Goal: Task Accomplishment & Management: Complete application form

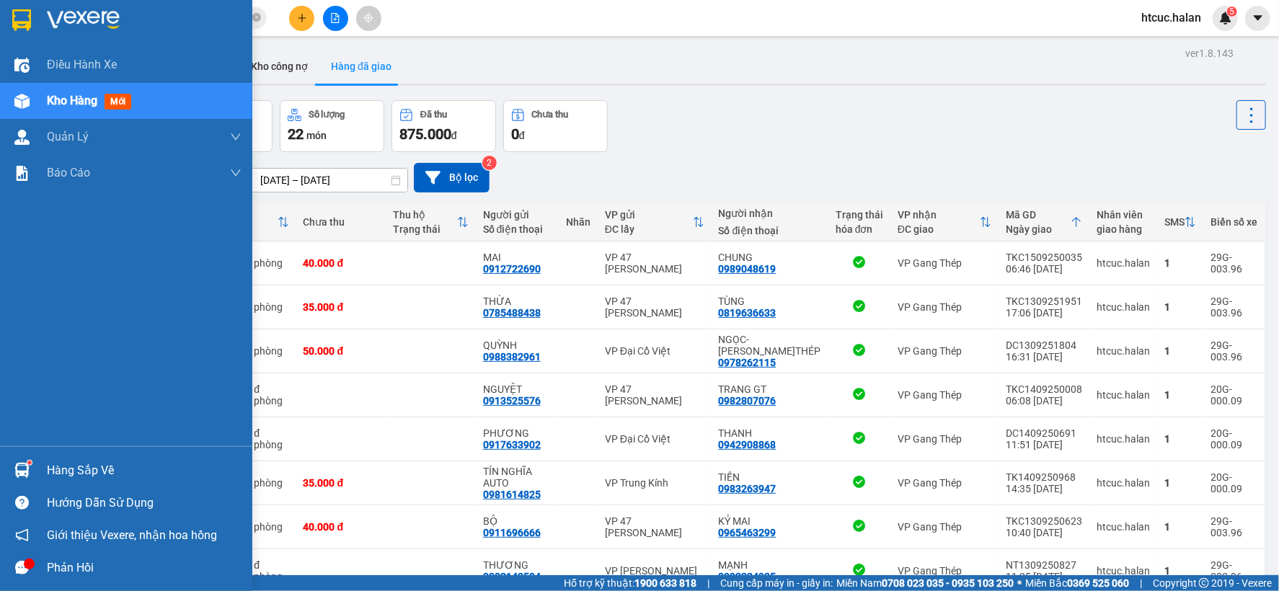
click at [34, 465] on div "Hàng sắp về" at bounding box center [126, 470] width 252 height 32
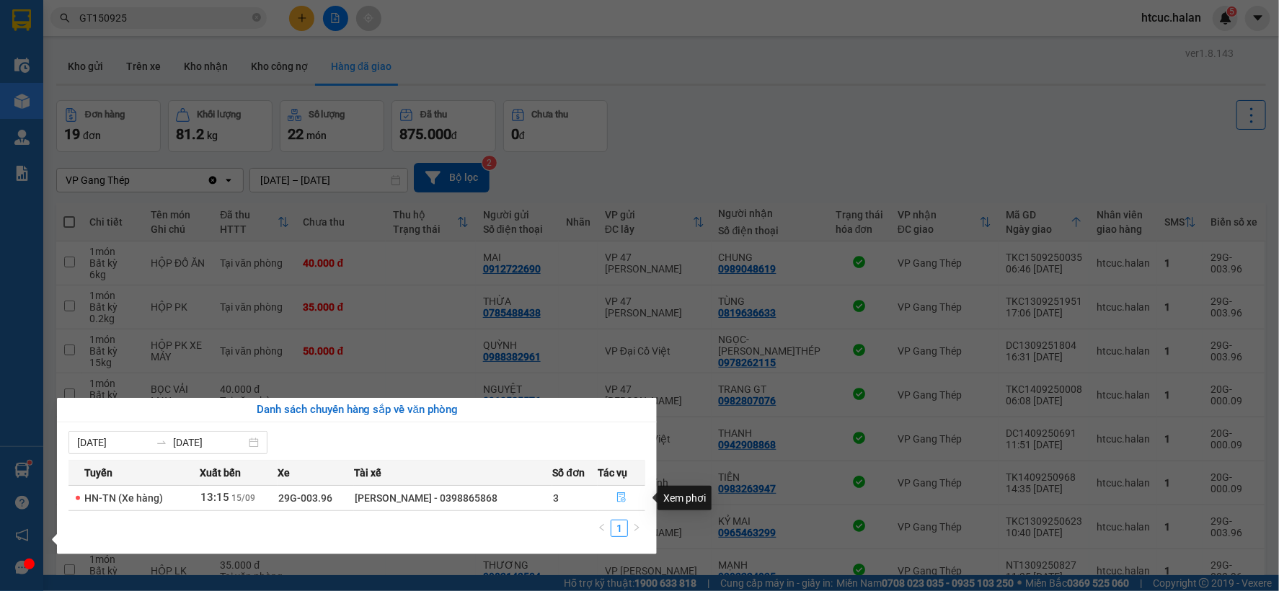
click at [620, 491] on button "button" at bounding box center [621, 498] width 46 height 23
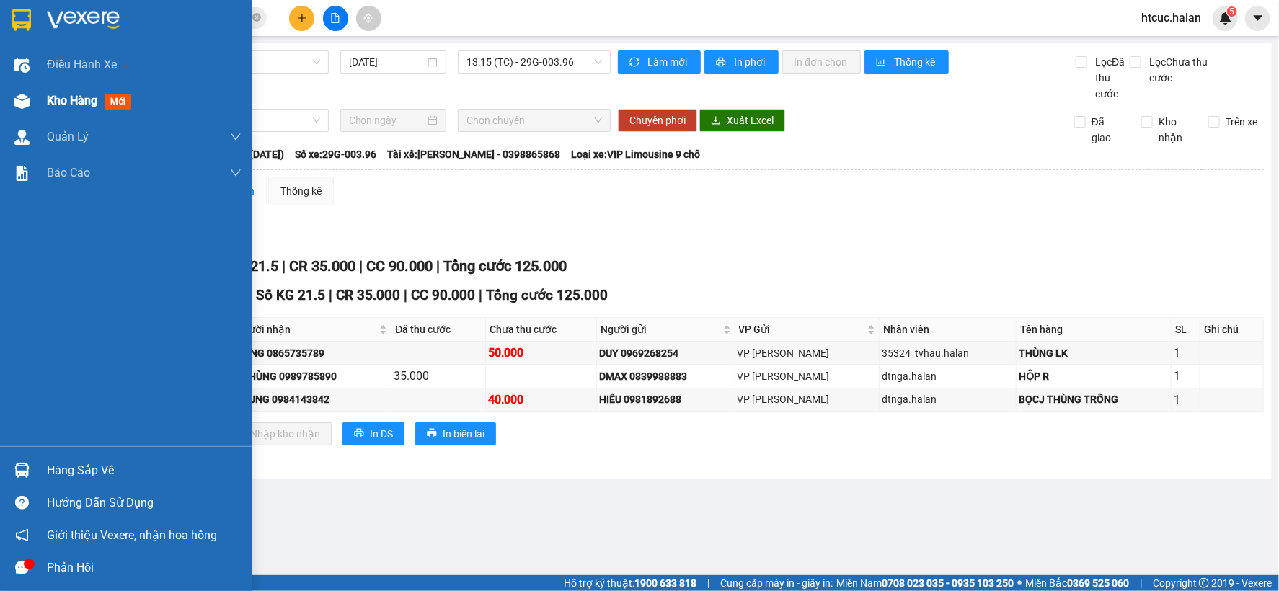
click at [18, 99] on img at bounding box center [21, 101] width 15 height 15
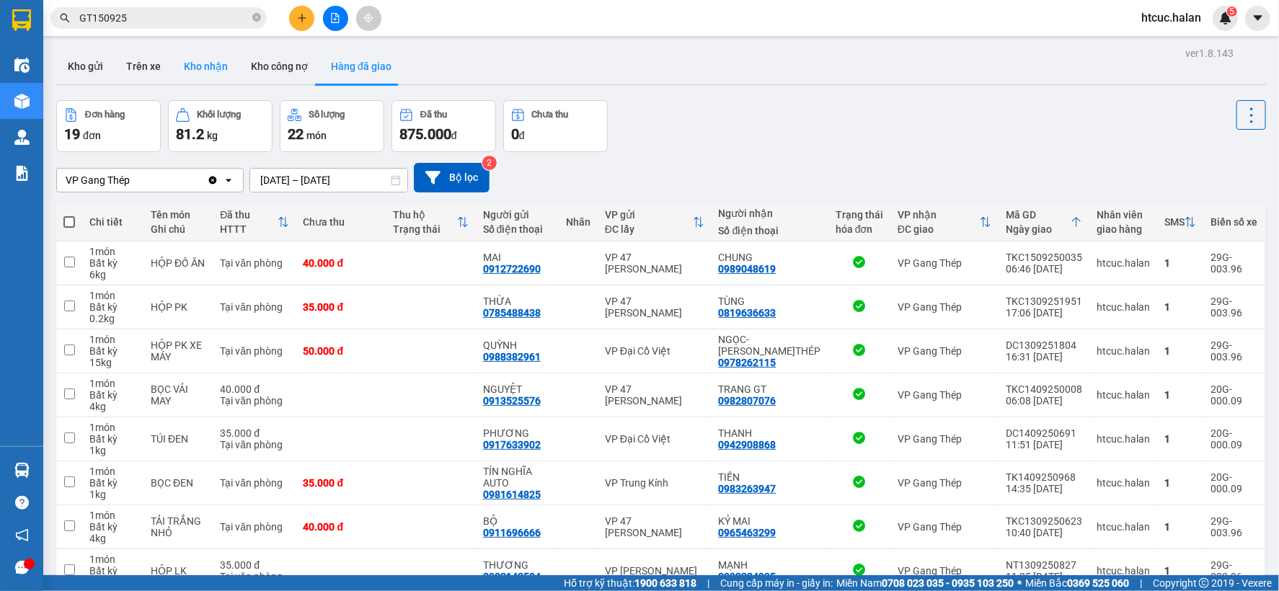
click at [195, 66] on button "Kho nhận" at bounding box center [205, 66] width 67 height 35
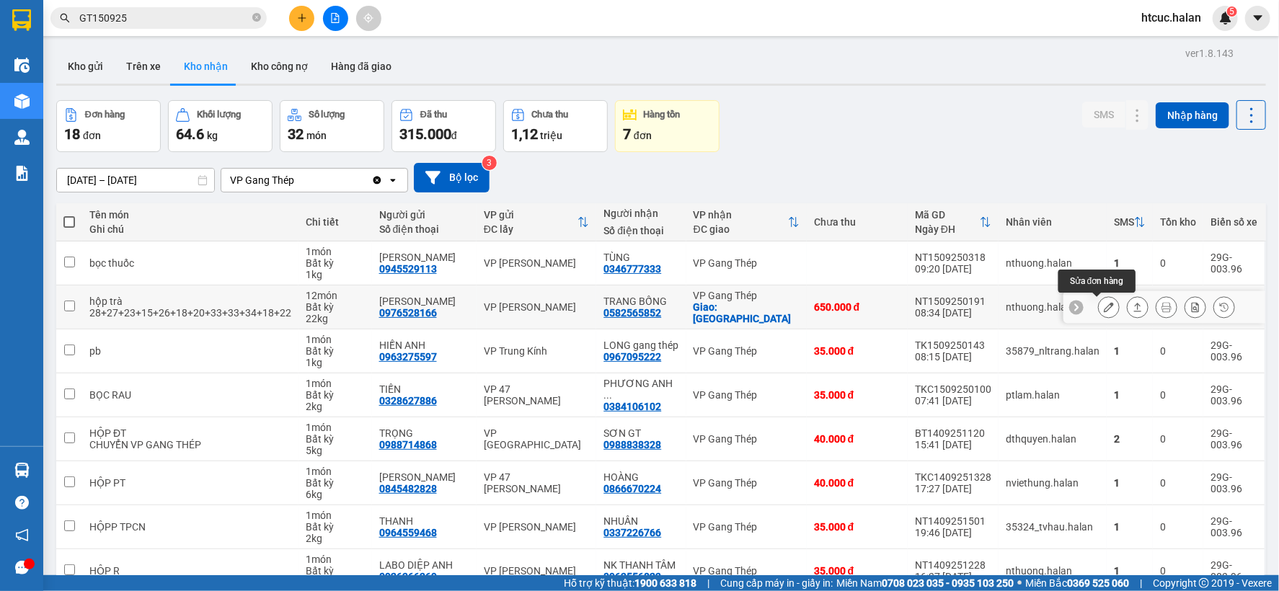
click at [1103, 307] on icon at bounding box center [1108, 307] width 10 height 10
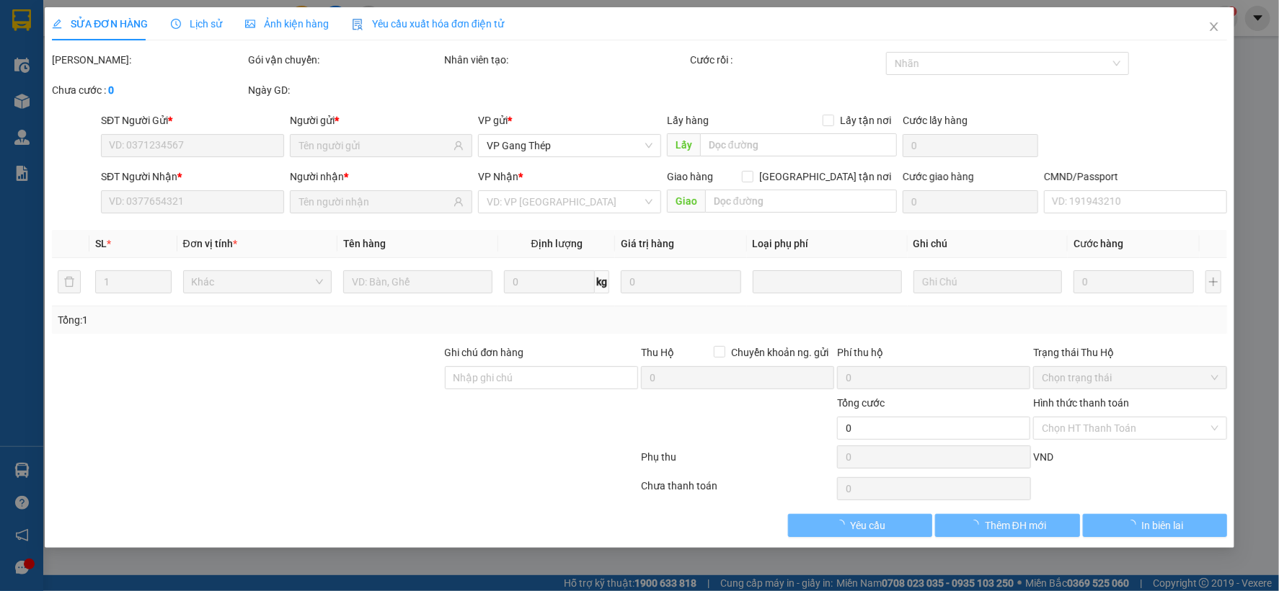
type input "0976528166"
type input "ĐỖ TRÀ"
type input "0582565852"
type input "TRANG BỐNG"
checkbox input "true"
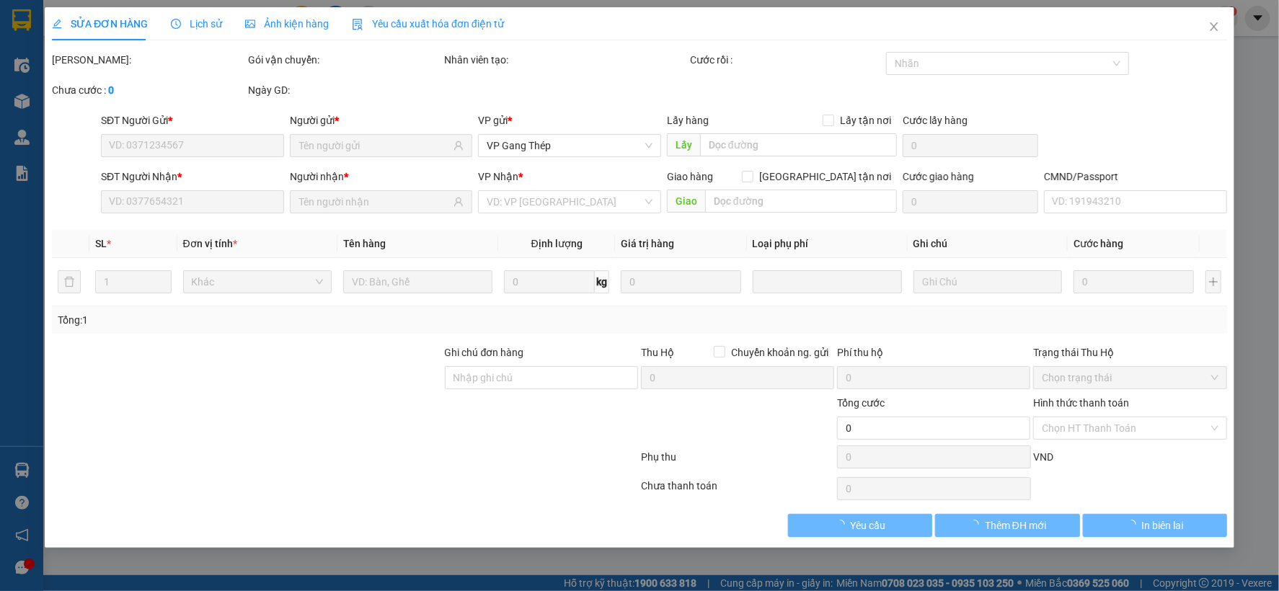
type input "chợ dốc hanh"
type input "50.000"
type input "650.000"
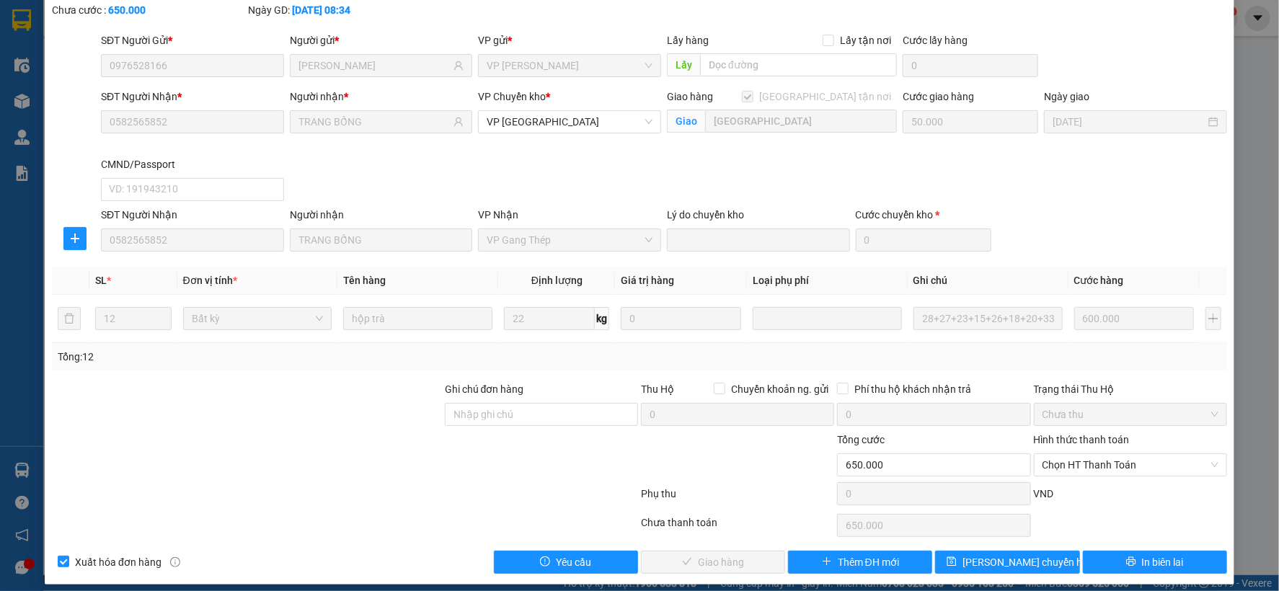
scroll to position [91, 0]
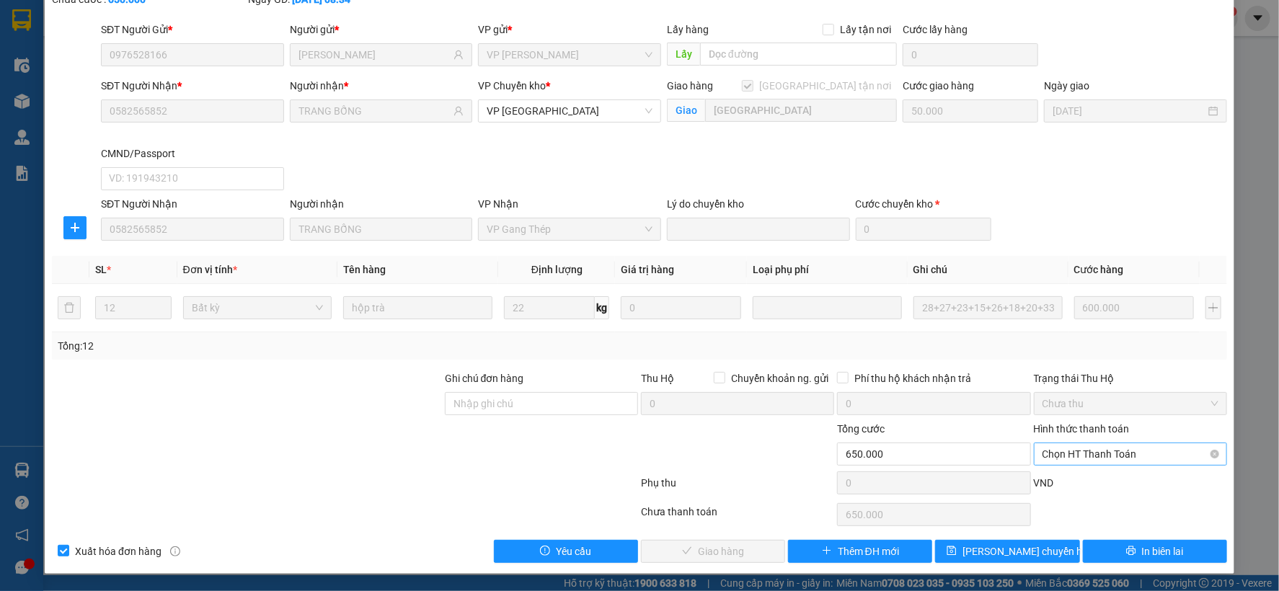
click at [1105, 450] on span "Chọn HT Thanh Toán" at bounding box center [1130, 454] width 176 height 22
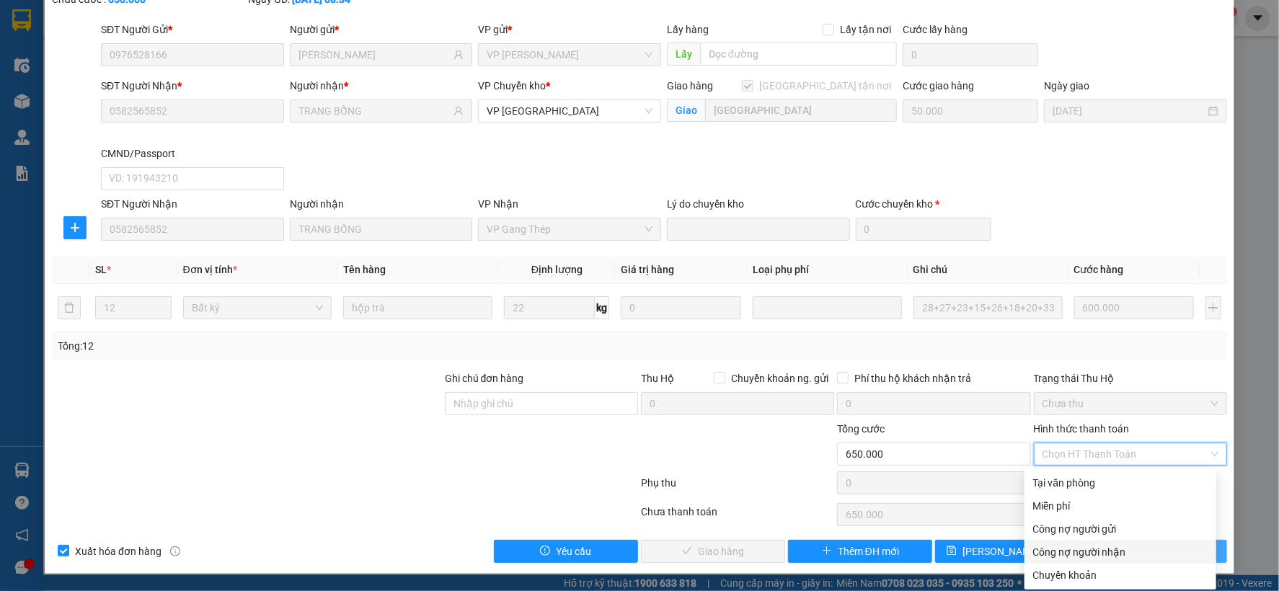
drag, startPoint x: 1108, startPoint y: 553, endPoint x: 1092, endPoint y: 556, distance: 16.1
click at [1107, 554] on div "Công nợ người nhận" at bounding box center [1120, 552] width 174 height 16
type input "0"
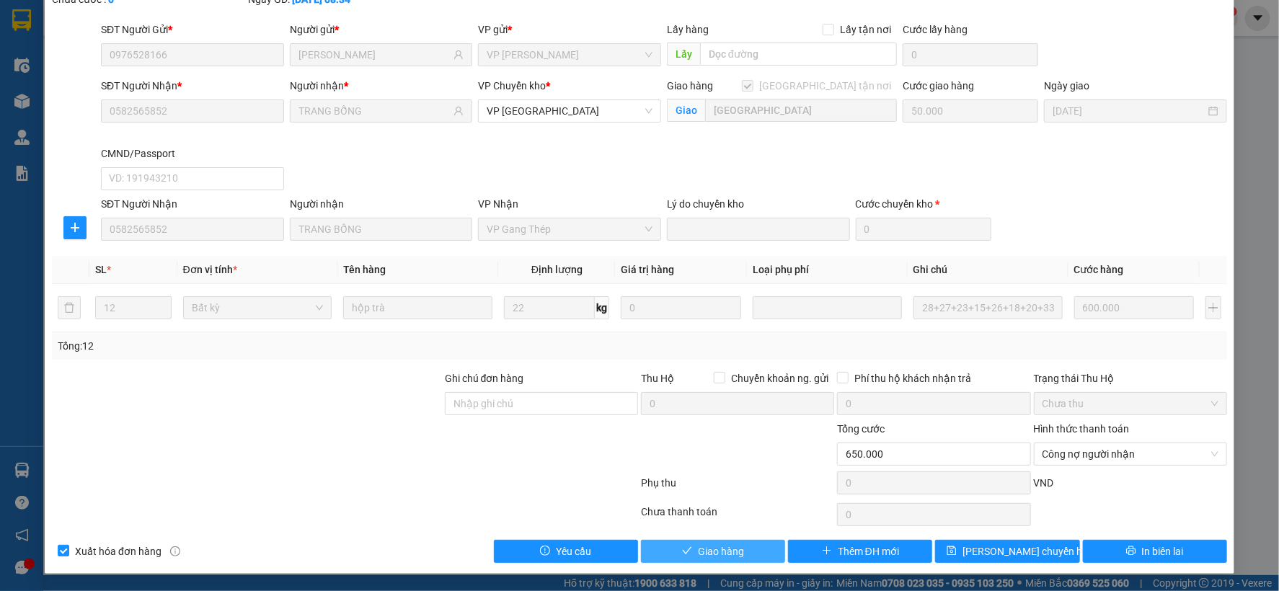
click at [728, 552] on span "Giao hàng" at bounding box center [721, 551] width 46 height 16
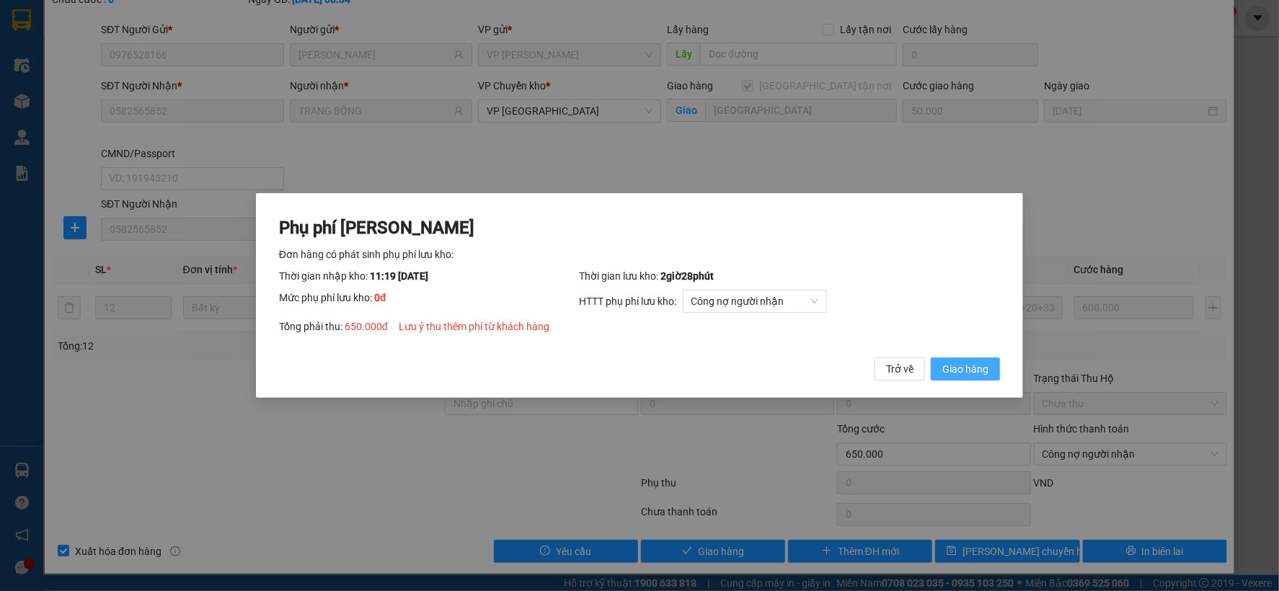
click at [969, 372] on span "Giao hàng" at bounding box center [965, 369] width 46 height 16
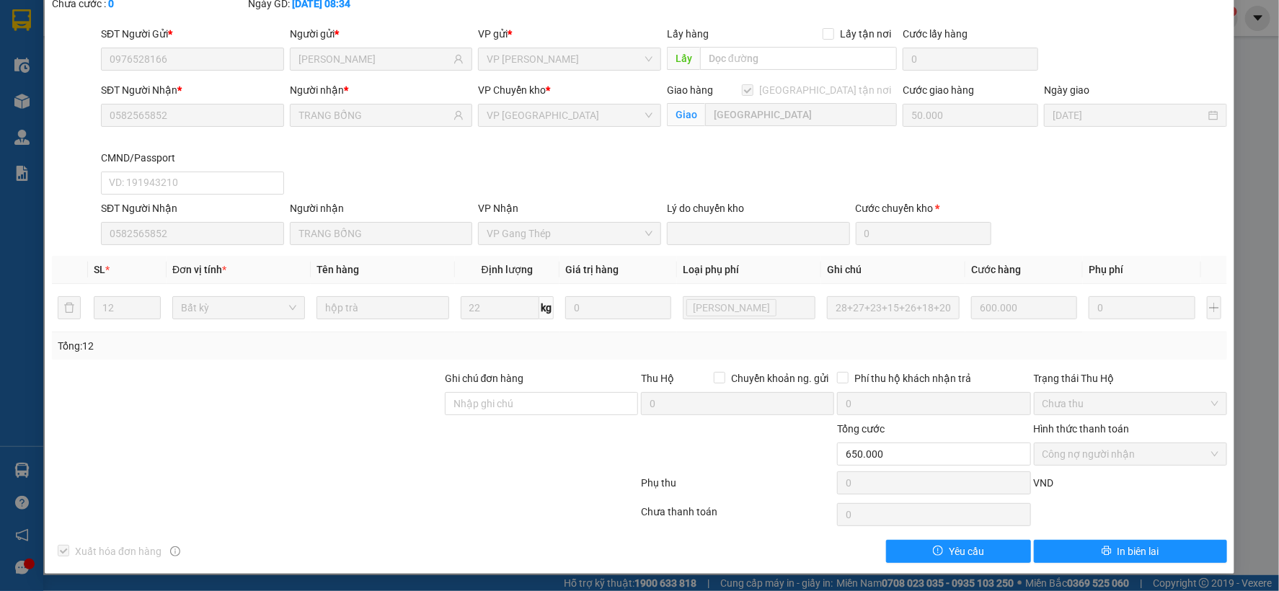
scroll to position [0, 0]
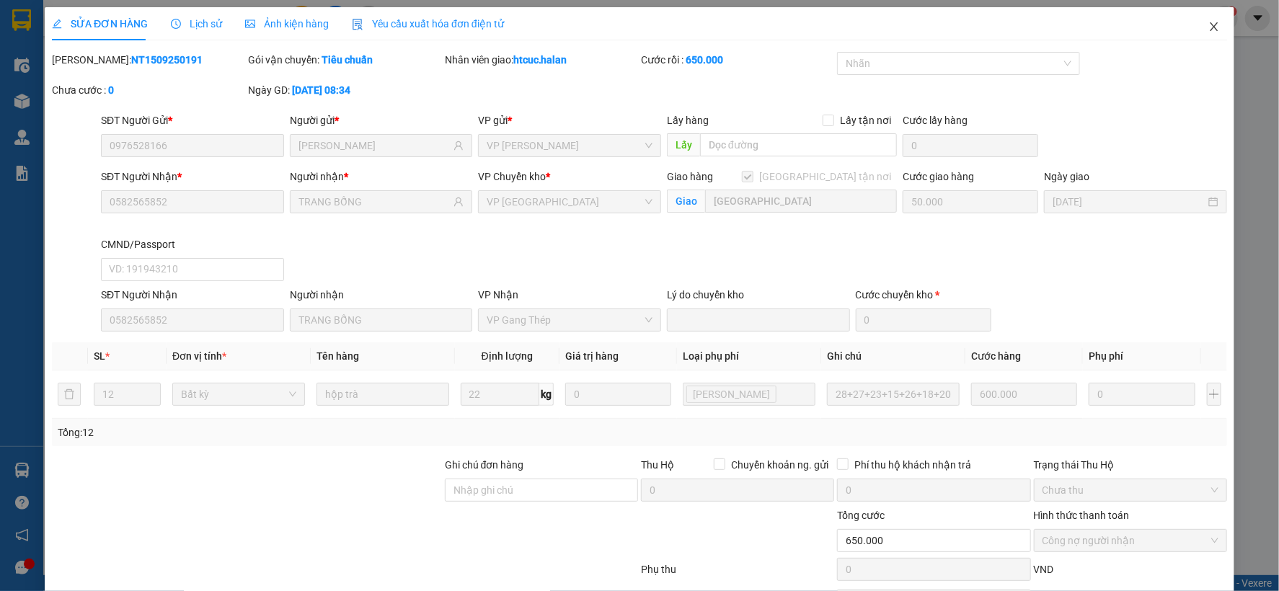
click at [1208, 25] on span "Close" at bounding box center [1214, 27] width 40 height 40
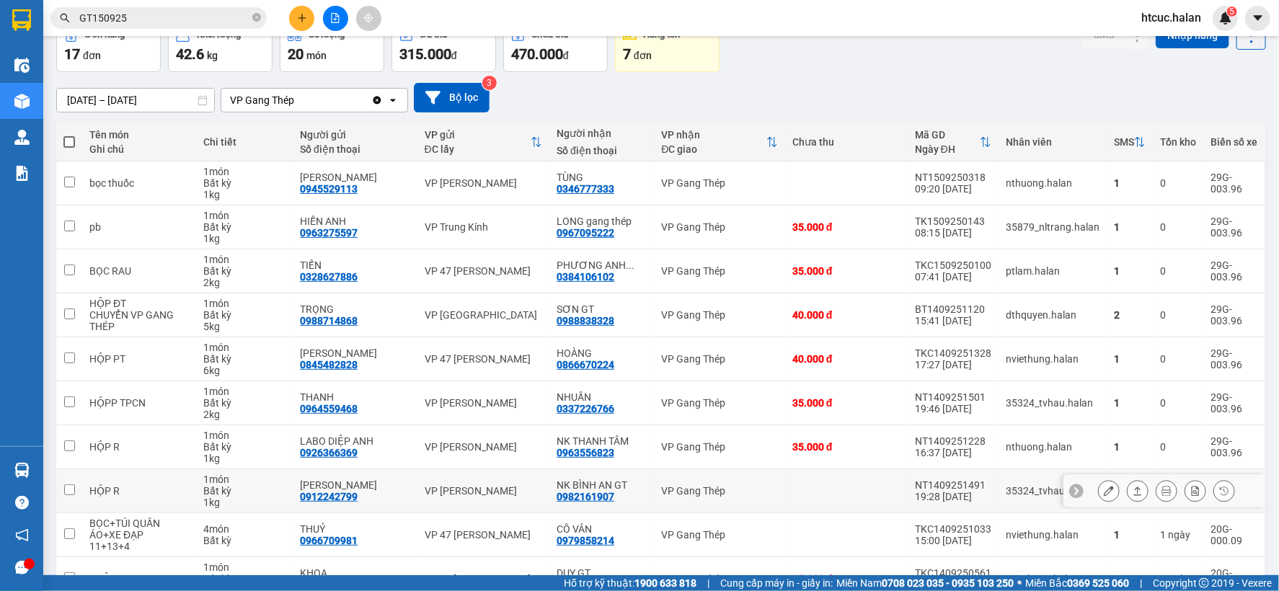
scroll to position [166, 0]
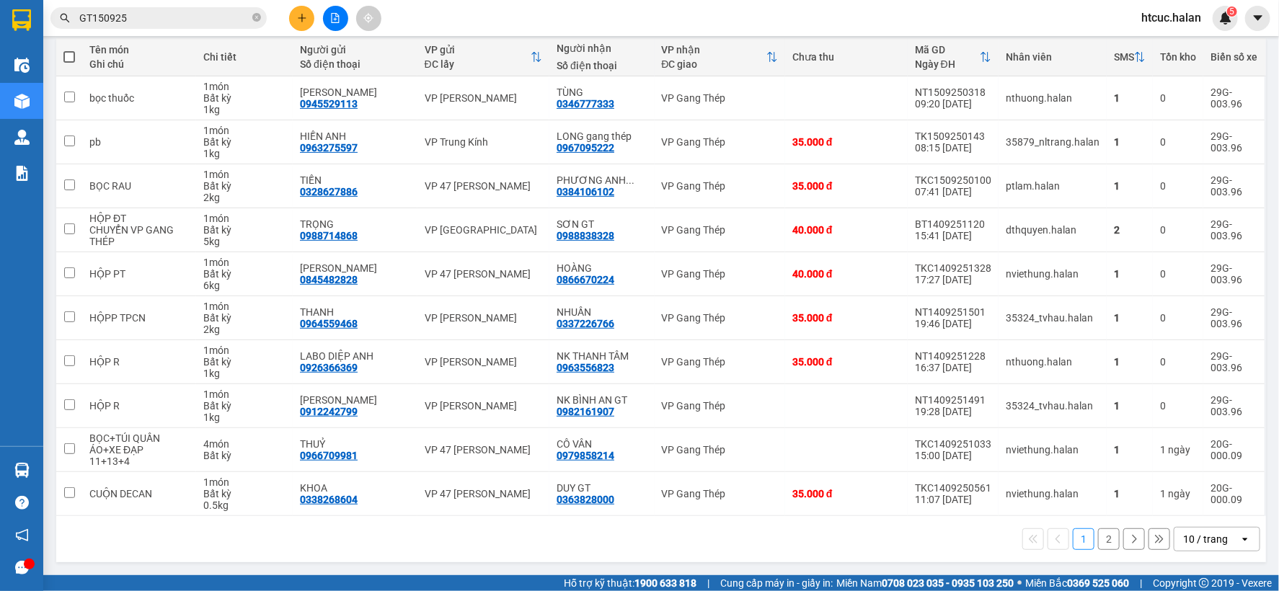
click at [1098, 533] on button "2" at bounding box center [1109, 539] width 22 height 22
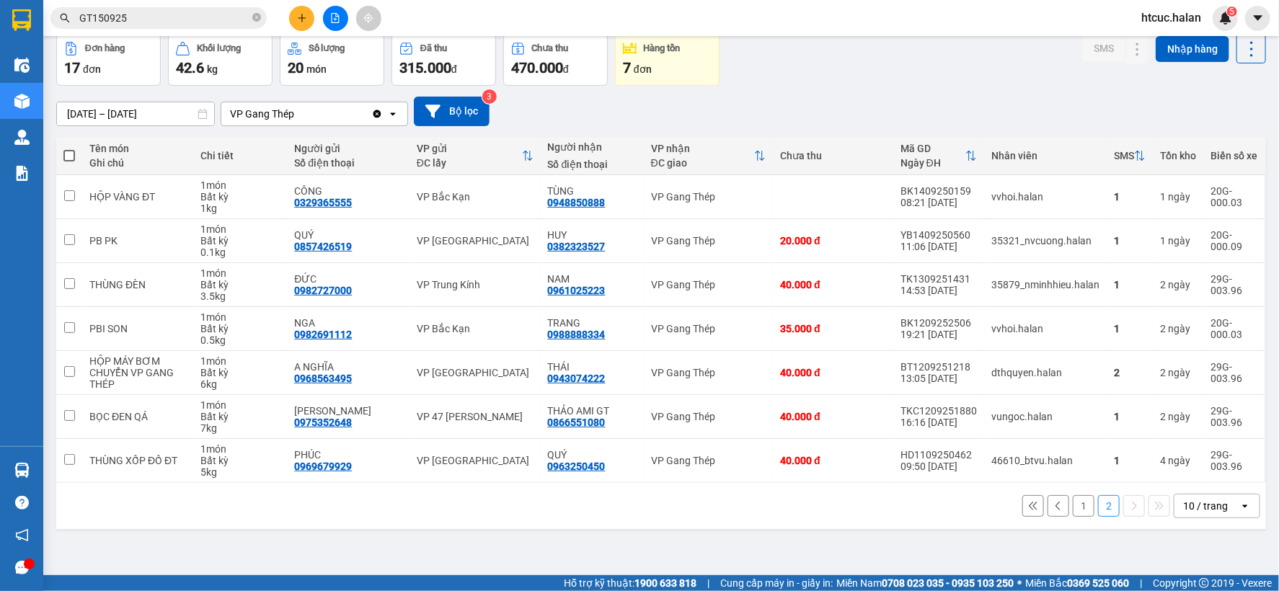
scroll to position [0, 0]
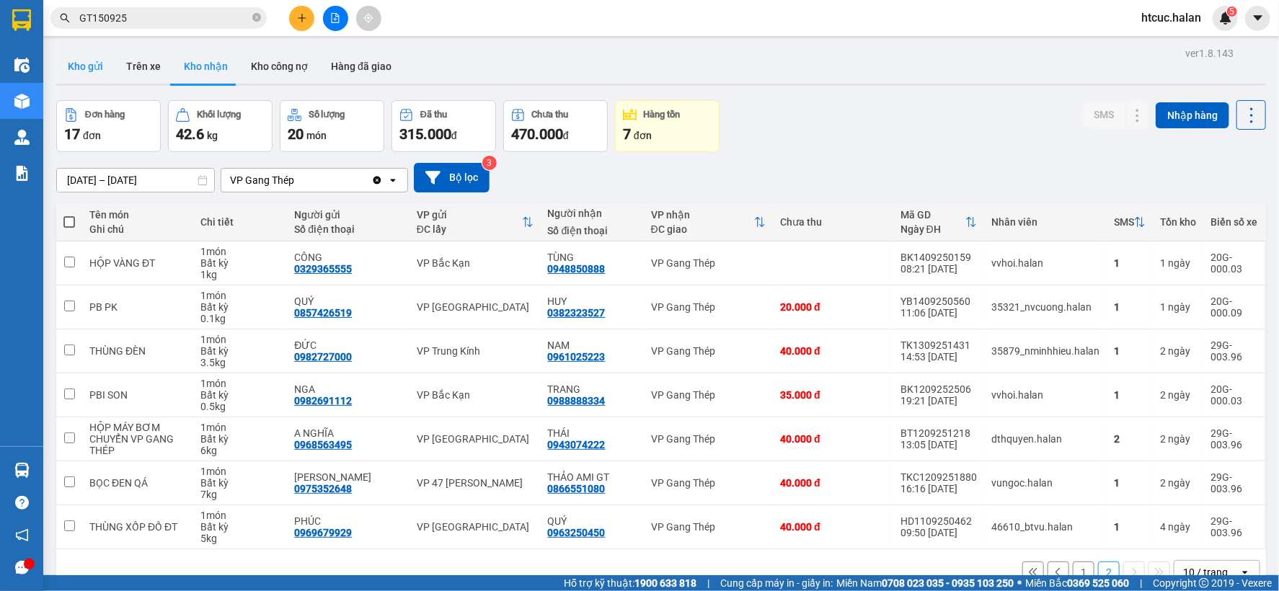
click at [94, 71] on button "Kho gửi" at bounding box center [85, 66] width 58 height 35
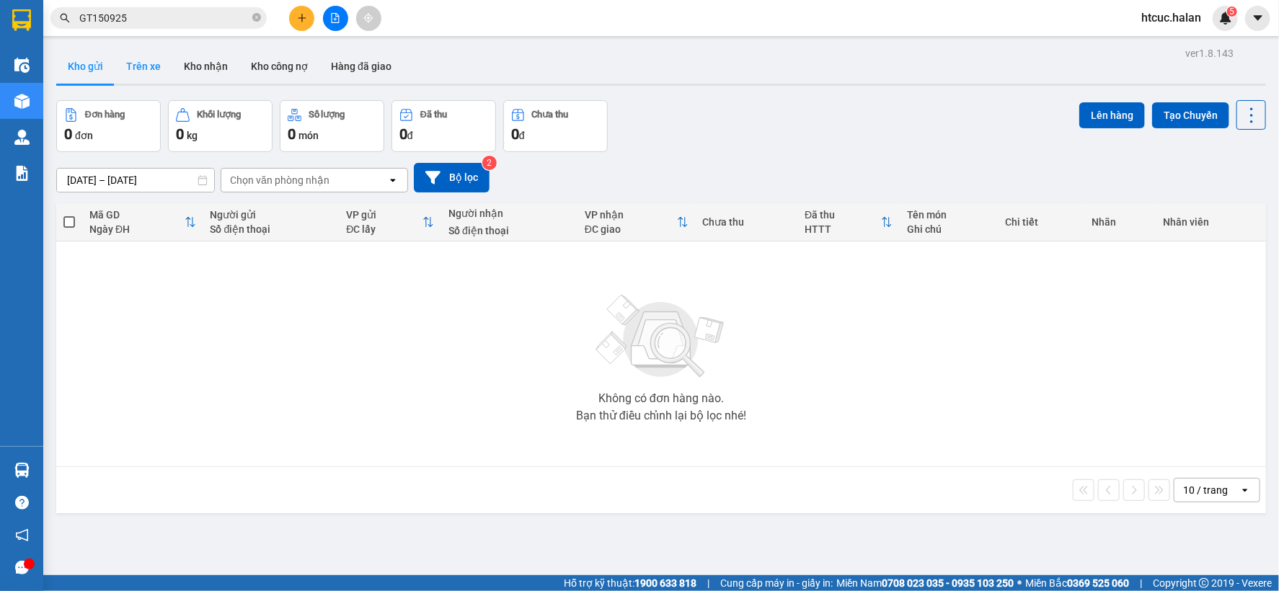
click at [150, 63] on button "Trên xe" at bounding box center [144, 66] width 58 height 35
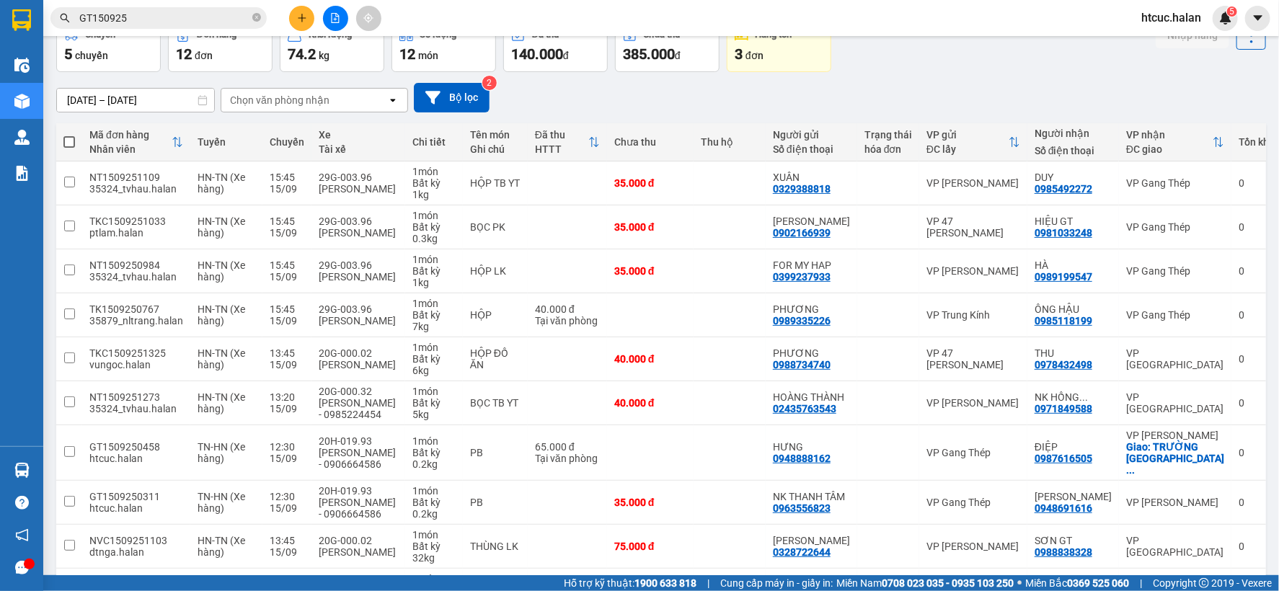
scroll to position [160, 0]
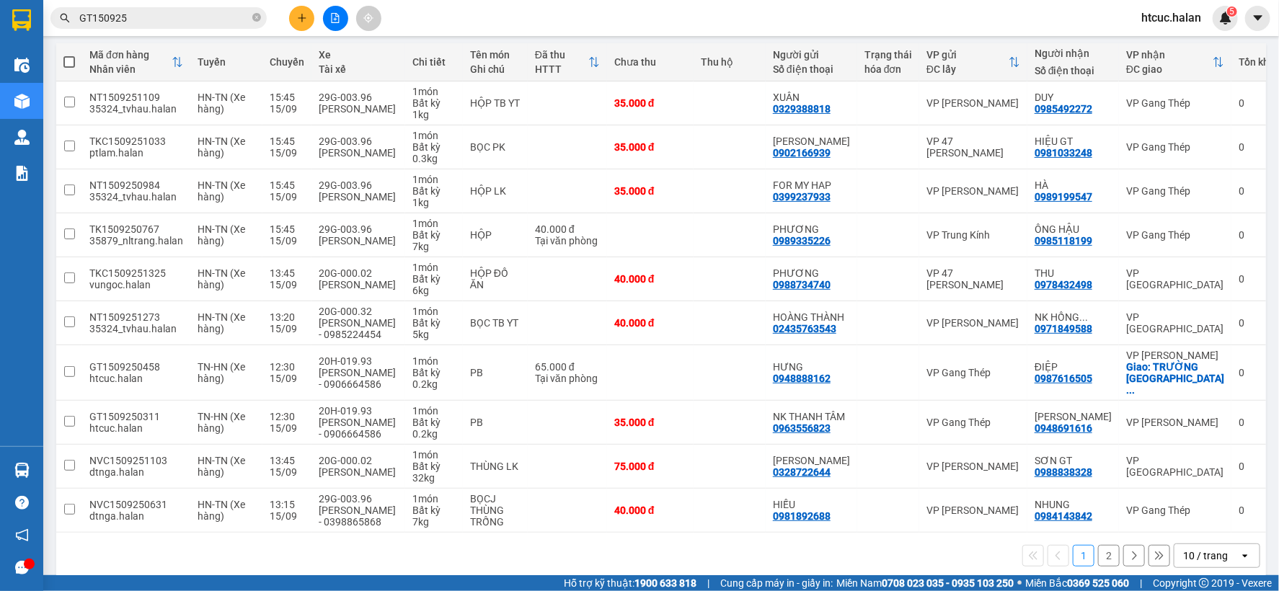
click at [1098, 545] on button "2" at bounding box center [1109, 556] width 22 height 22
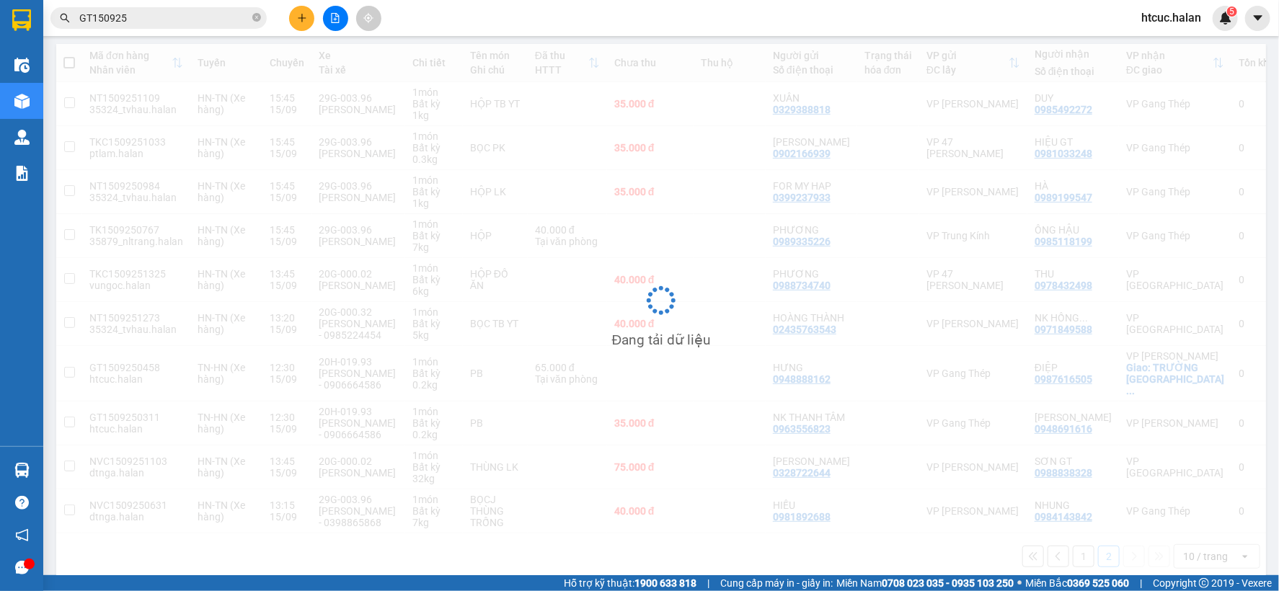
scroll to position [66, 0]
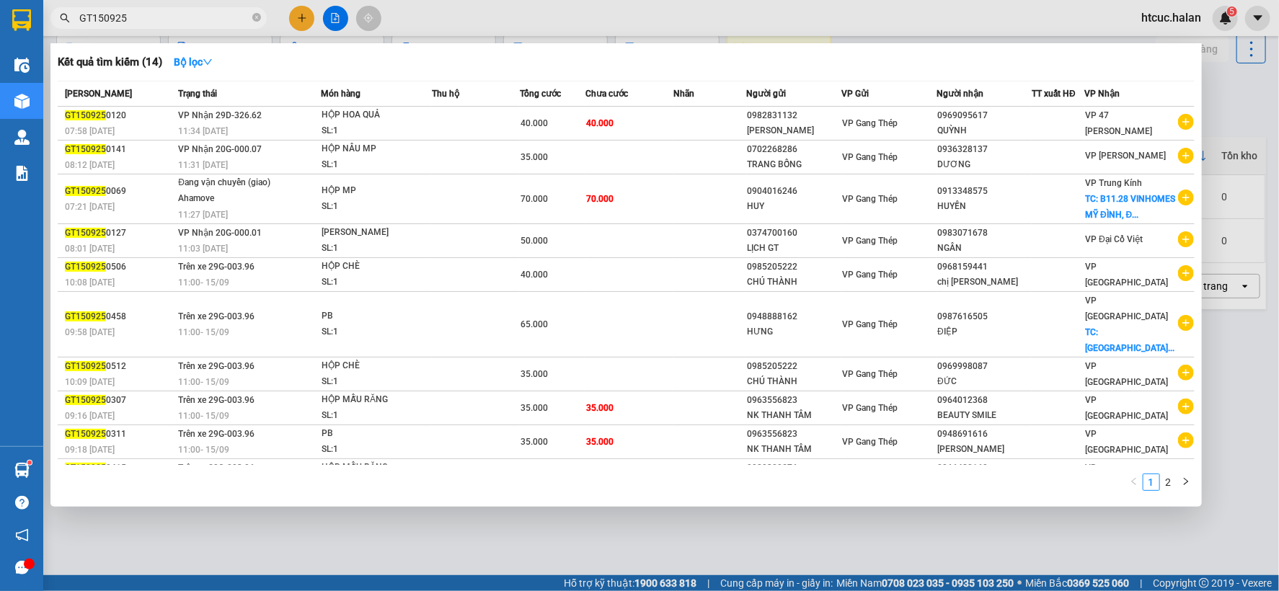
click at [180, 10] on input "GT150925" at bounding box center [164, 18] width 170 height 16
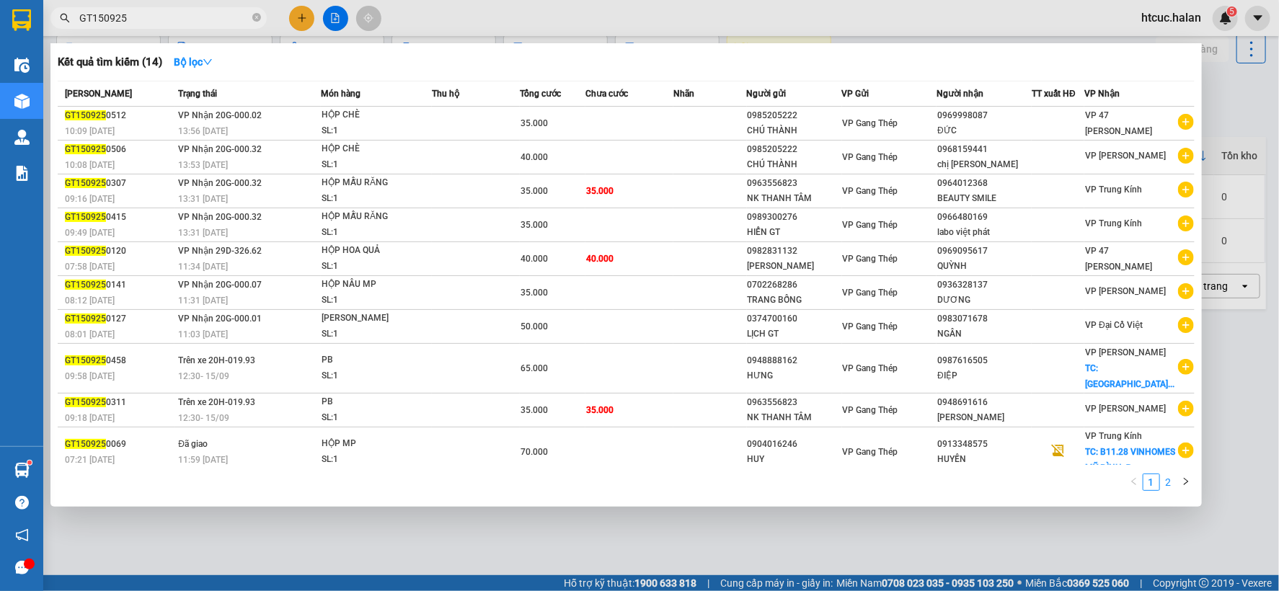
click at [1171, 479] on link "2" at bounding box center [1168, 482] width 16 height 16
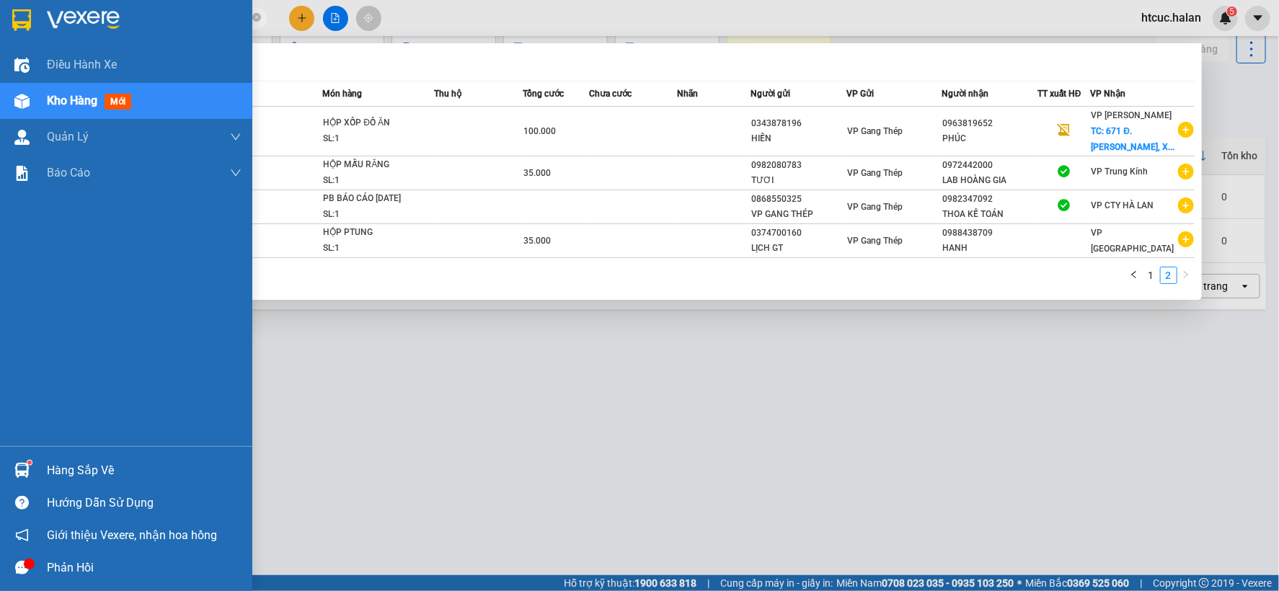
click at [13, 458] on div at bounding box center [21, 470] width 25 height 25
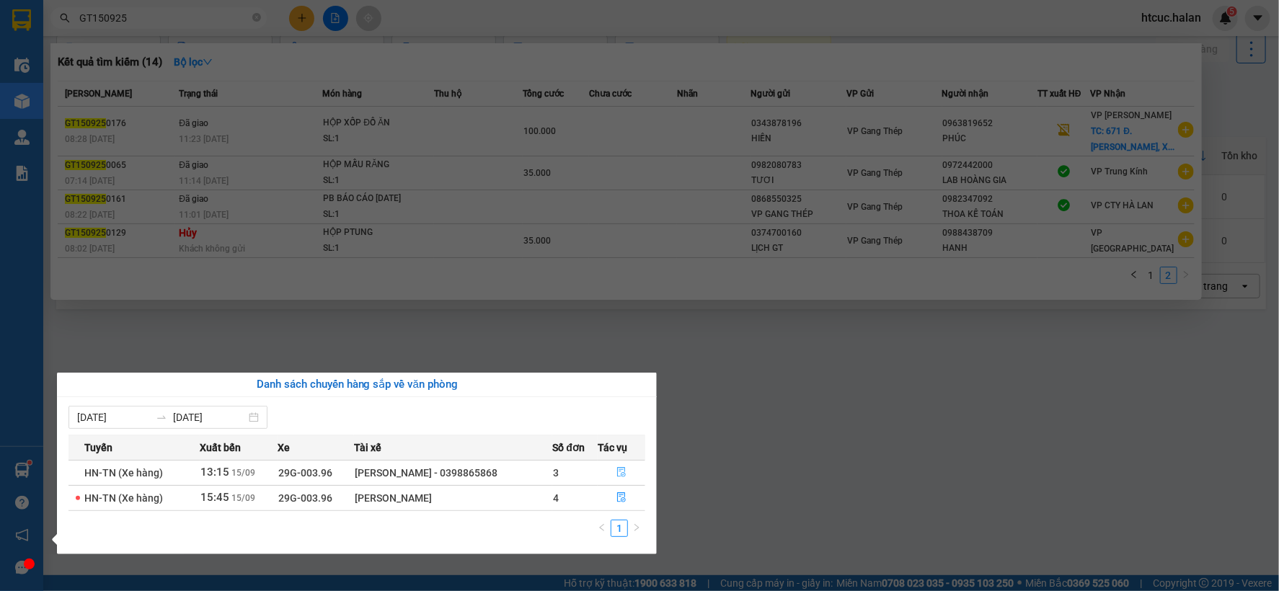
click at [628, 469] on button "button" at bounding box center [621, 472] width 46 height 23
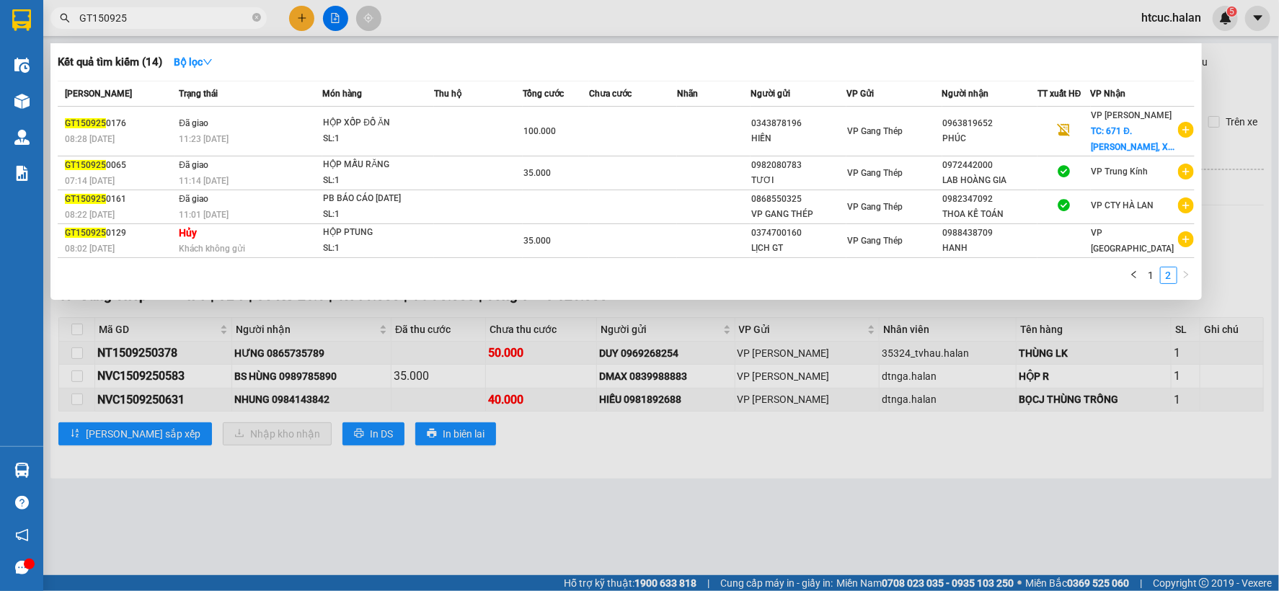
click at [465, 487] on div at bounding box center [639, 295] width 1279 height 591
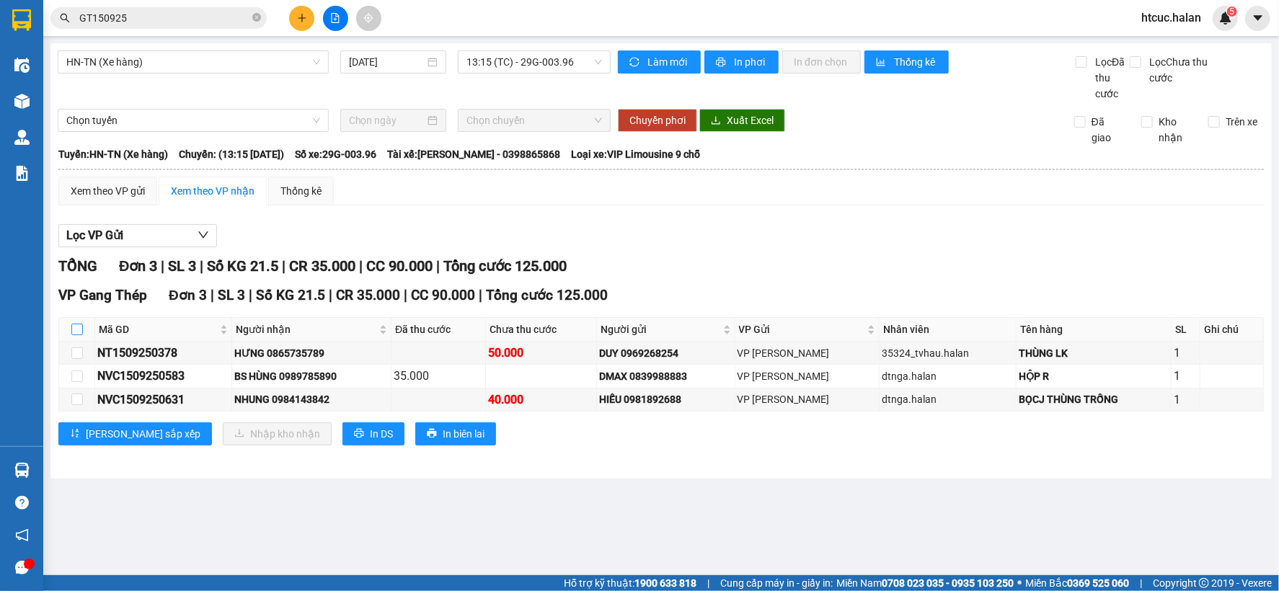
click at [78, 326] on input "checkbox" at bounding box center [77, 330] width 12 height 12
checkbox input "true"
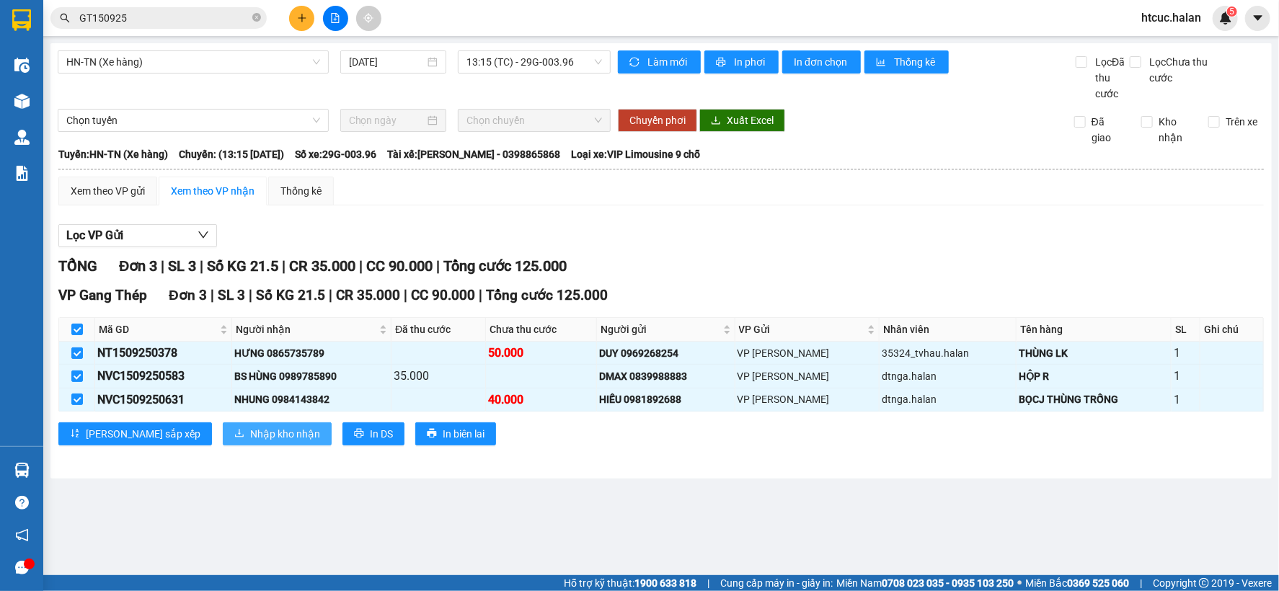
click at [250, 430] on span "Nhập kho nhận" at bounding box center [285, 434] width 70 height 16
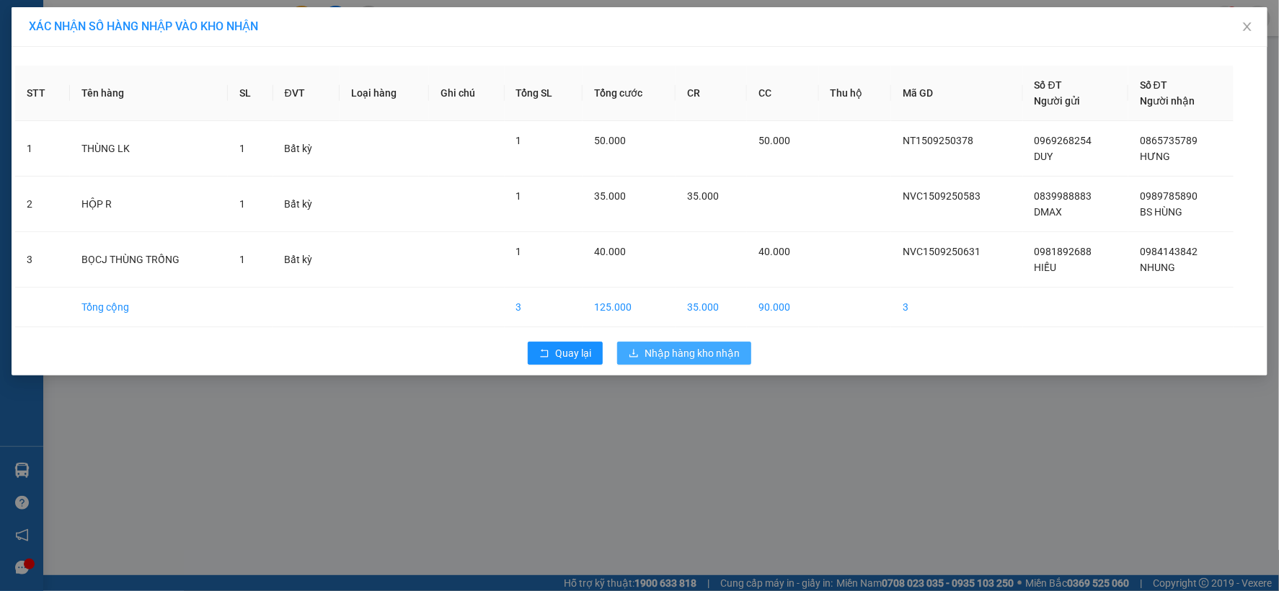
click at [702, 348] on span "Nhập hàng kho nhận" at bounding box center [691, 353] width 95 height 16
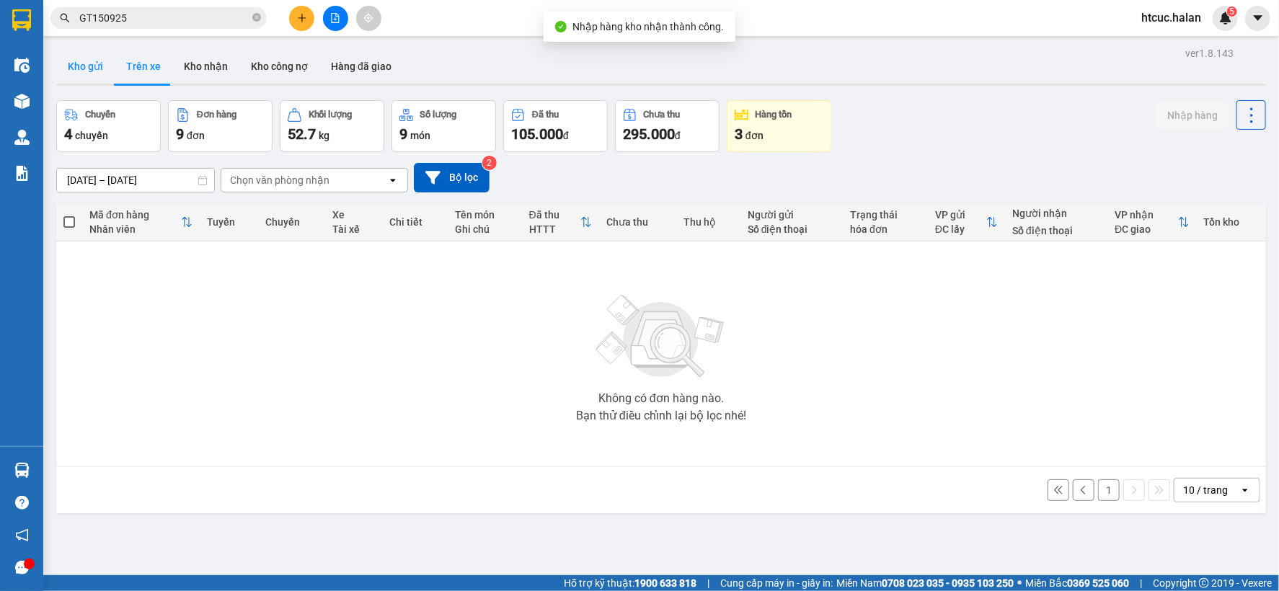
click at [90, 66] on button "Kho gửi" at bounding box center [85, 66] width 58 height 35
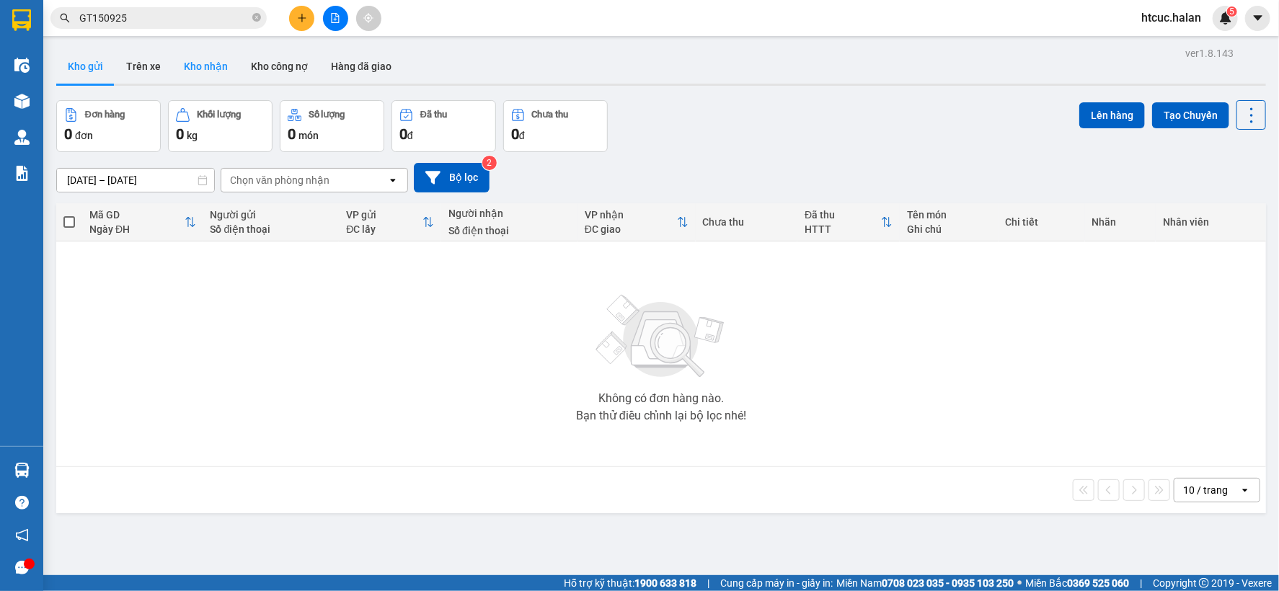
click at [212, 68] on button "Kho nhận" at bounding box center [205, 66] width 67 height 35
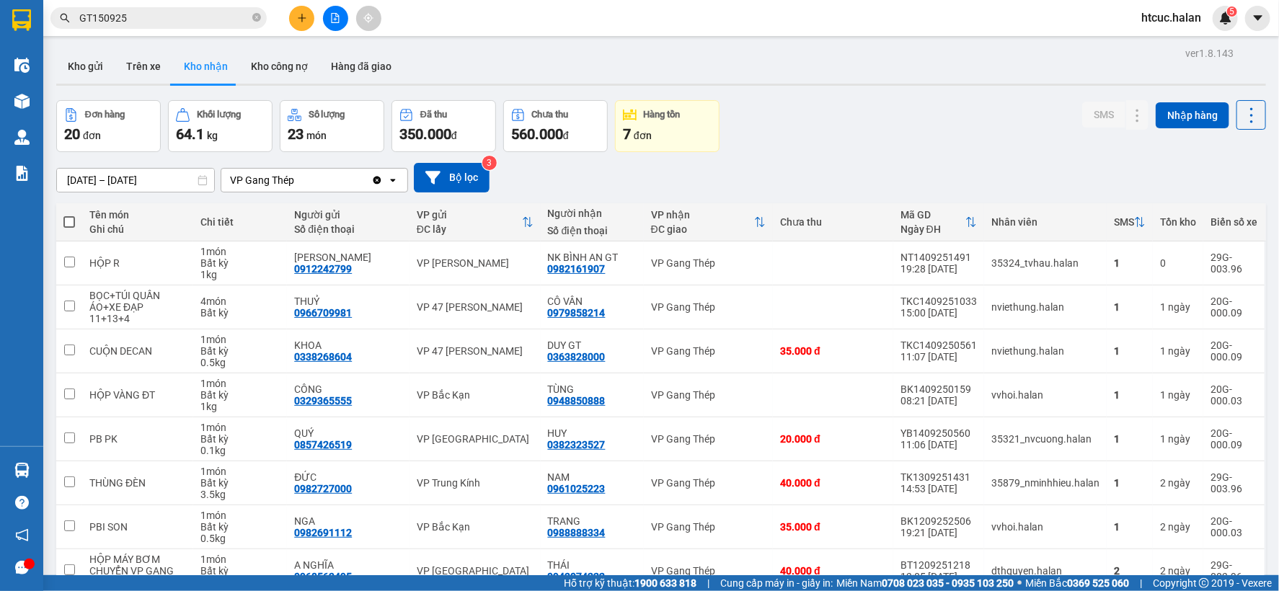
click at [175, 20] on input "GT150925" at bounding box center [164, 18] width 170 height 16
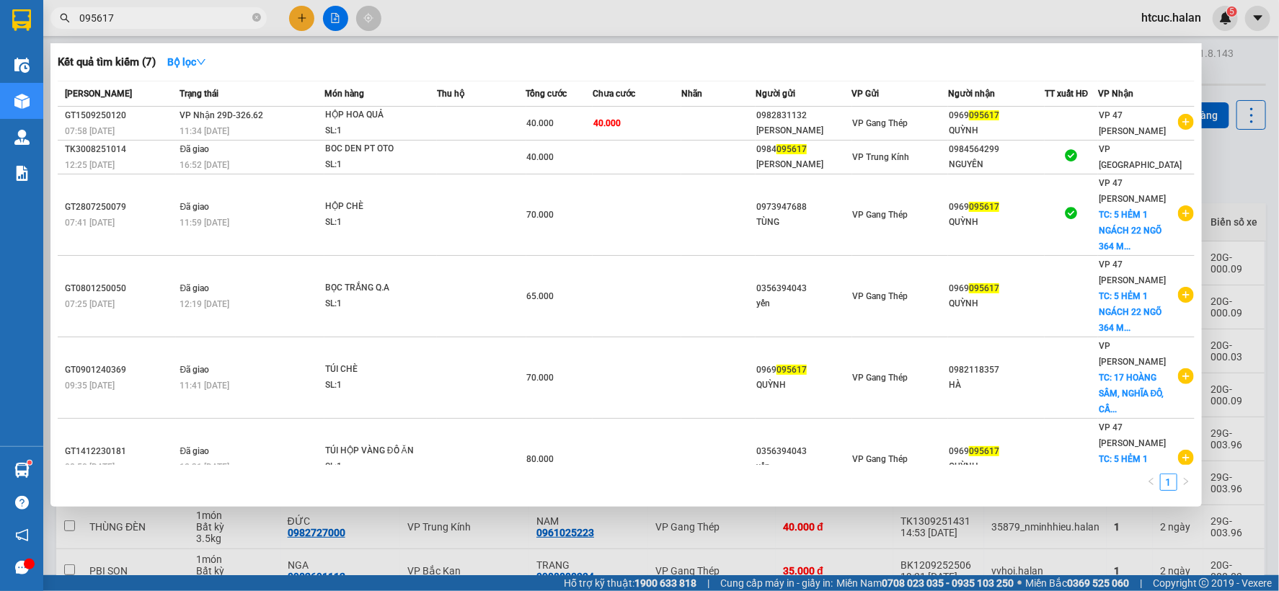
scroll to position [160, 0]
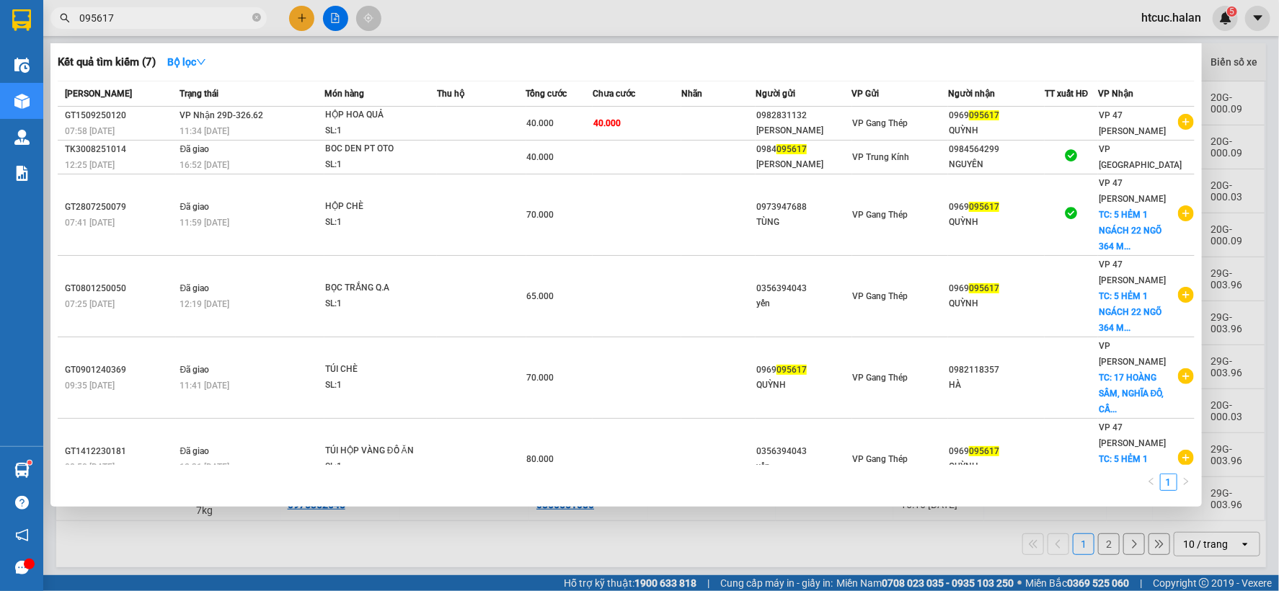
drag, startPoint x: 205, startPoint y: 20, endPoint x: 116, endPoint y: 27, distance: 88.9
click at [56, 31] on div "Kết quả tìm kiếm ( 7 ) Bộ lọc Mã ĐH Trạng thái Món hàng Thu hộ Tổng cước Chưa c…" at bounding box center [140, 18] width 281 height 25
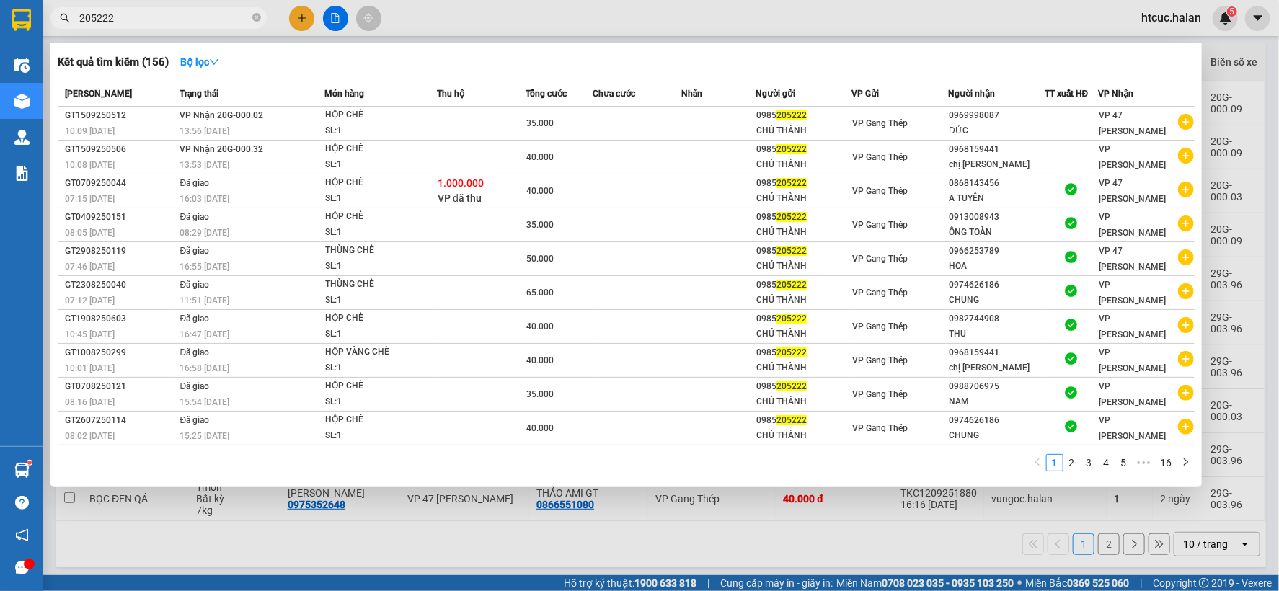
type input "205222"
click at [299, 25] on div at bounding box center [639, 295] width 1279 height 591
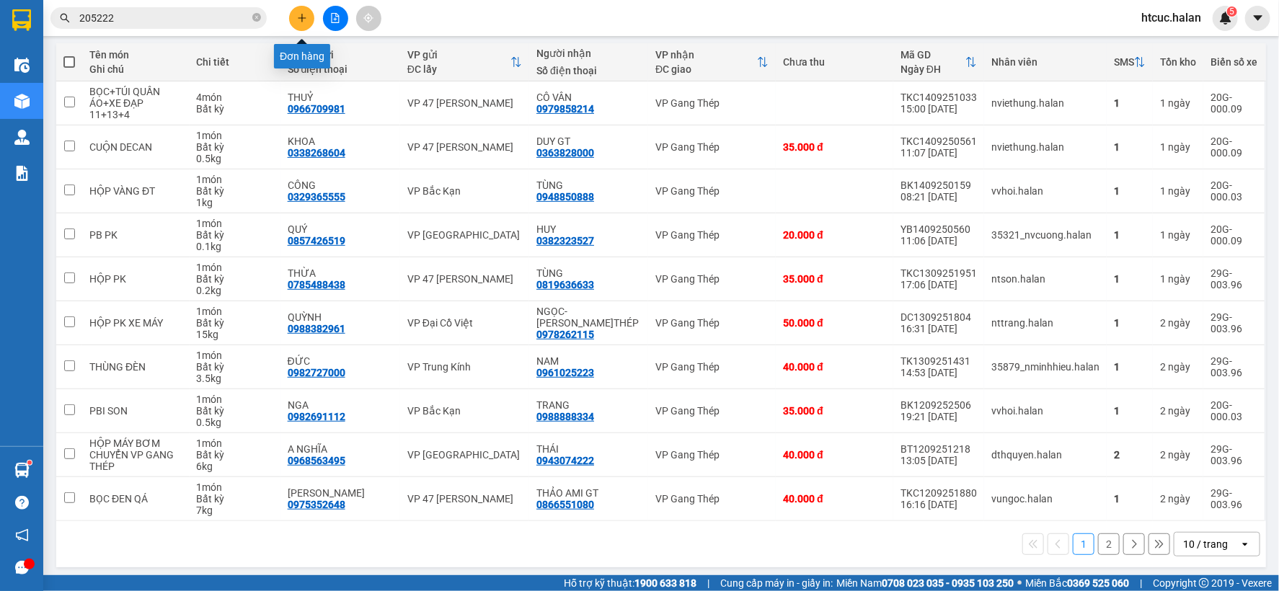
click at [318, 15] on div at bounding box center [335, 18] width 108 height 25
click at [306, 19] on icon "plus" at bounding box center [302, 18] width 10 height 10
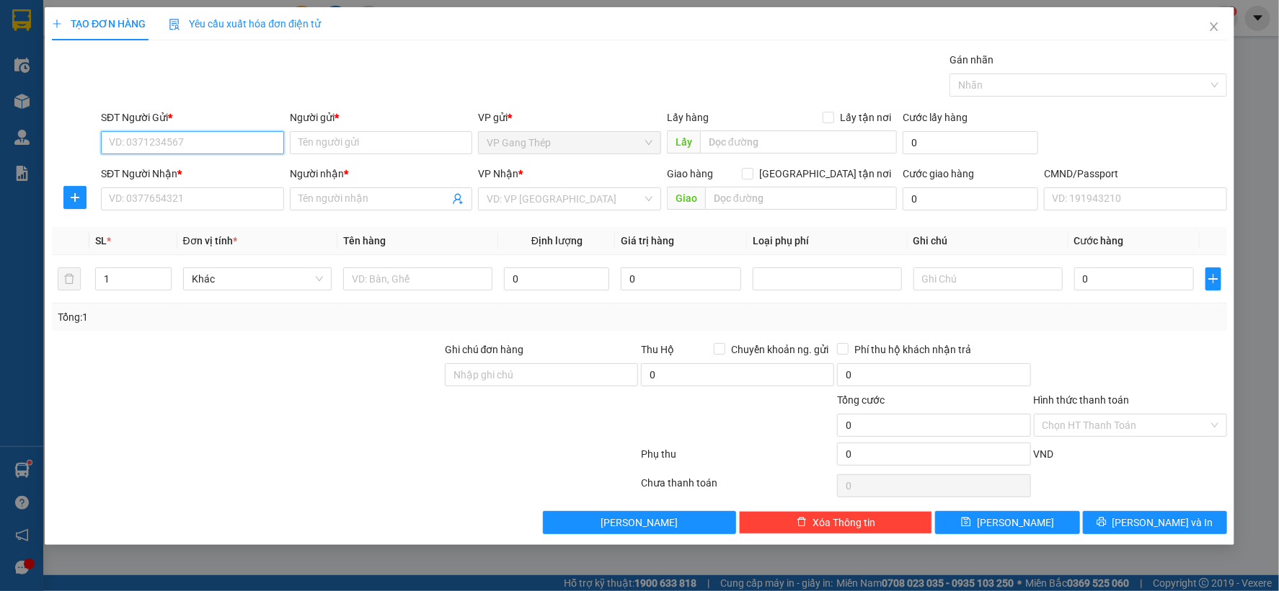
click at [210, 141] on input "SĐT Người Gửi *" at bounding box center [192, 142] width 183 height 23
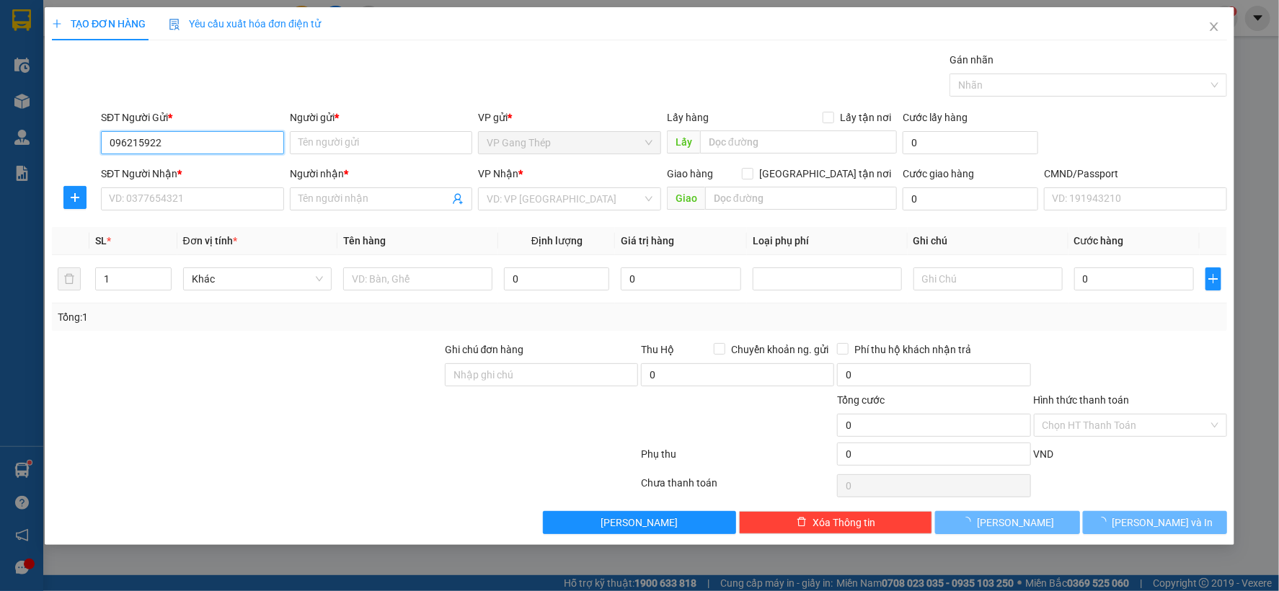
type input "0962159222"
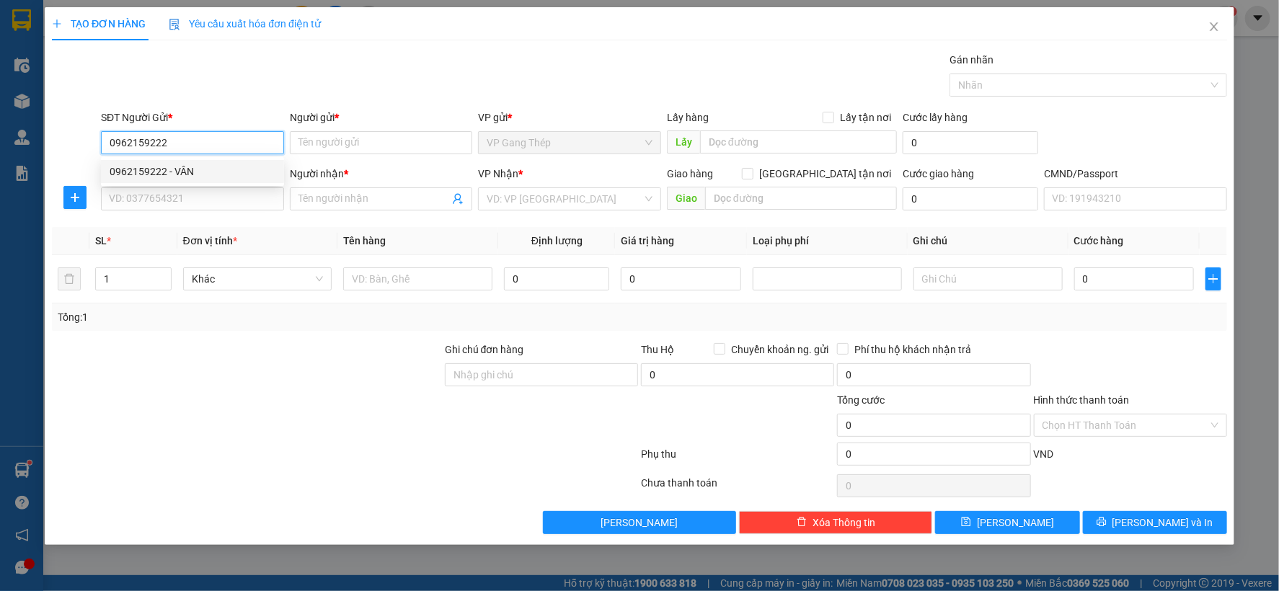
click at [162, 173] on div "0962159222 - VÂN" at bounding box center [193, 172] width 166 height 16
type input "VÂN"
type input "0962159222"
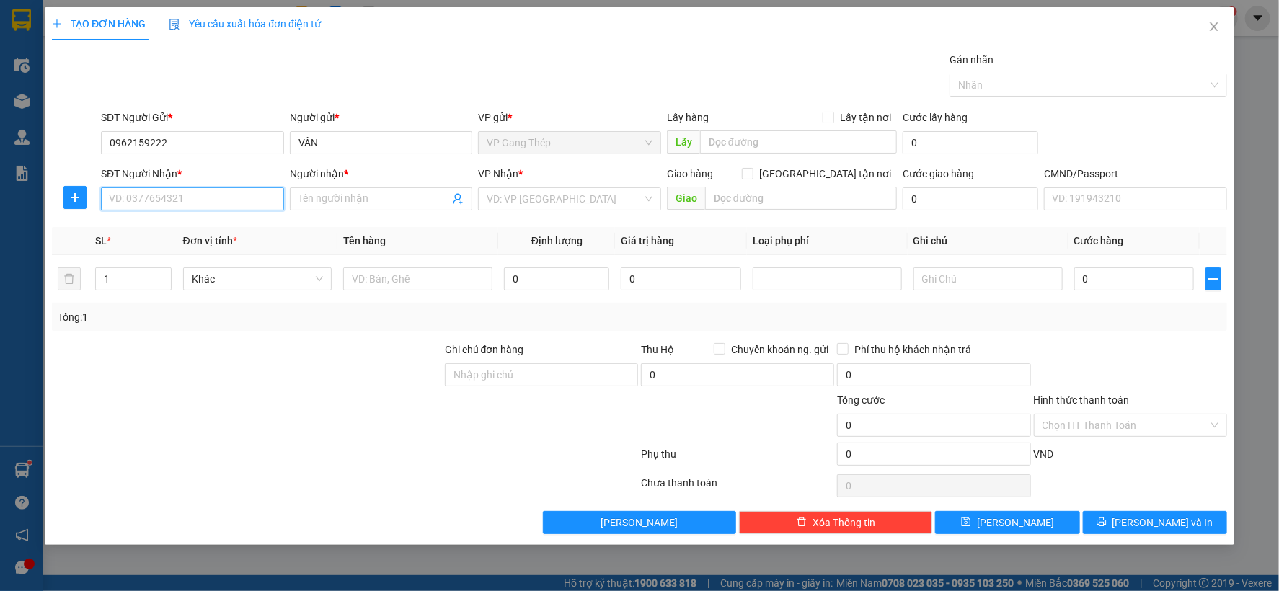
click at [185, 200] on input "SĐT Người Nhận *" at bounding box center [192, 198] width 183 height 23
click at [192, 231] on div "0973886911 - TUYỀN BK" at bounding box center [193, 228] width 166 height 16
type input "0973886911"
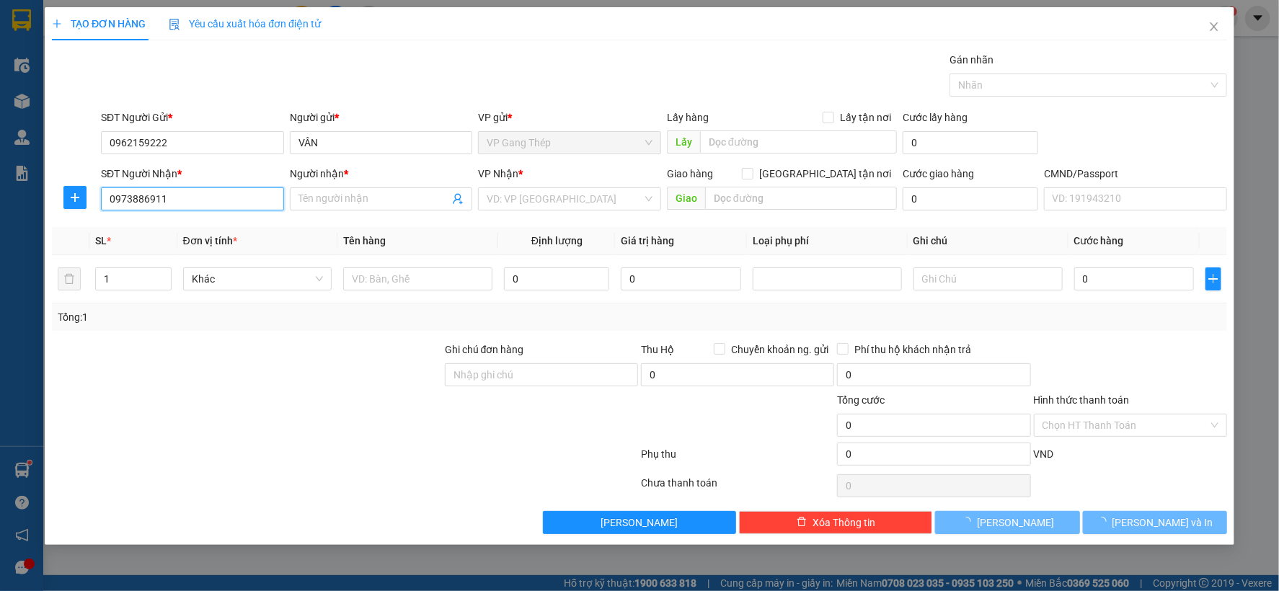
type input "TUYỀN BK"
type input "0973886911"
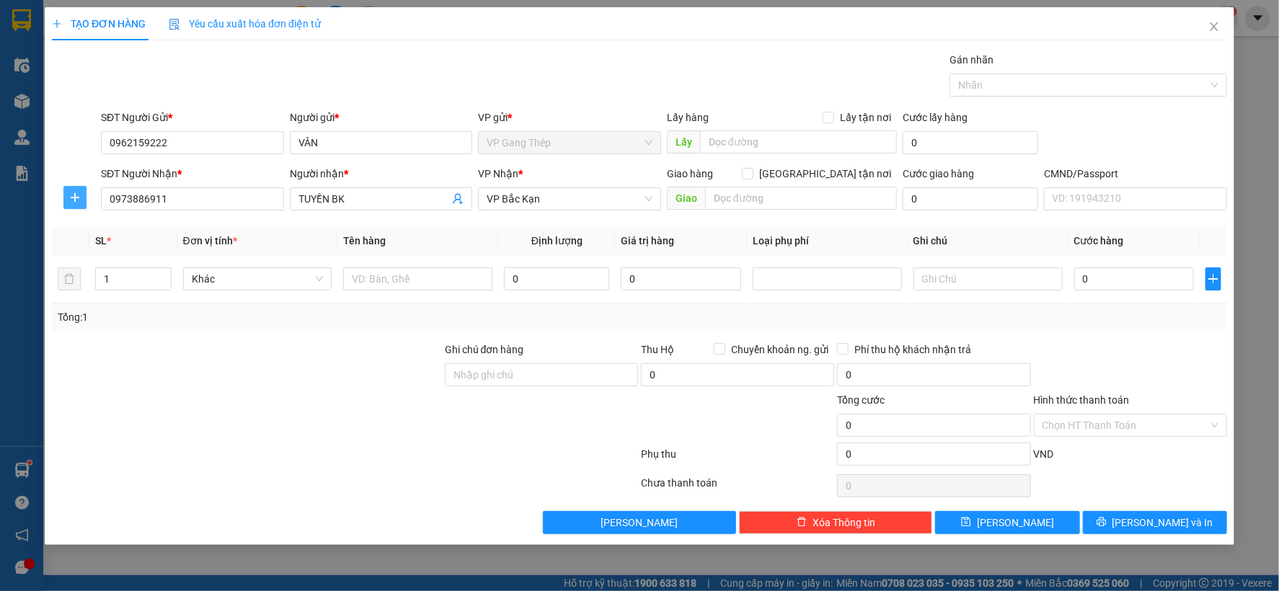
click at [72, 197] on icon "plus" at bounding box center [75, 197] width 9 height 1
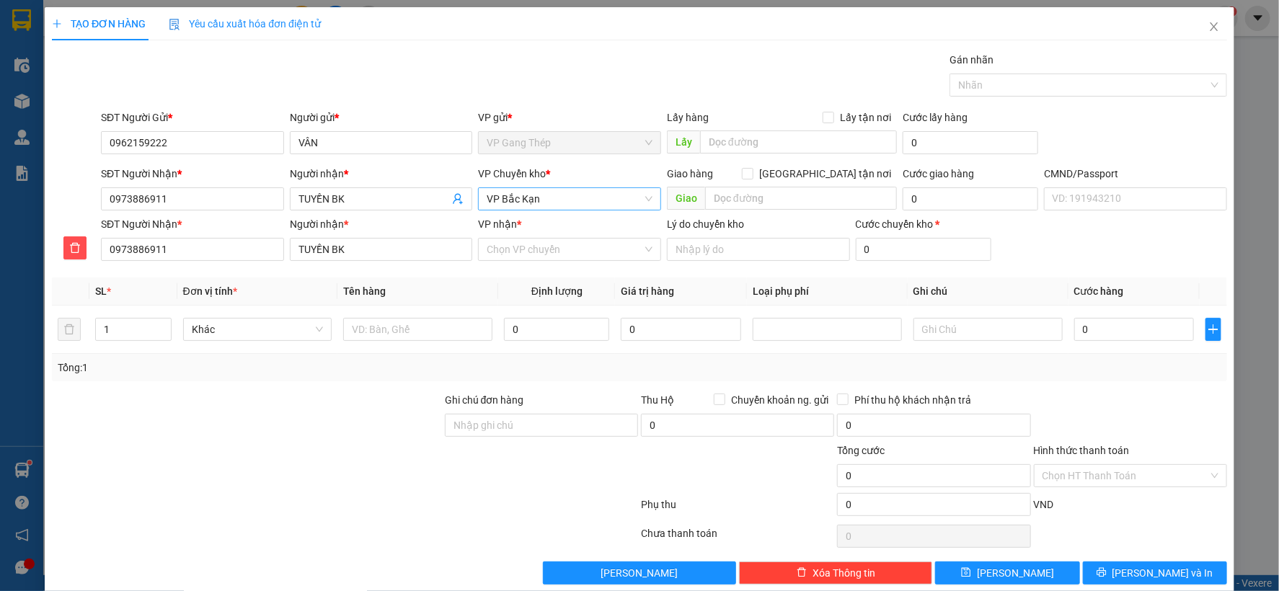
click at [602, 197] on span "VP Bắc Kạn" at bounding box center [570, 199] width 166 height 22
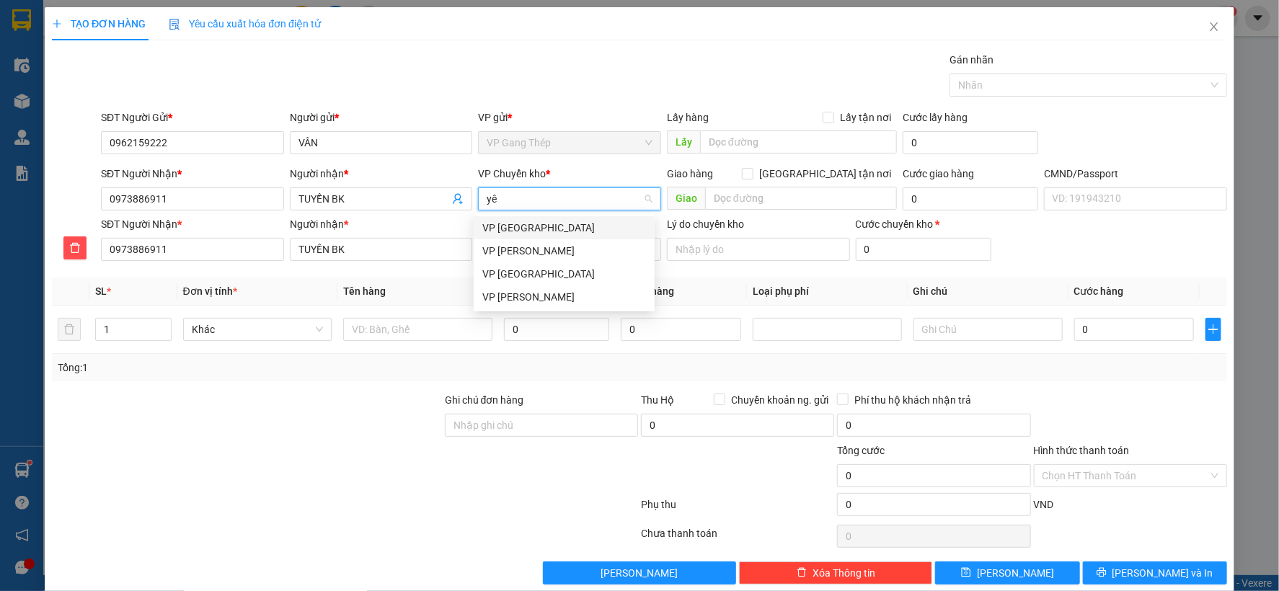
type input "yên"
click at [499, 221] on div "VP [GEOGRAPHIC_DATA]" at bounding box center [564, 228] width 164 height 16
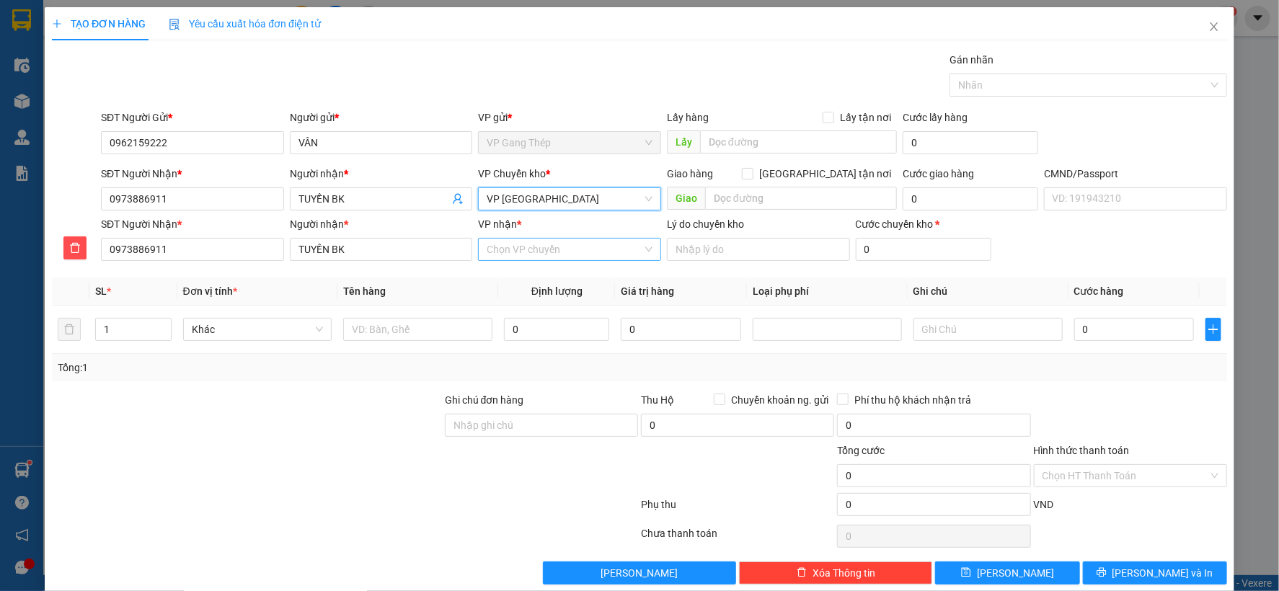
click at [546, 257] on input "VP nhận *" at bounding box center [565, 250] width 156 height 22
type input "HOÀNG"
click at [515, 297] on div "VP [PERSON_NAME]" at bounding box center [564, 301] width 164 height 16
click at [414, 330] on input "text" at bounding box center [417, 329] width 149 height 23
click at [300, 330] on span "Khác" at bounding box center [258, 330] width 132 height 22
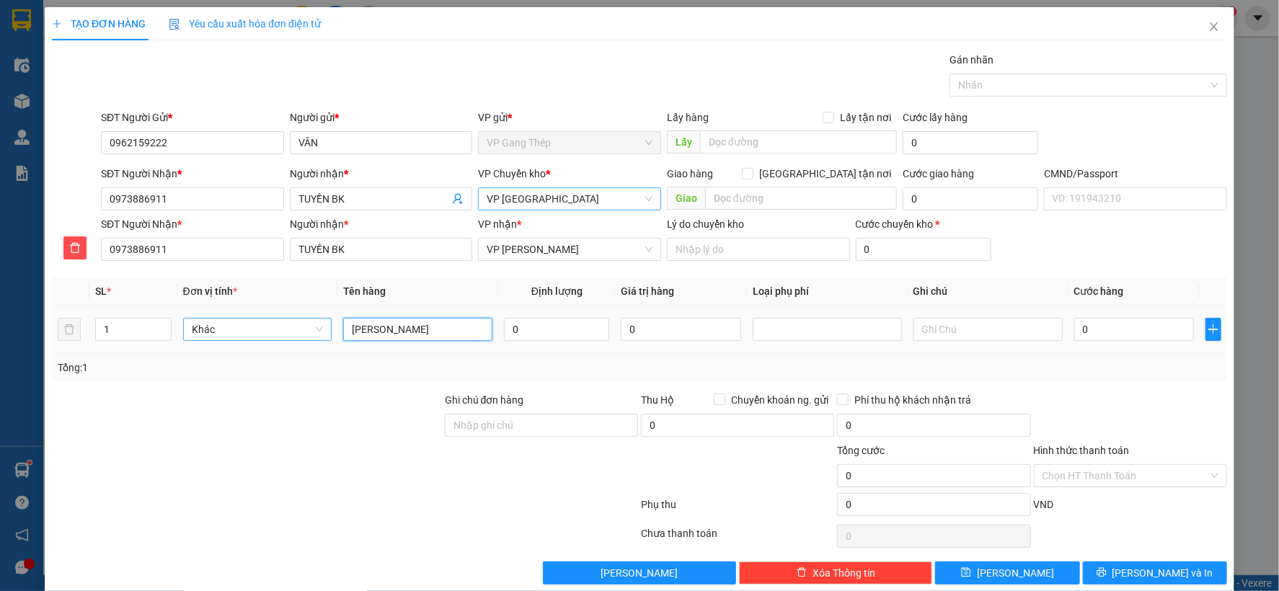
type input "[PERSON_NAME]"
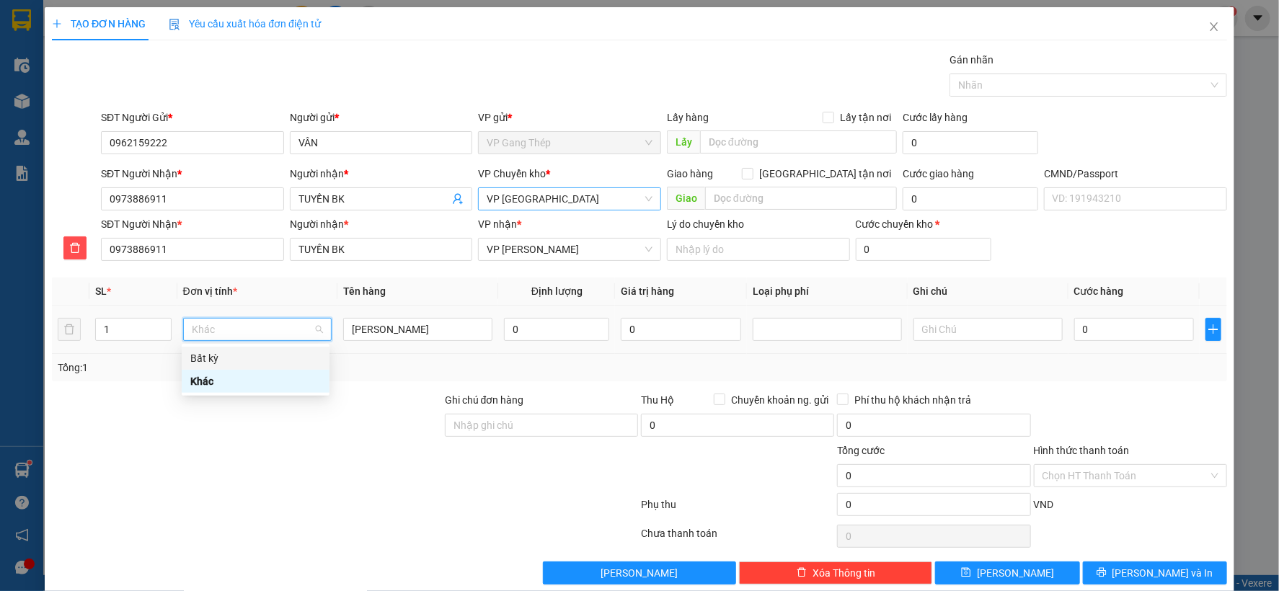
drag, startPoint x: 218, startPoint y: 355, endPoint x: 265, endPoint y: 354, distance: 46.9
click at [219, 355] on div "Bất kỳ" at bounding box center [255, 358] width 130 height 16
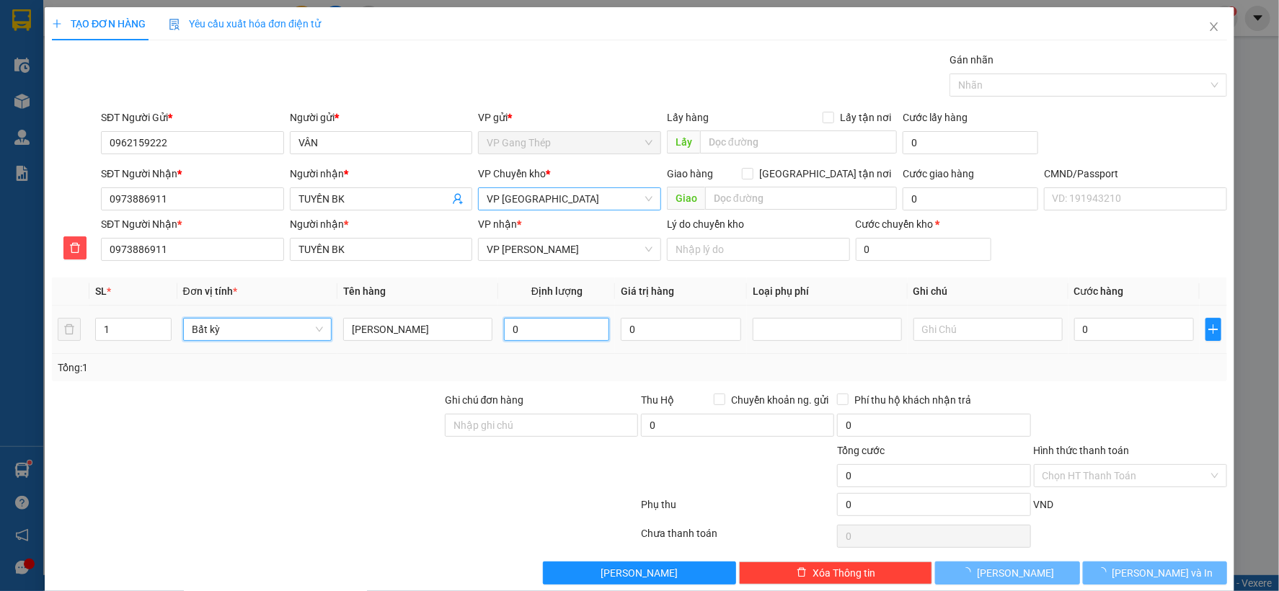
click at [560, 334] on input "0" at bounding box center [556, 329] width 105 height 23
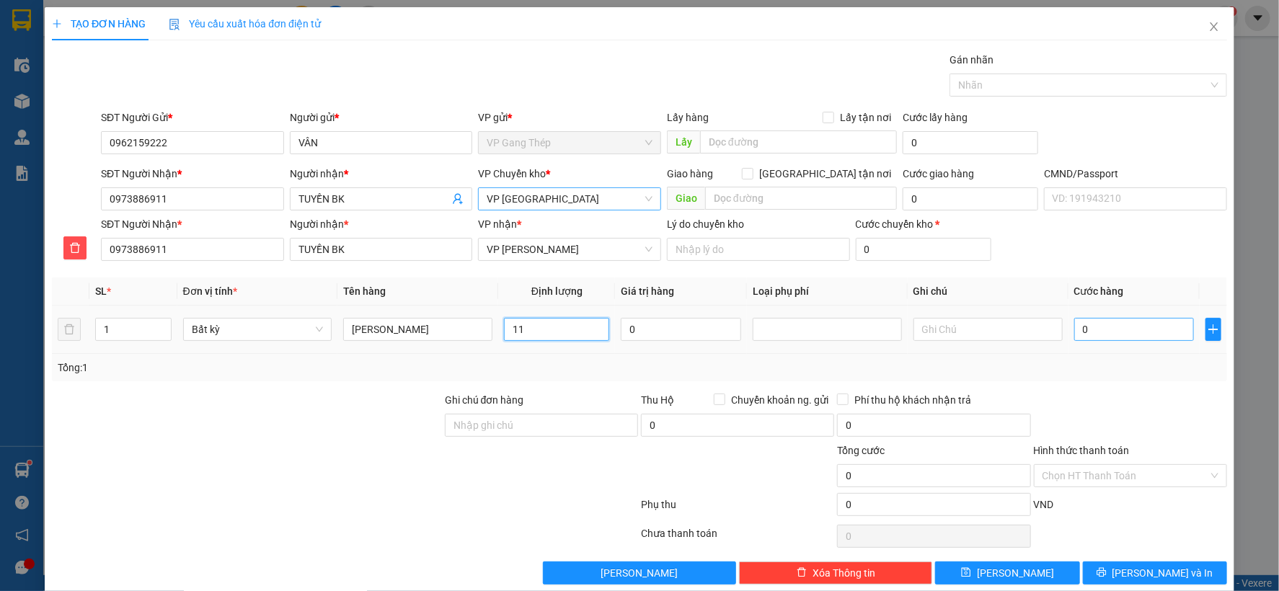
type input "11"
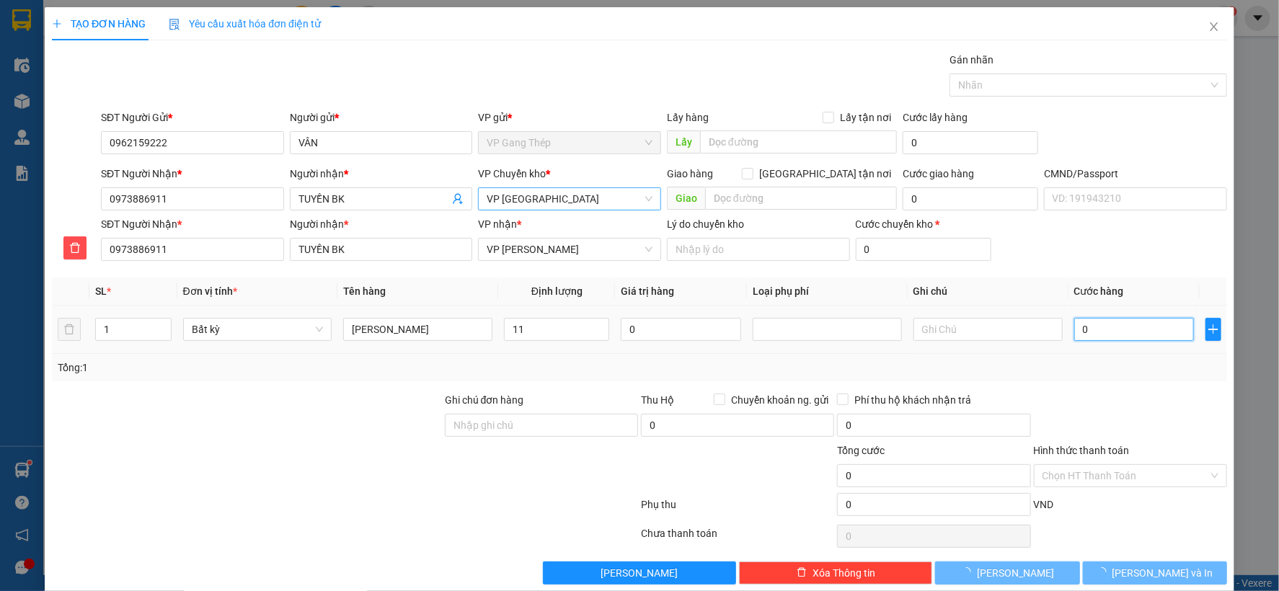
click at [1099, 327] on input "0" at bounding box center [1134, 329] width 120 height 23
type input "50.000"
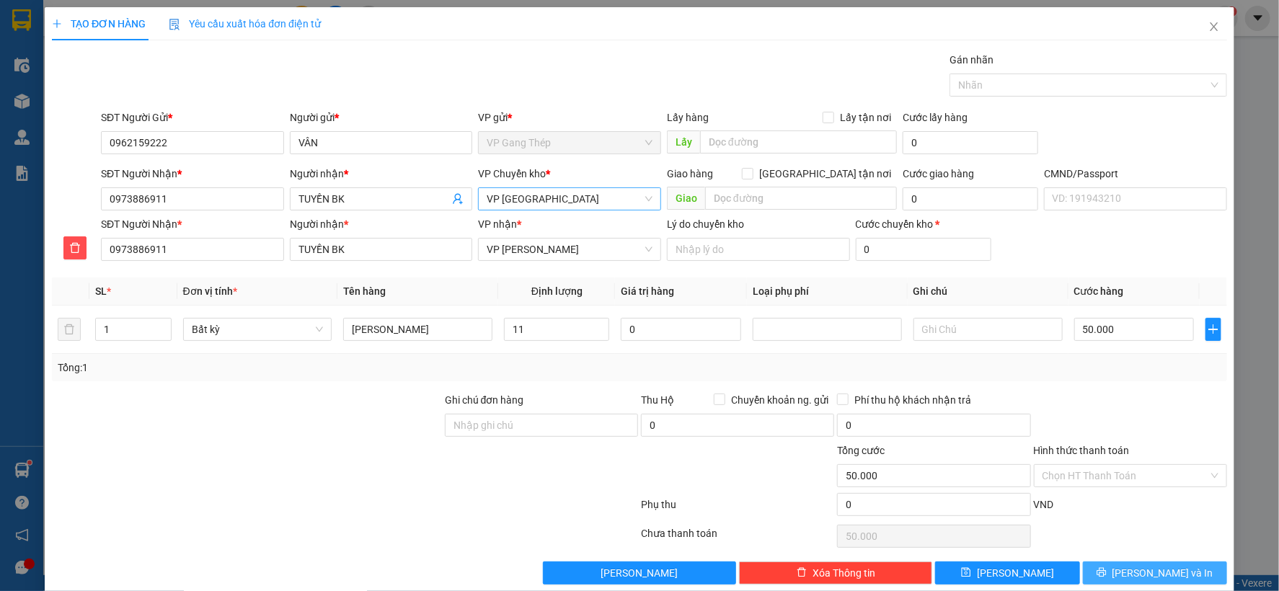
click at [1119, 566] on button "Lưu và In" at bounding box center [1155, 572] width 144 height 23
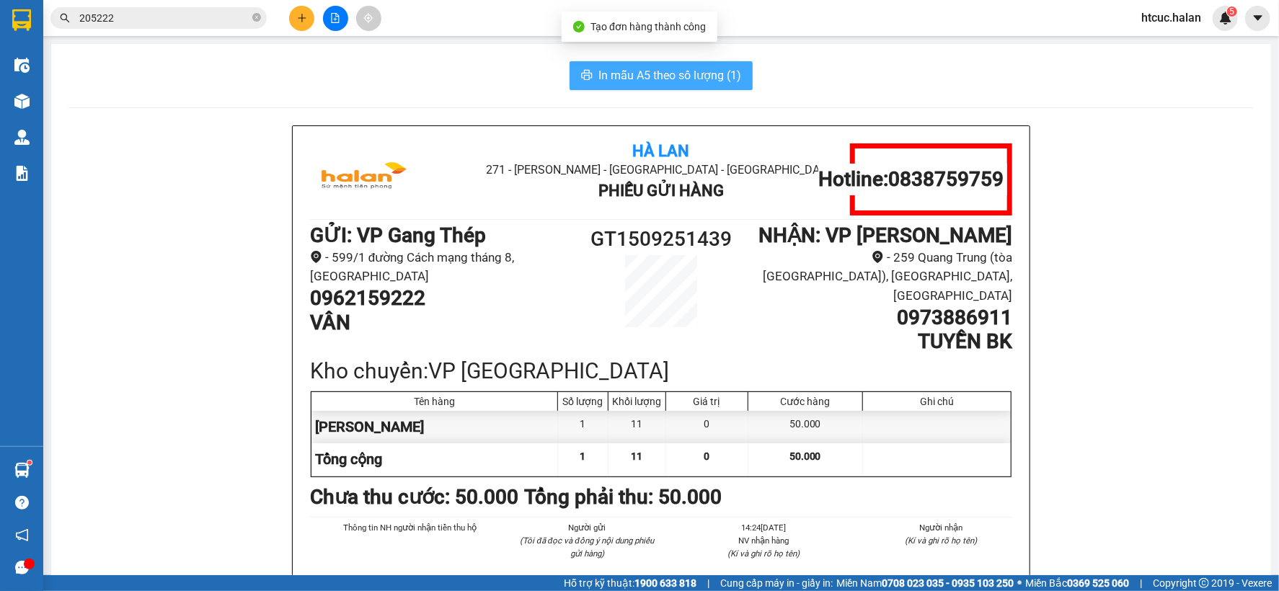
click at [598, 73] on span "In mẫu A5 theo số lượng (1)" at bounding box center [669, 75] width 143 height 18
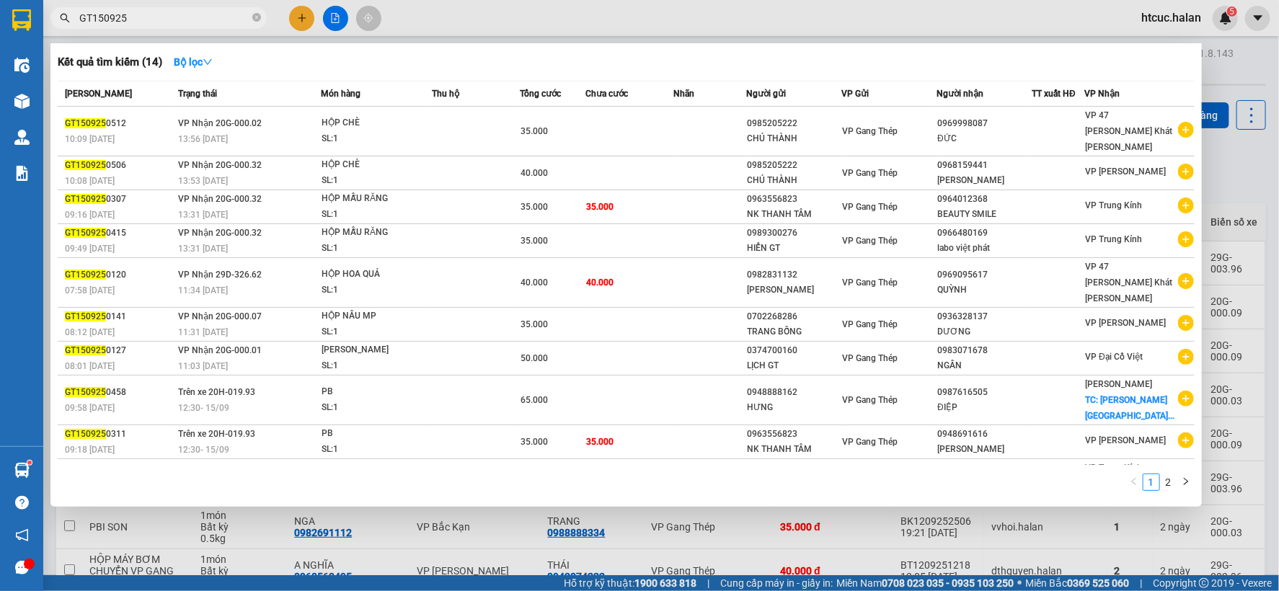
click at [17, 33] on section "Kết quả tìm kiếm ( 14 ) Bộ lọc Mã ĐH Trạng thái Món hàng Thu hộ Tổng cước Chưa …" at bounding box center [639, 295] width 1279 height 591
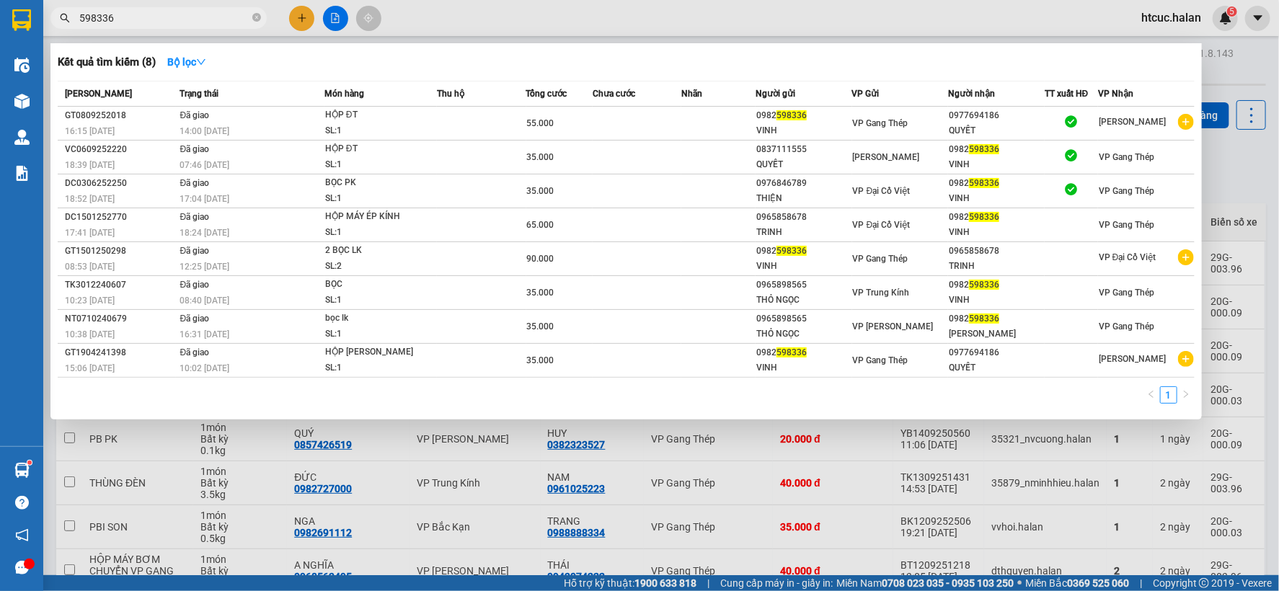
type input "598336"
click at [386, 494] on div at bounding box center [639, 295] width 1279 height 591
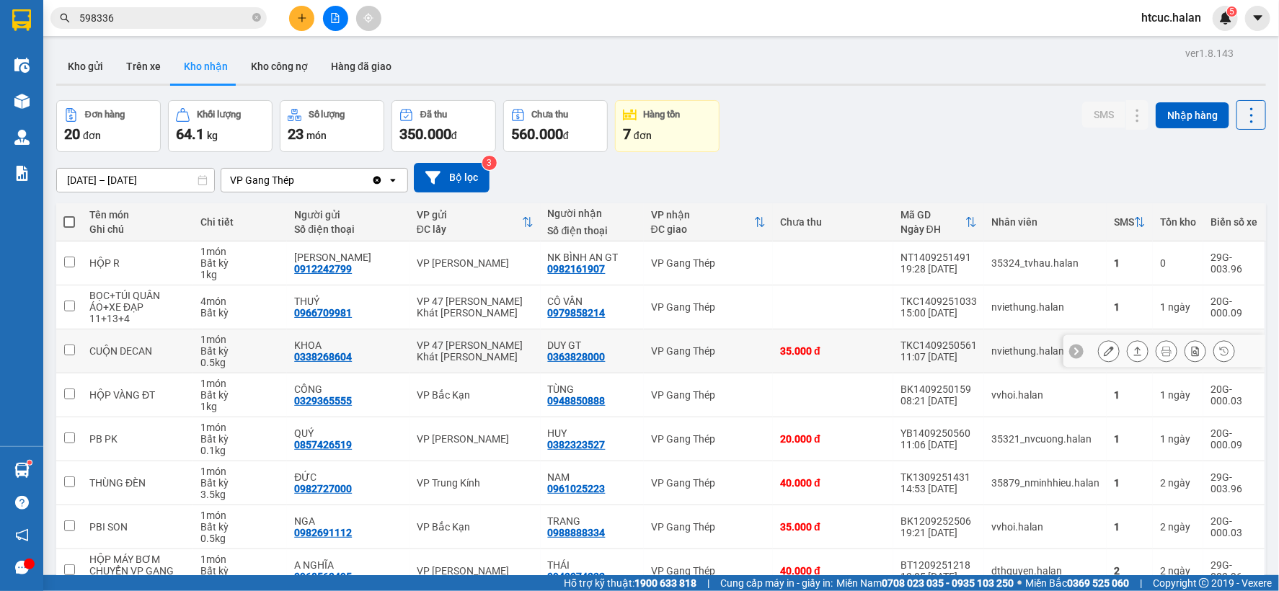
scroll to position [80, 0]
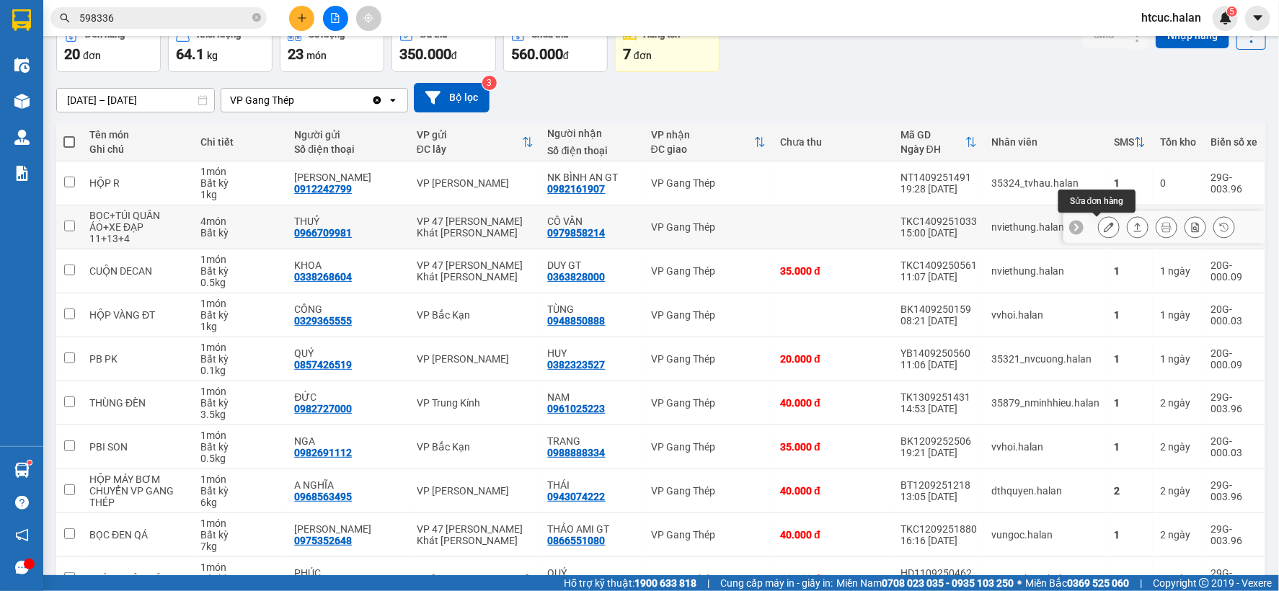
click at [1103, 231] on icon at bounding box center [1108, 227] width 10 height 10
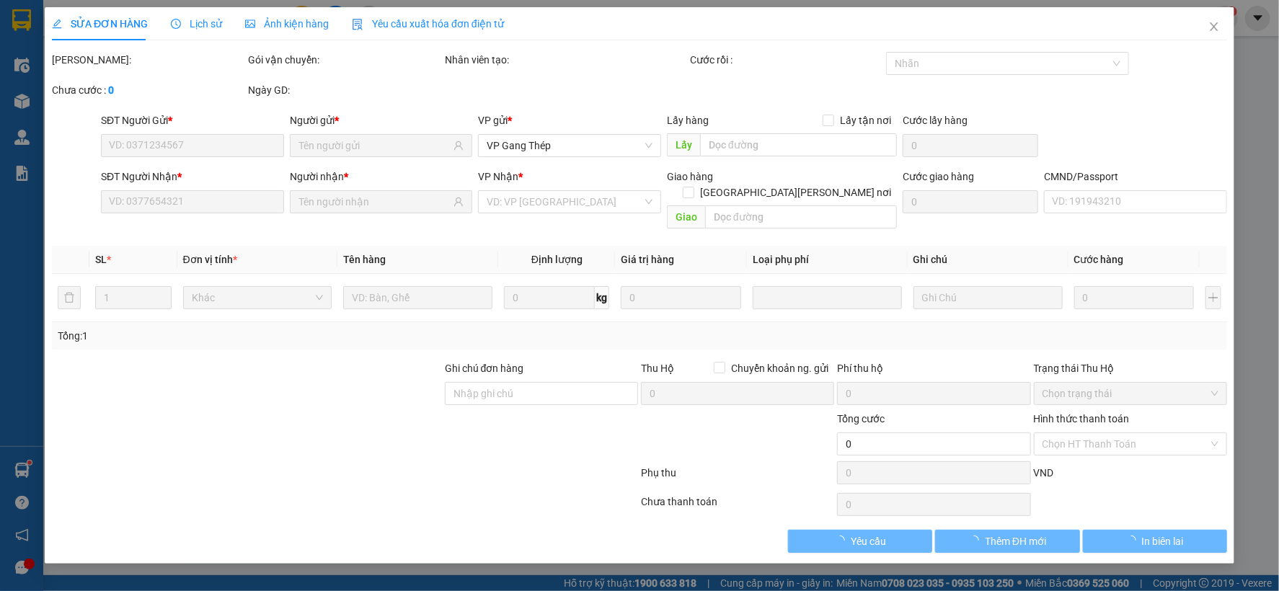
type input "0966709981"
type input "THUỶ"
type input "0979858214"
type input "CÔ VÂN"
type input "210.000"
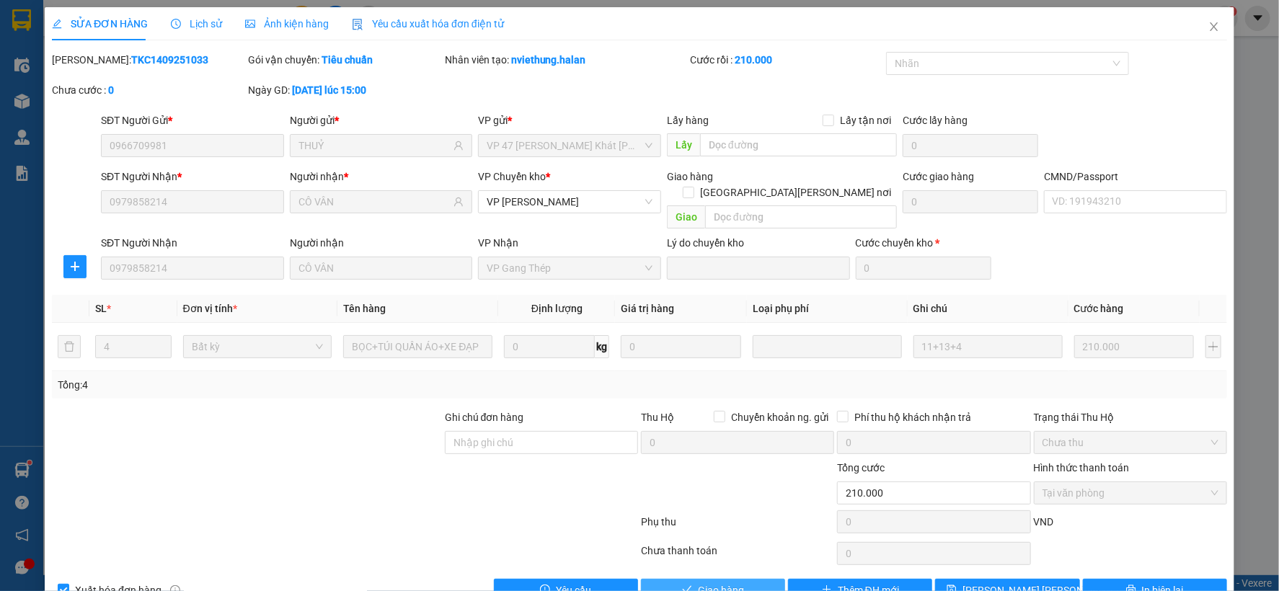
click at [723, 582] on span "Giao hàng" at bounding box center [721, 590] width 46 height 16
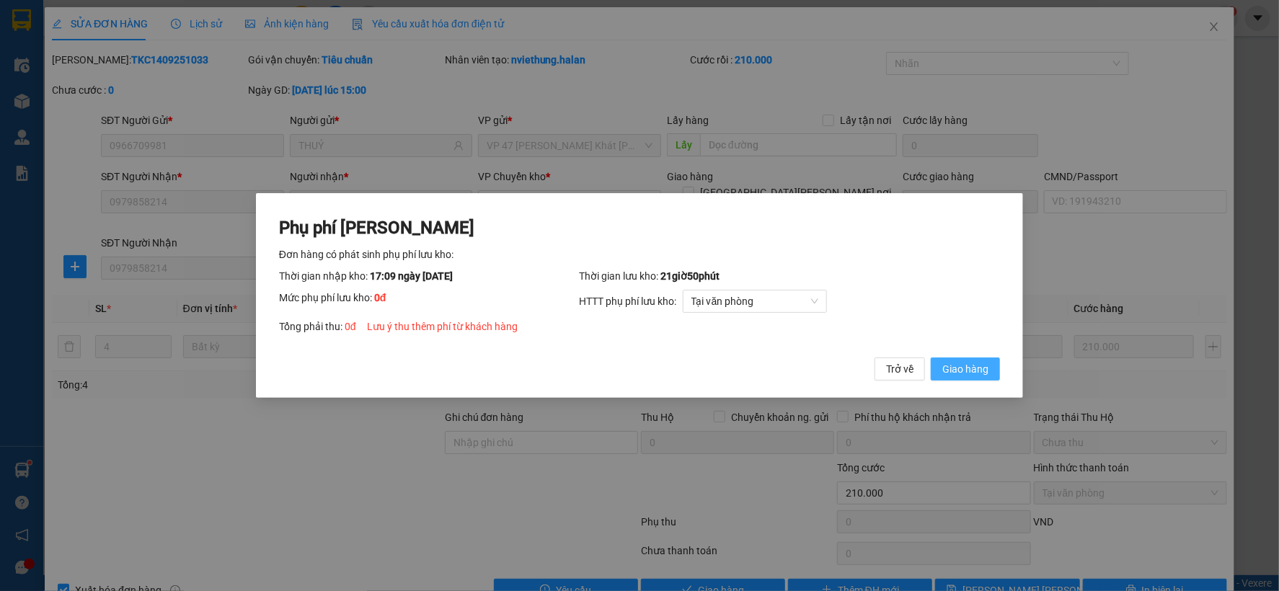
click at [992, 372] on button "Giao hàng" at bounding box center [964, 368] width 69 height 23
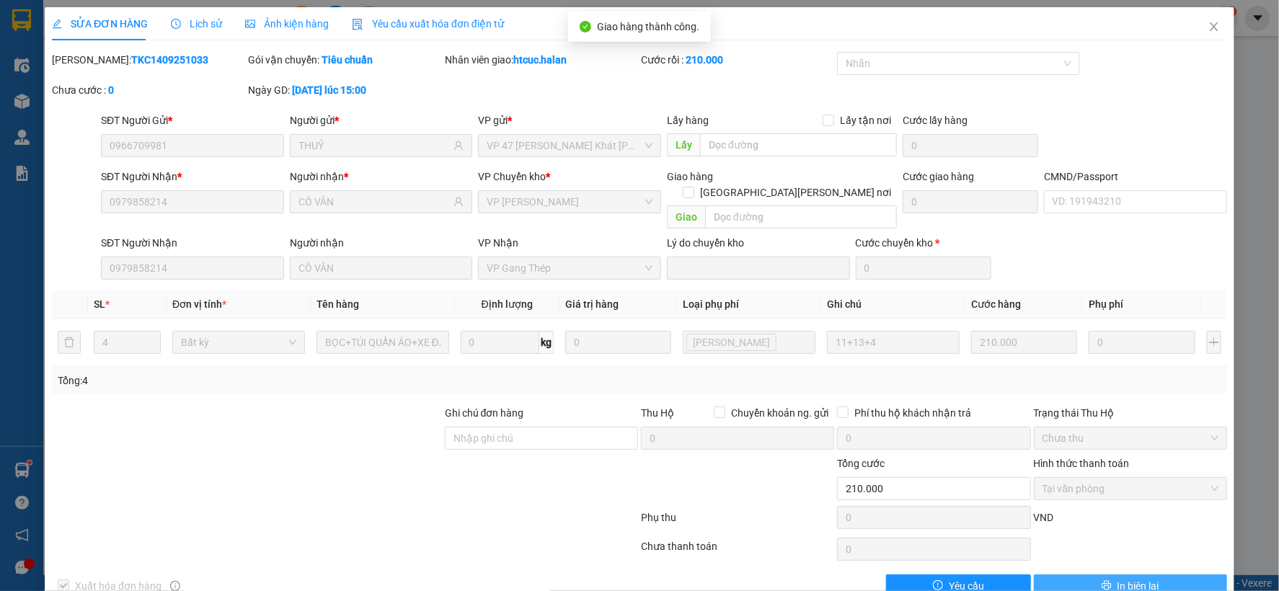
click at [1139, 578] on span "In biên lai" at bounding box center [1138, 586] width 42 height 16
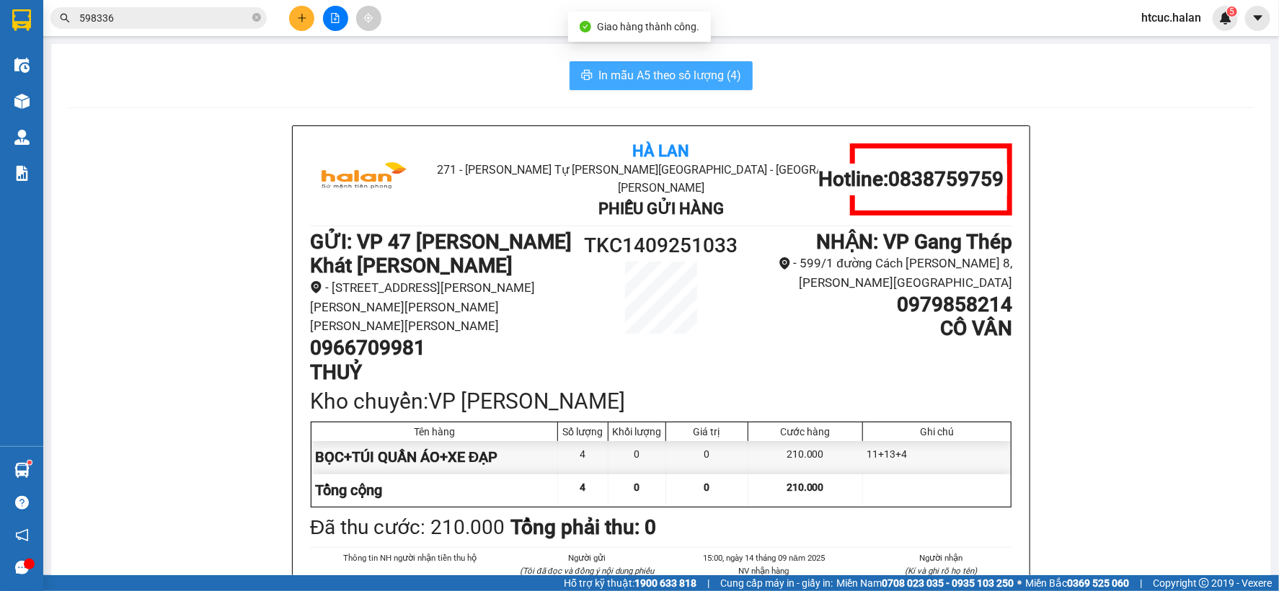
click at [656, 73] on span "In mẫu A5 theo số lượng (4)" at bounding box center [669, 75] width 143 height 18
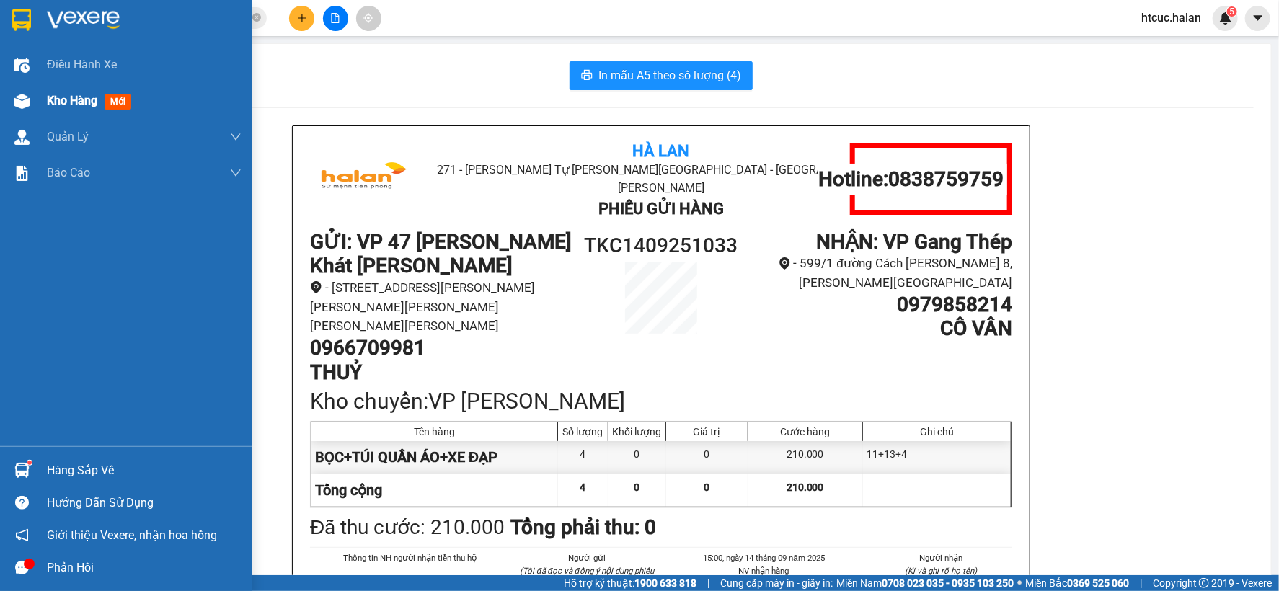
click at [17, 102] on img at bounding box center [21, 101] width 15 height 15
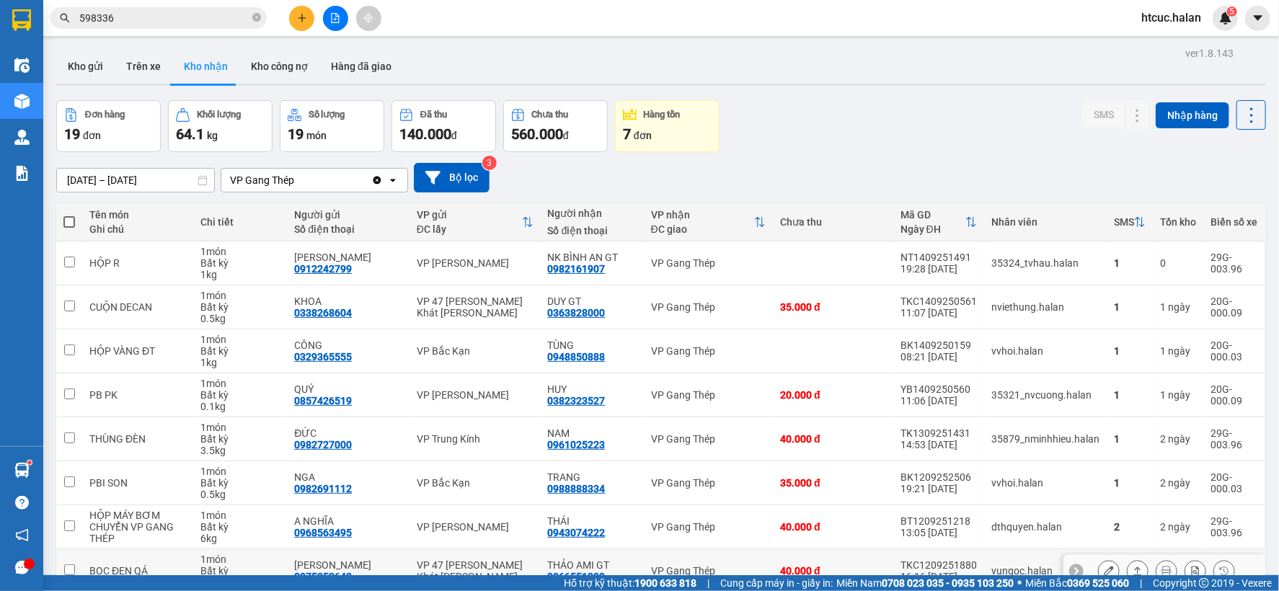
scroll to position [123, 0]
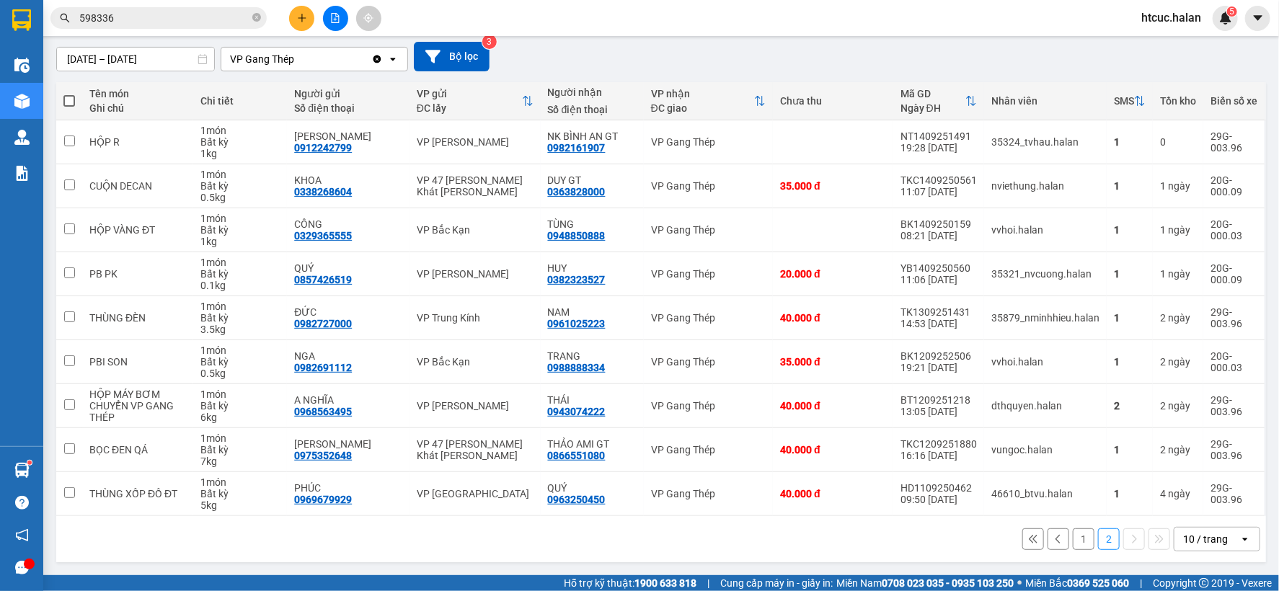
click at [1072, 539] on button "1" at bounding box center [1083, 539] width 22 height 22
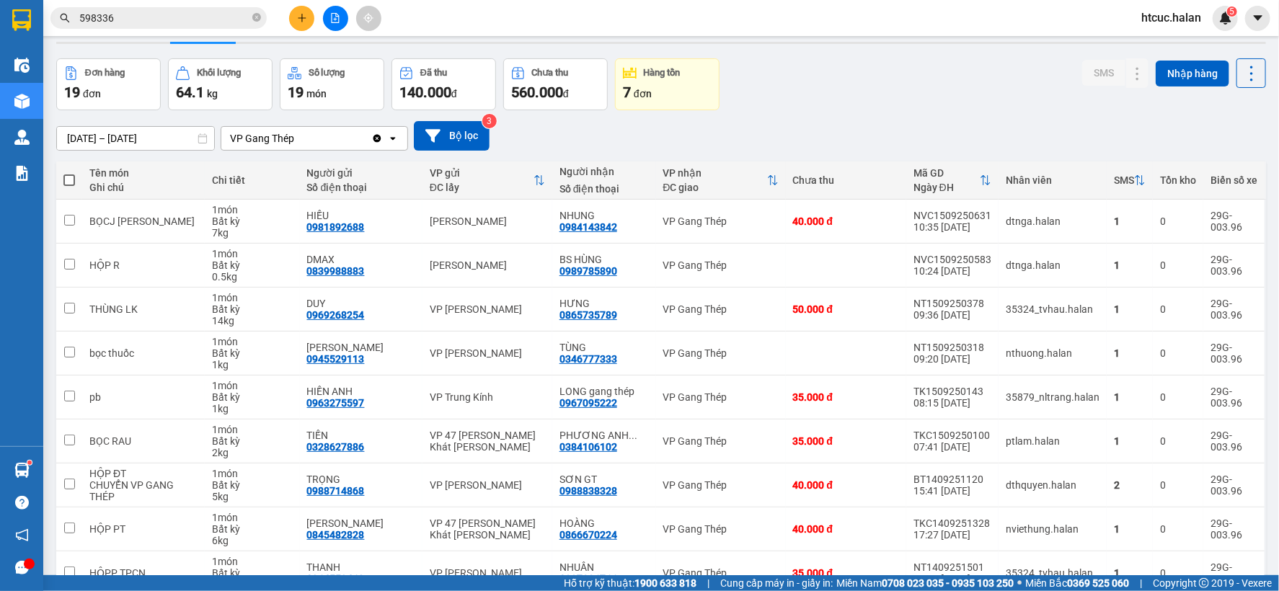
scroll to position [0, 0]
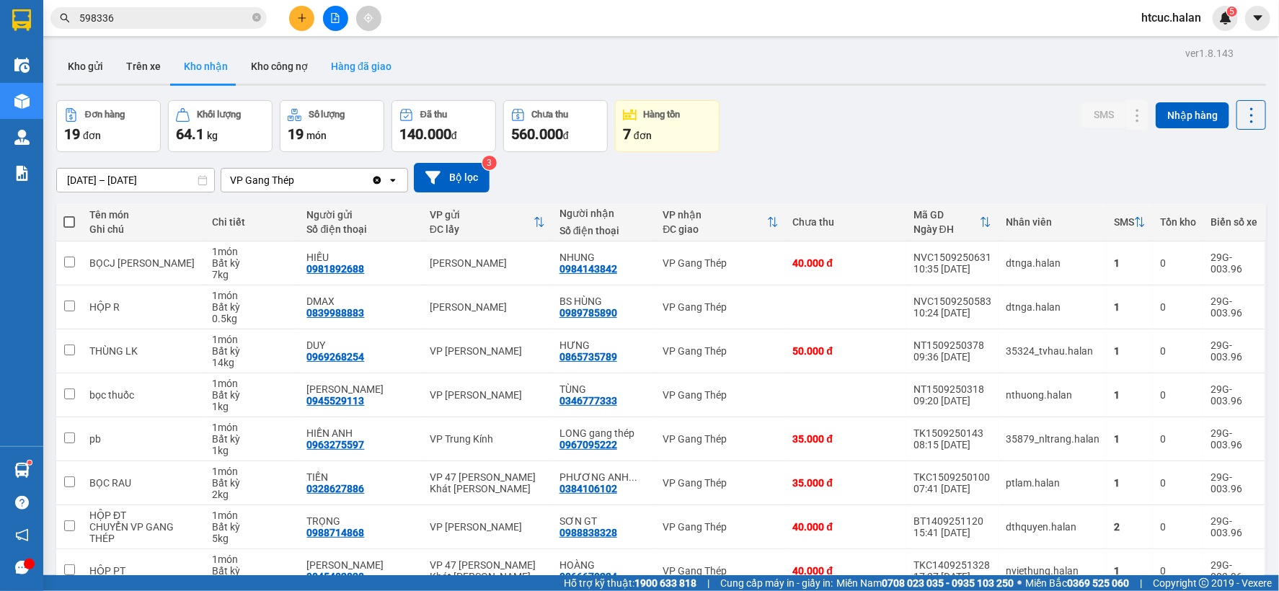
click at [348, 67] on button "Hàng đã giao" at bounding box center [361, 66] width 84 height 35
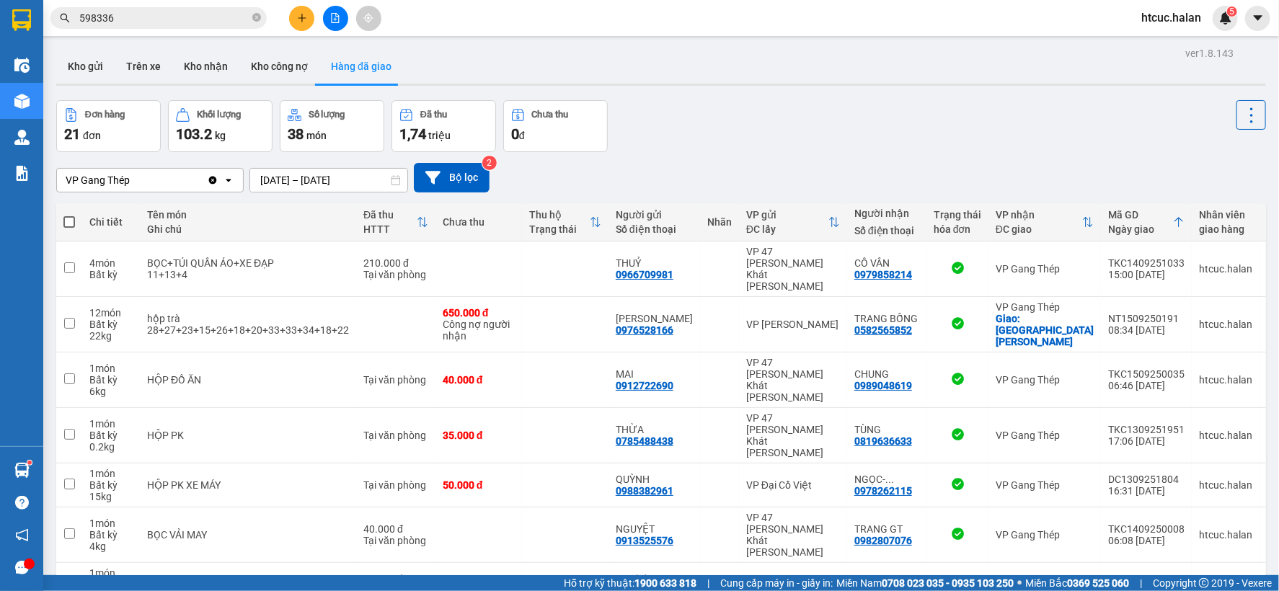
click at [156, 22] on input "598336" at bounding box center [164, 18] width 170 height 16
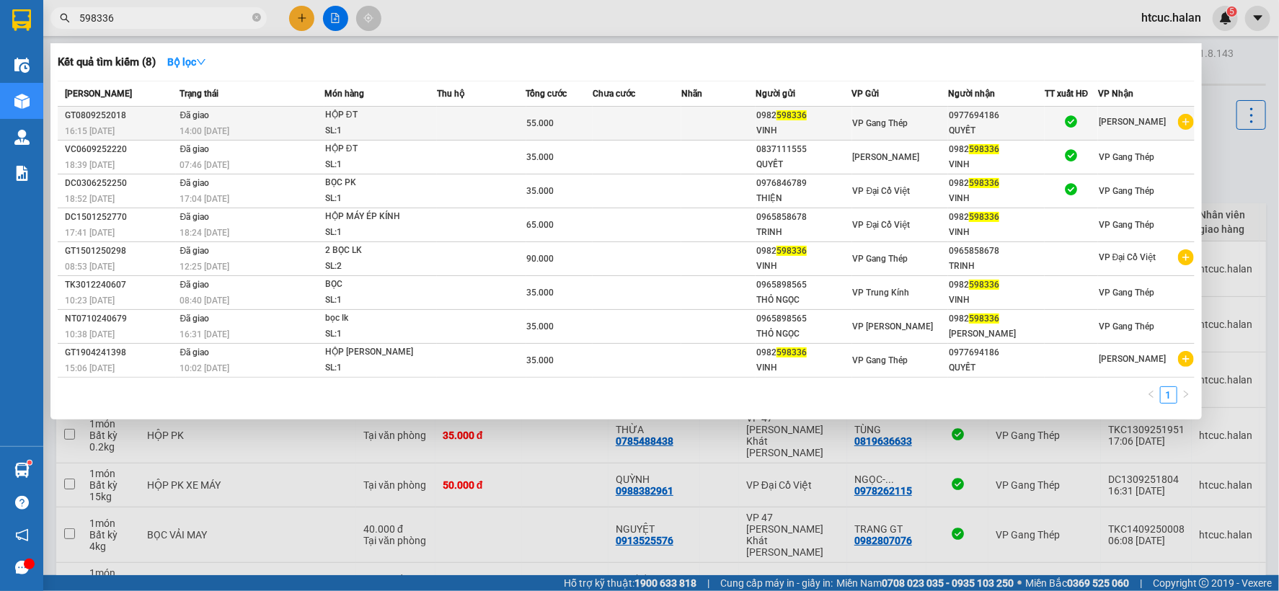
click at [647, 124] on td at bounding box center [636, 124] width 89 height 34
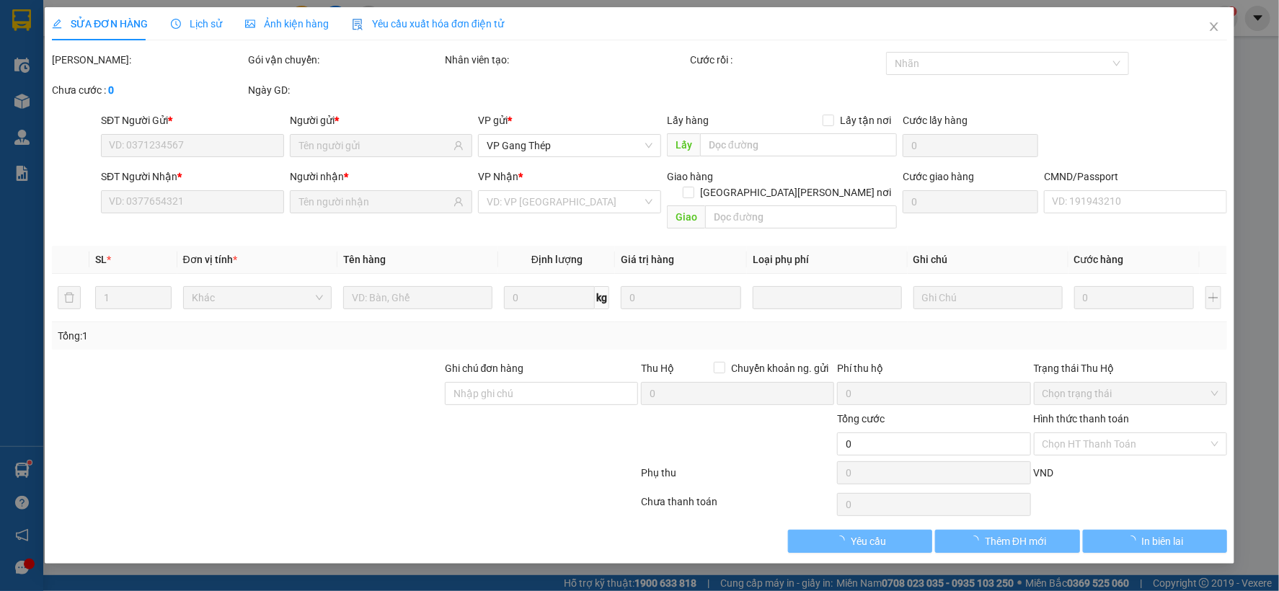
type input "0982598336"
type input "0977694186"
type input "55.000"
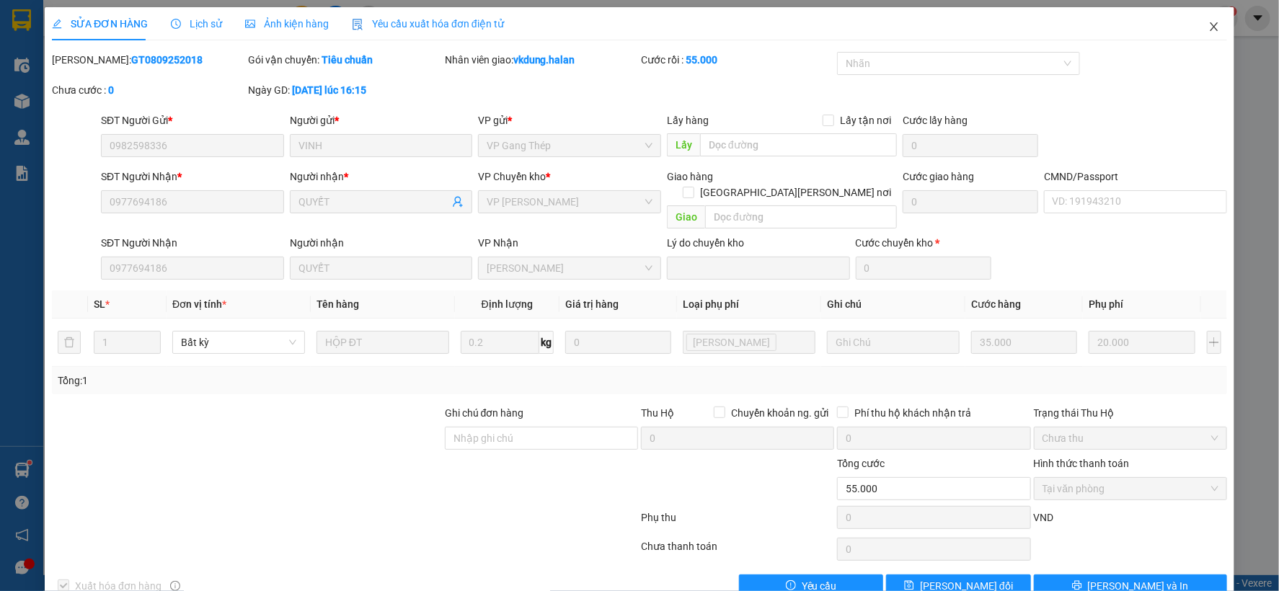
click at [1211, 26] on span "Close" at bounding box center [1214, 27] width 40 height 40
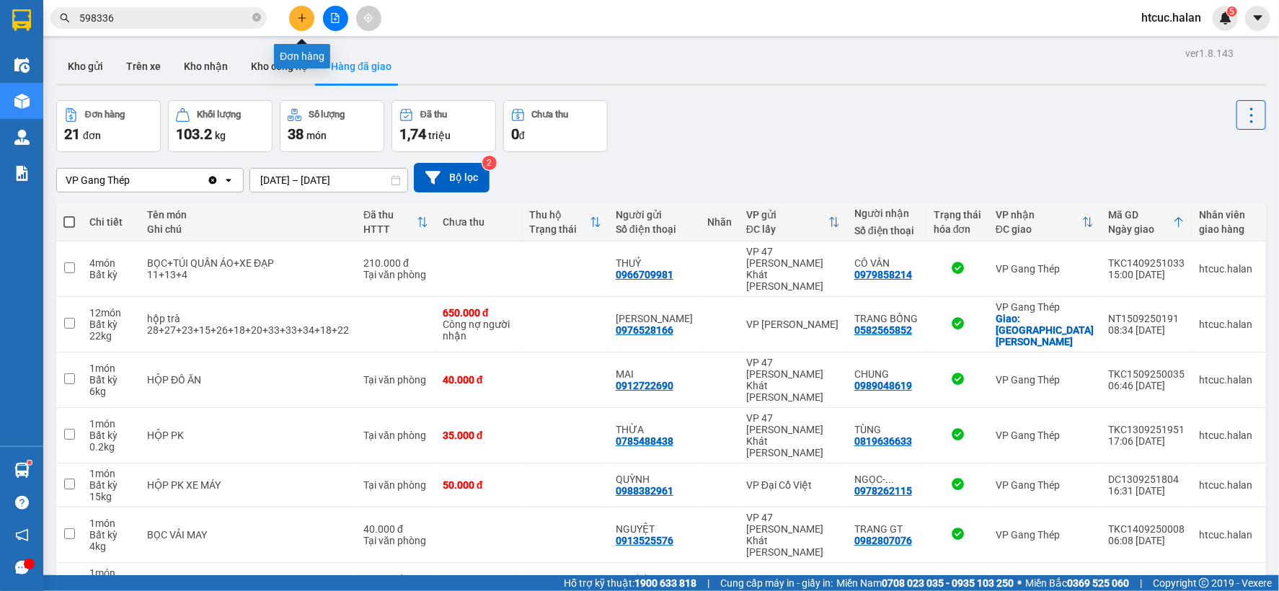
click at [304, 13] on icon "plus" at bounding box center [302, 18] width 10 height 10
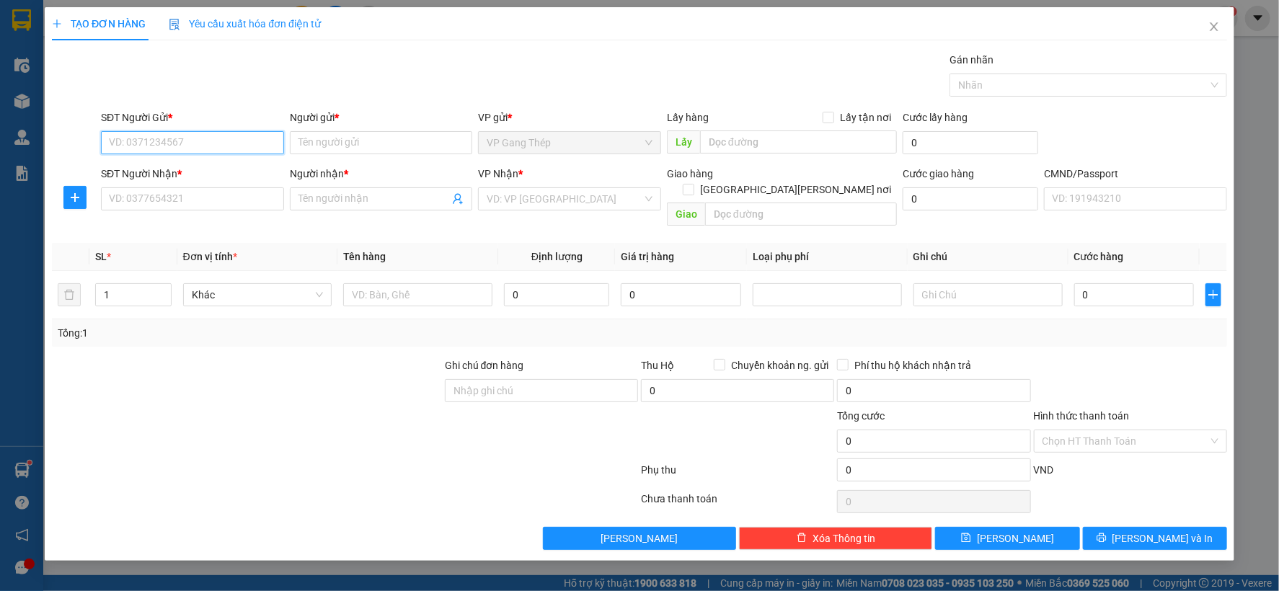
click at [214, 149] on input "SĐT Người Gửi *" at bounding box center [192, 142] width 183 height 23
type input "0979687532"
click at [182, 173] on div "0979687532 - TRUNG" at bounding box center [192, 171] width 183 height 23
type input "TRUNG"
type input "0979687532"
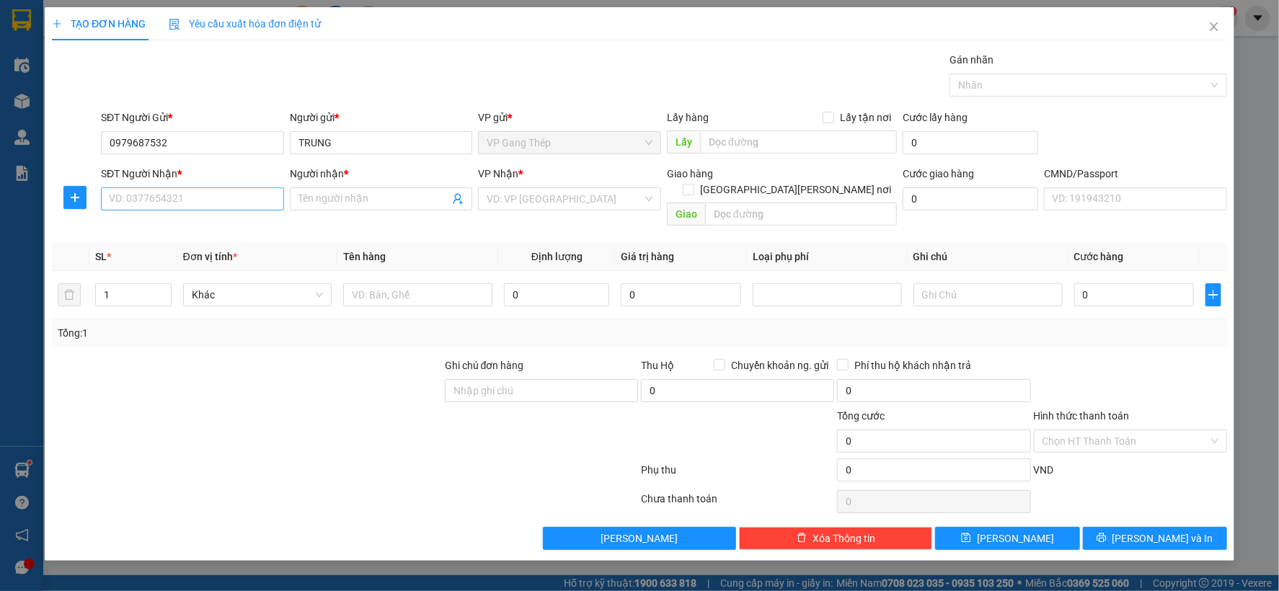
click at [192, 190] on div "SĐT Người Nhận * VD: 0377654321" at bounding box center [192, 191] width 183 height 50
click at [192, 191] on input "SĐT Người Nhận *" at bounding box center [192, 198] width 183 height 23
click at [163, 254] on div "0964758354 - TUẤN" at bounding box center [193, 251] width 166 height 16
type input "0964758354"
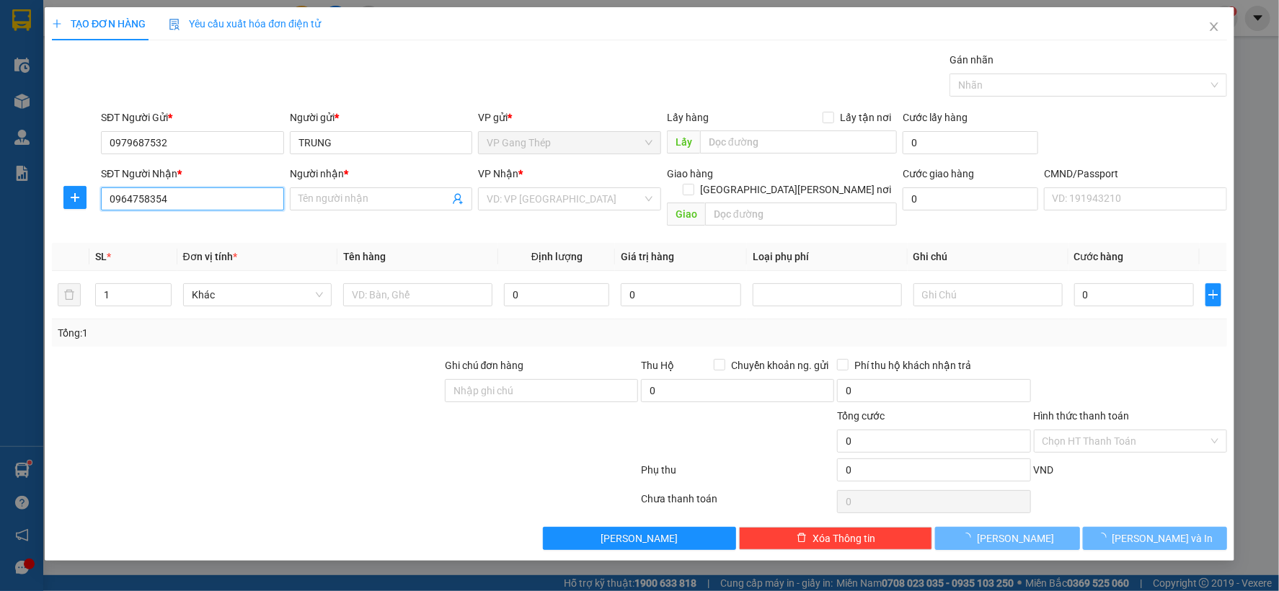
type input "TUẤN"
click at [70, 200] on icon "plus" at bounding box center [75, 198] width 12 height 12
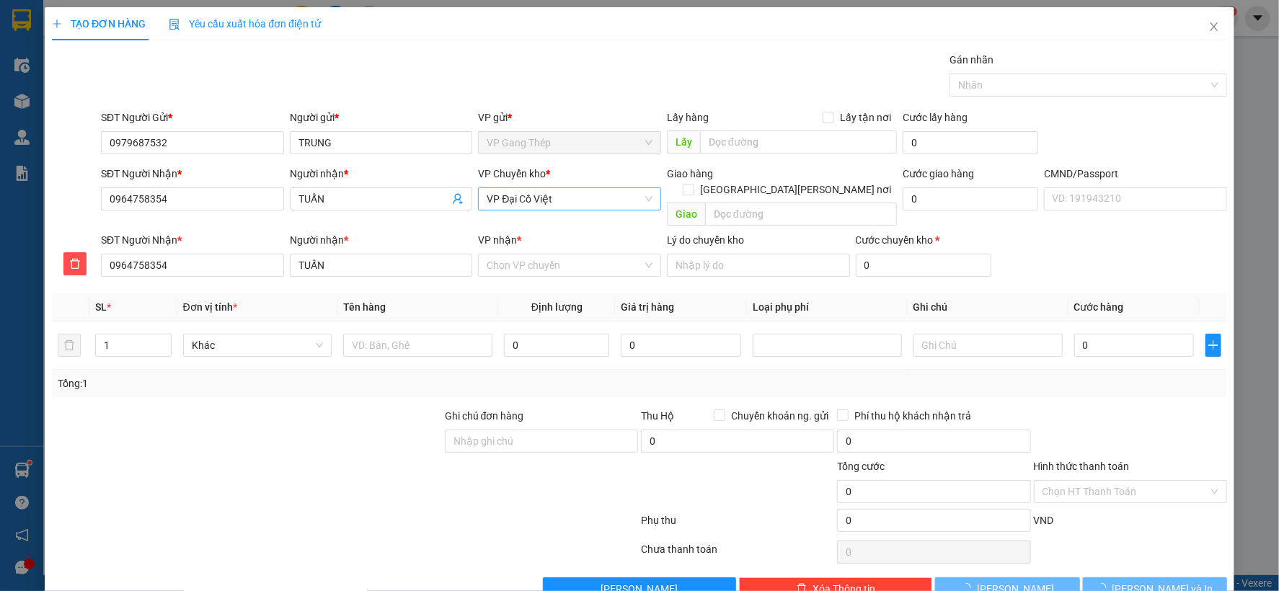
click at [555, 193] on span "VP Đại Cồ Việt" at bounding box center [570, 199] width 166 height 22
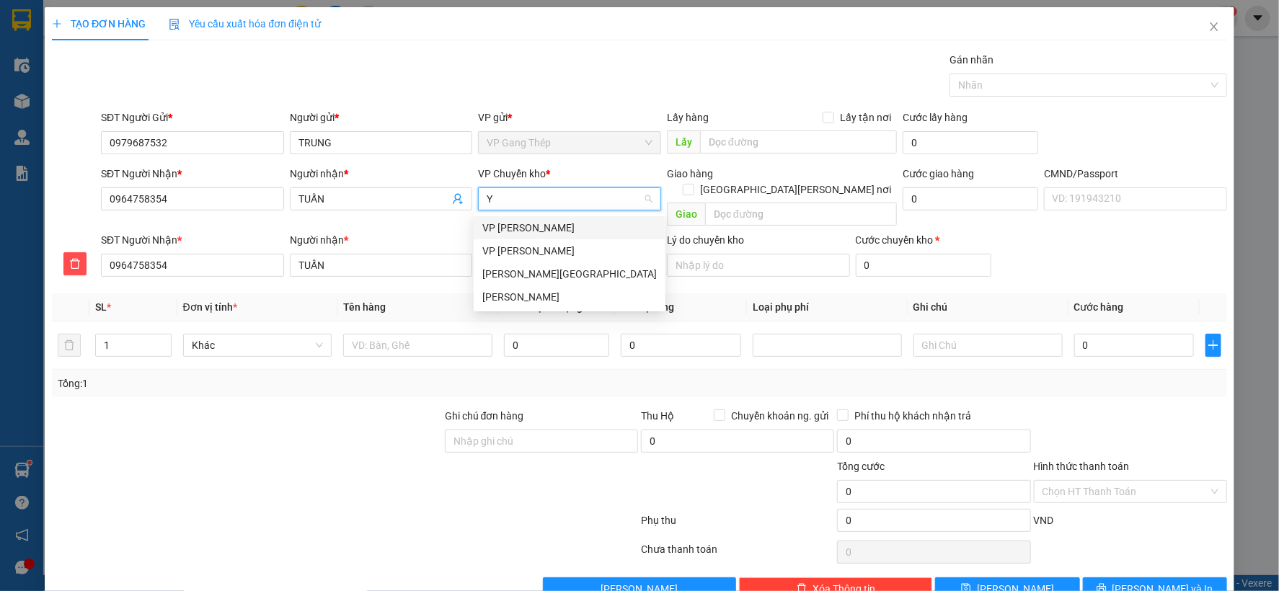
type input "YÊ"
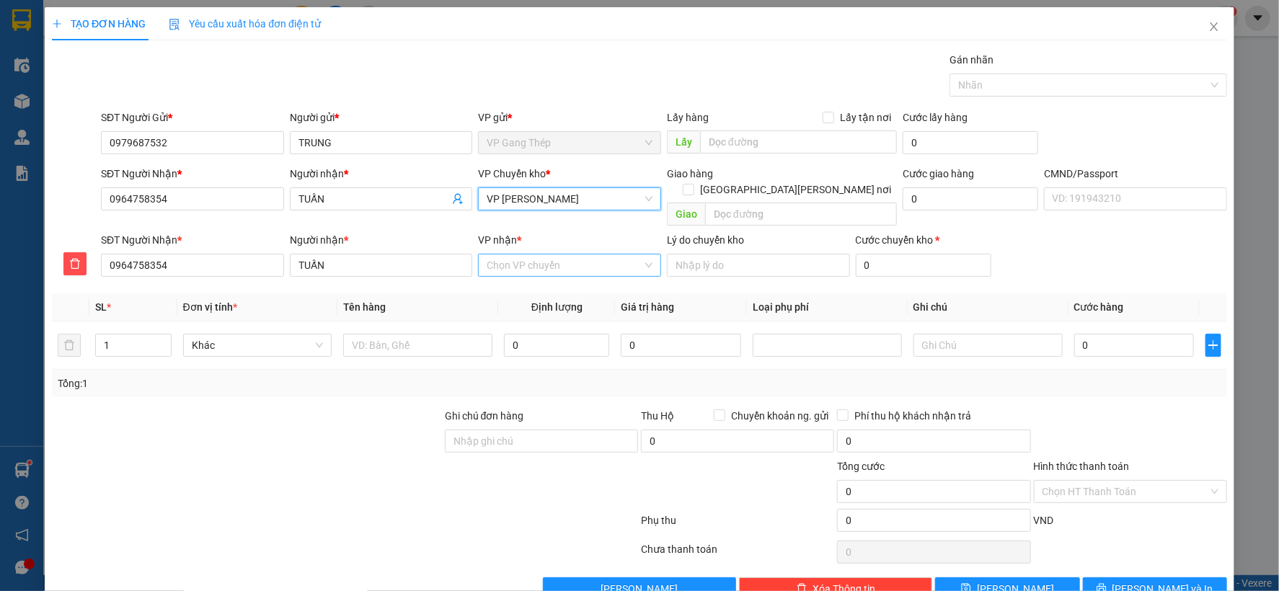
click at [527, 254] on input "VP nhận *" at bounding box center [565, 265] width 156 height 22
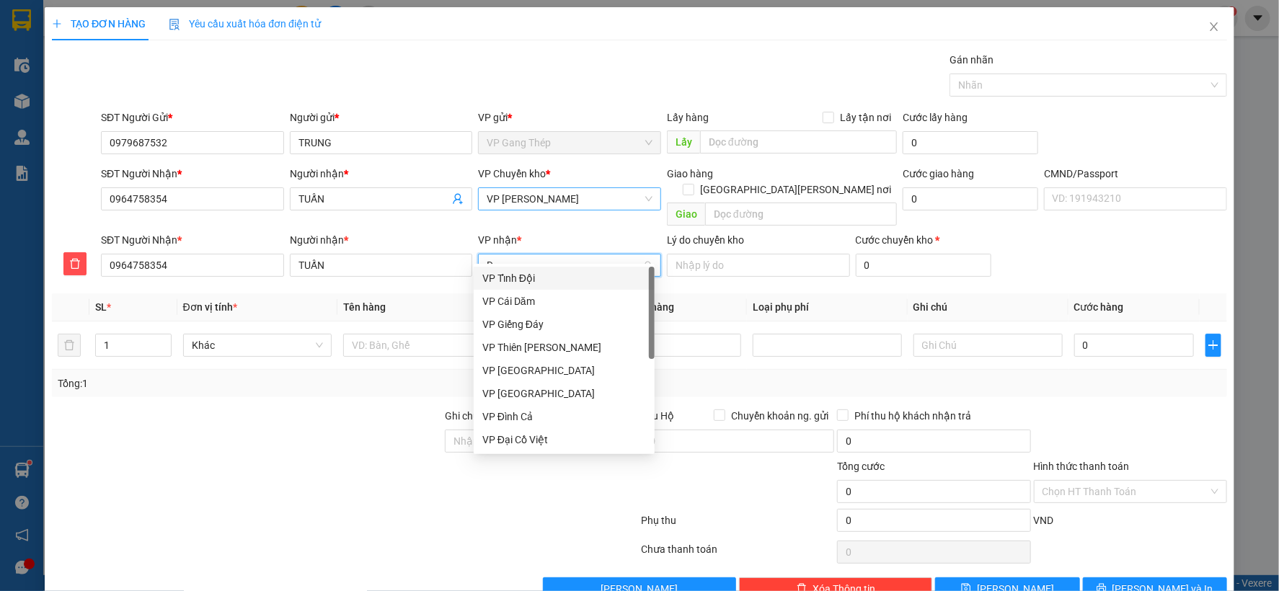
type input "D"
type input "ĐA"
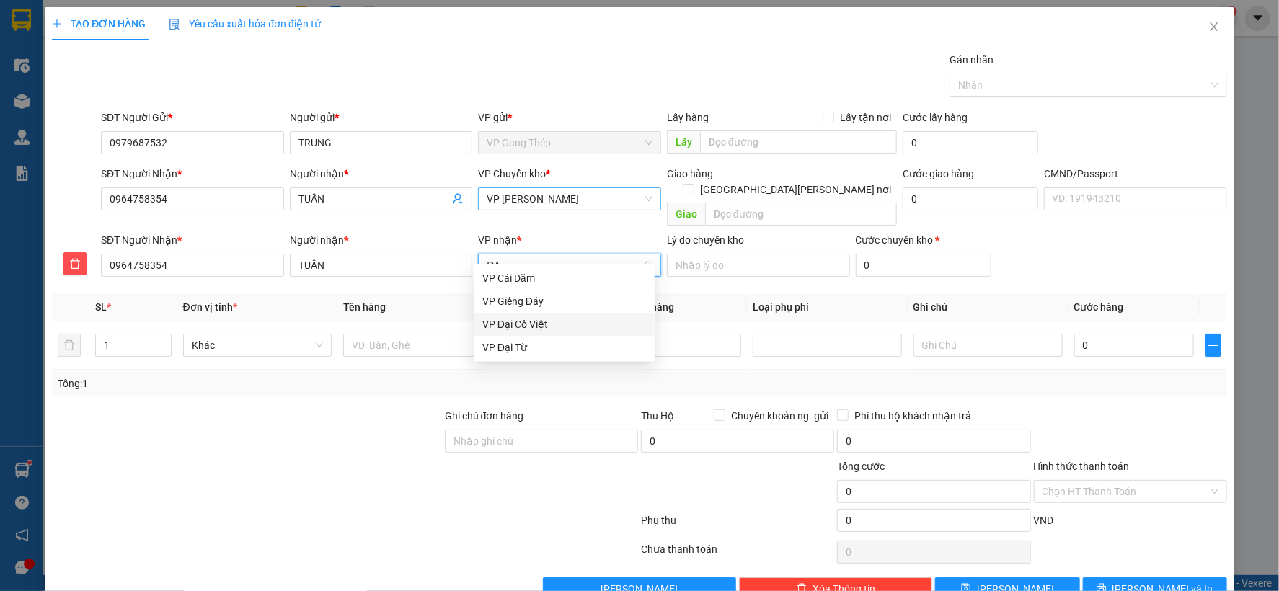
click at [529, 321] on div "VP Đại Cồ Việt" at bounding box center [564, 324] width 164 height 16
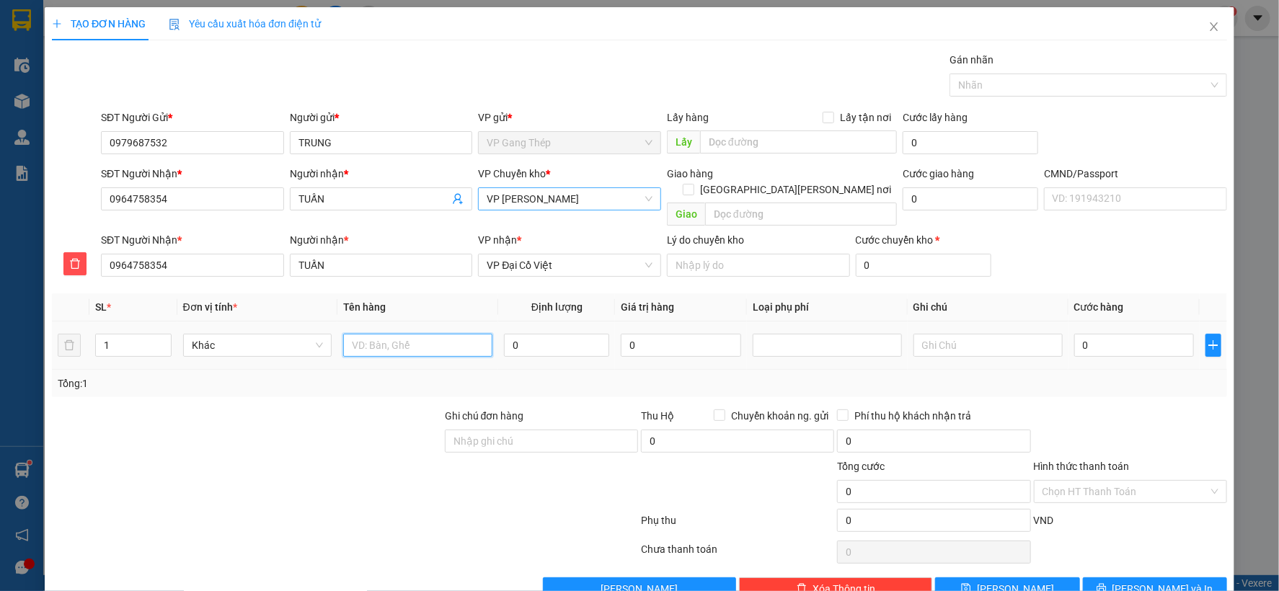
click at [430, 334] on input "text" at bounding box center [417, 345] width 149 height 23
click at [283, 334] on span "Khác" at bounding box center [258, 345] width 132 height 22
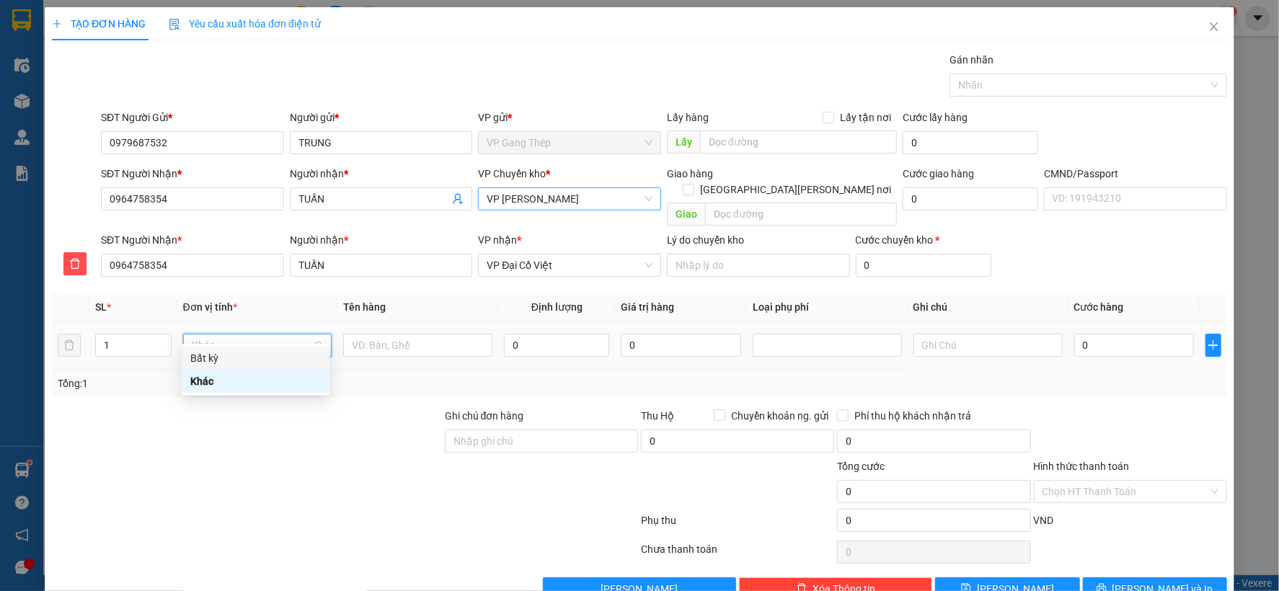
click at [213, 355] on div "Bất kỳ" at bounding box center [255, 358] width 130 height 16
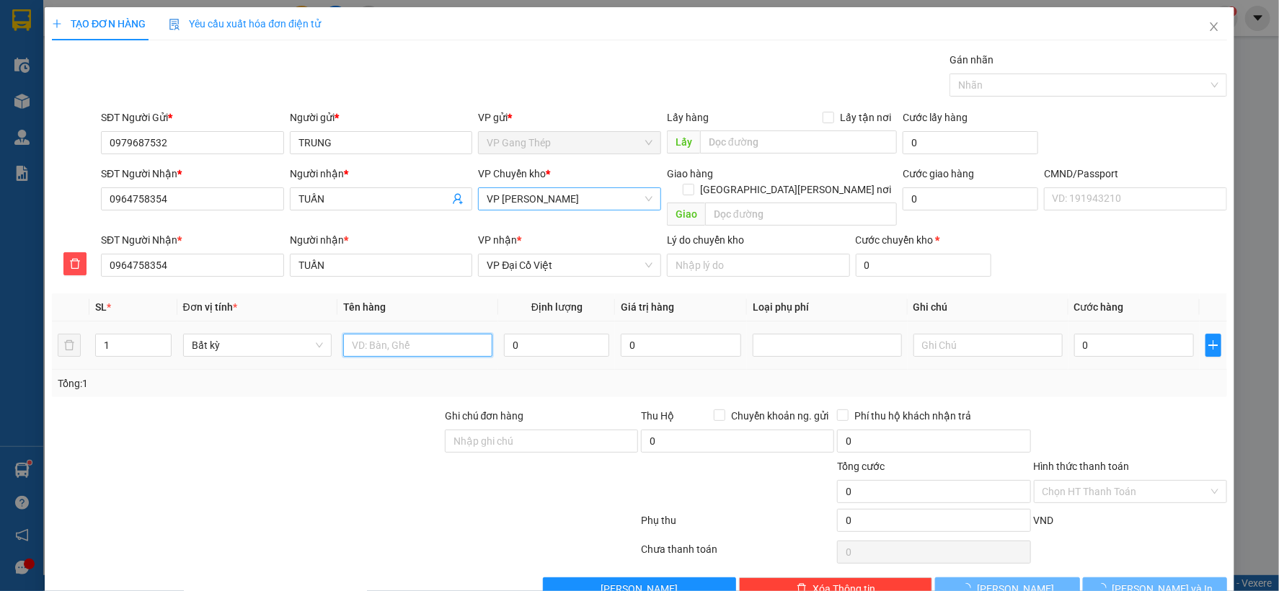
click at [415, 334] on input "text" at bounding box center [417, 345] width 149 height 23
type input "THÙNG VPP"
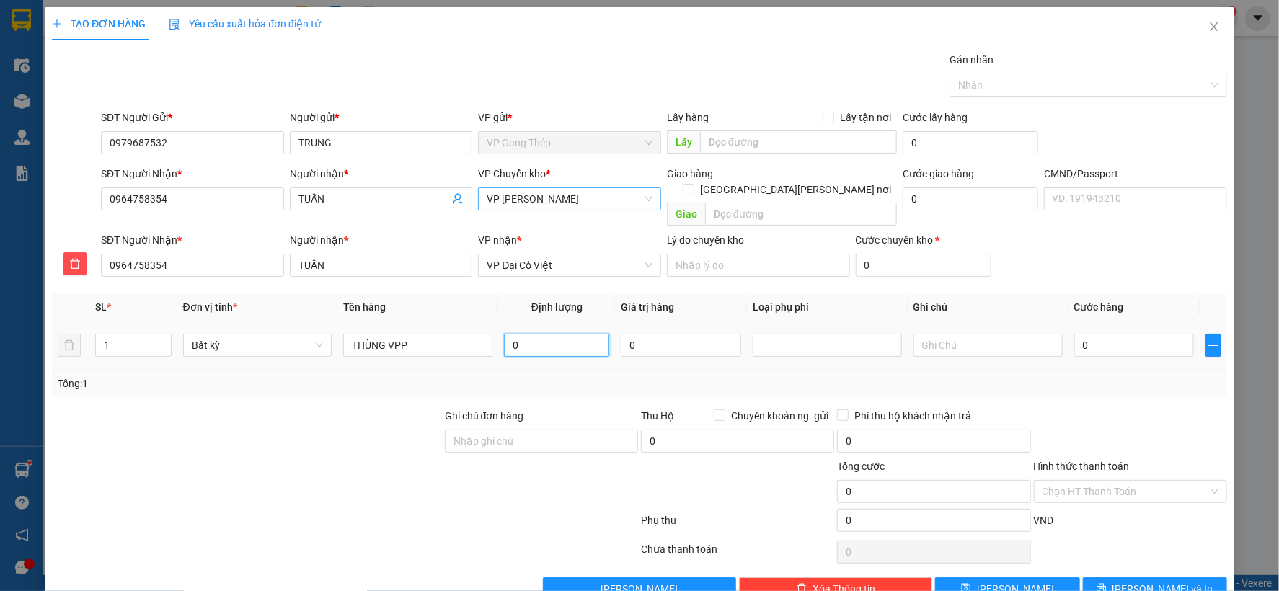
click at [579, 334] on input "0" at bounding box center [556, 345] width 105 height 23
type input "25"
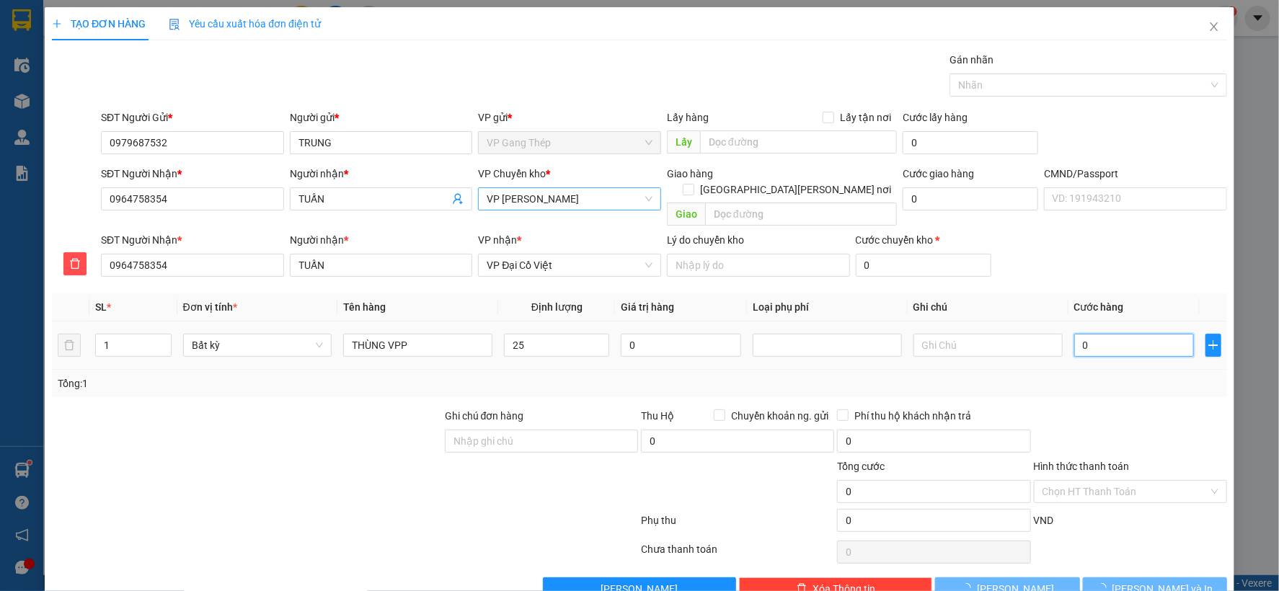
click at [1114, 334] on input "0" at bounding box center [1134, 345] width 120 height 23
type input "65.000"
drag, startPoint x: 1154, startPoint y: 573, endPoint x: 881, endPoint y: 329, distance: 366.0
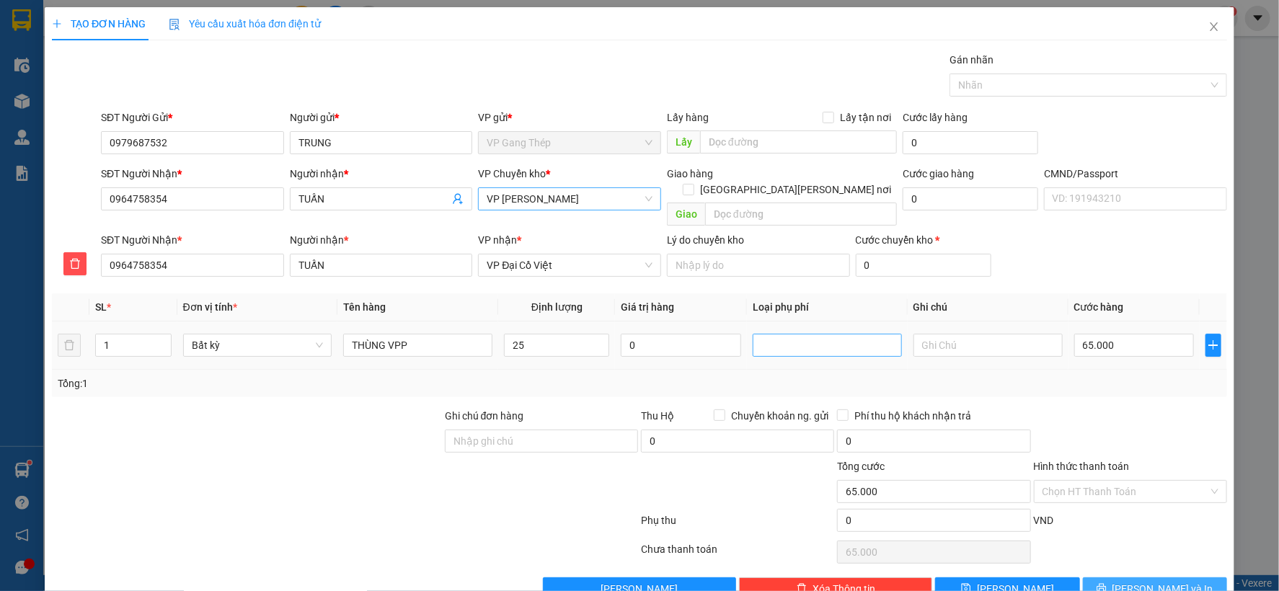
click at [1154, 581] on span "Lưu và In" at bounding box center [1162, 589] width 101 height 16
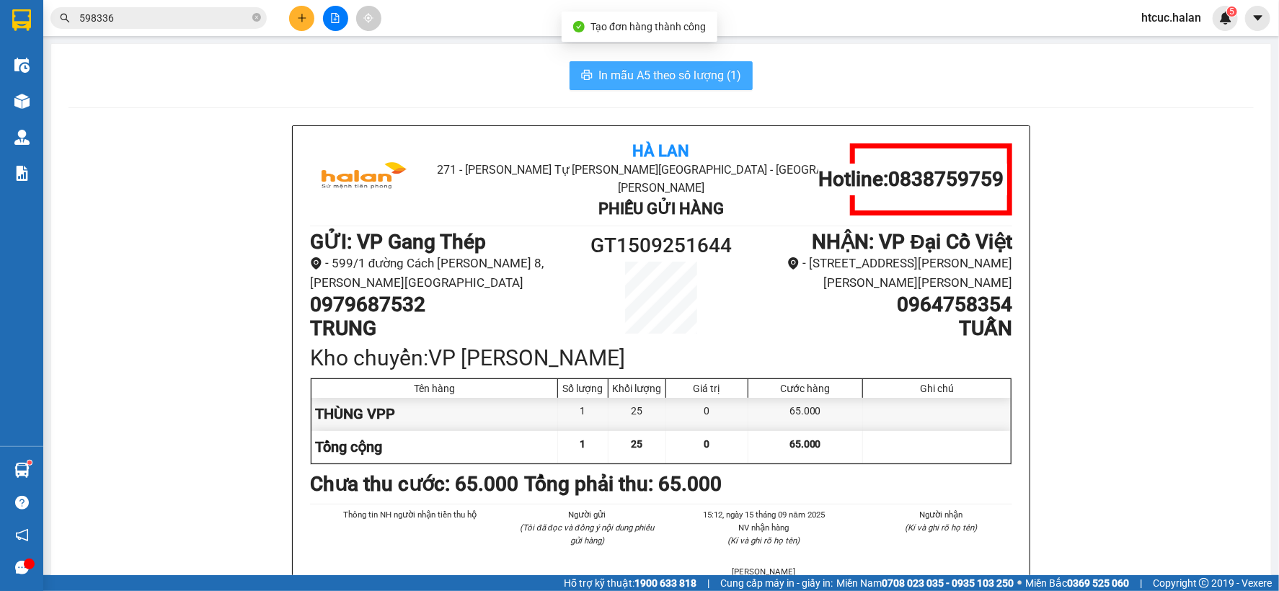
click at [659, 69] on span "In mẫu A5 theo số lượng (1)" at bounding box center [669, 75] width 143 height 18
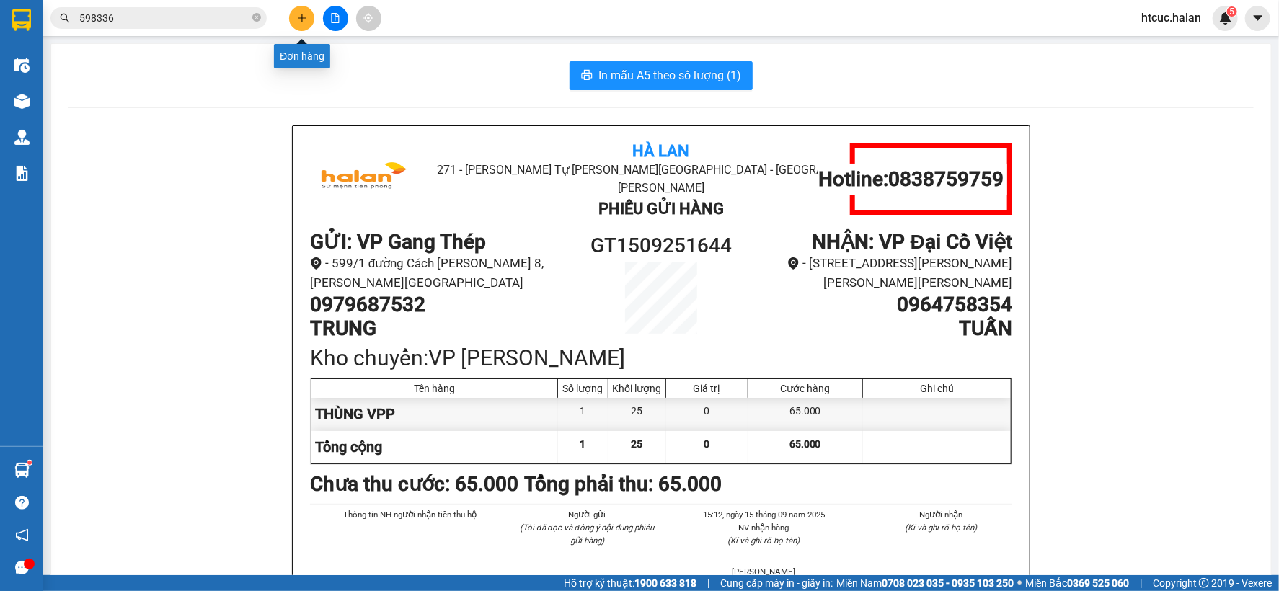
click at [305, 16] on icon "plus" at bounding box center [302, 18] width 10 height 10
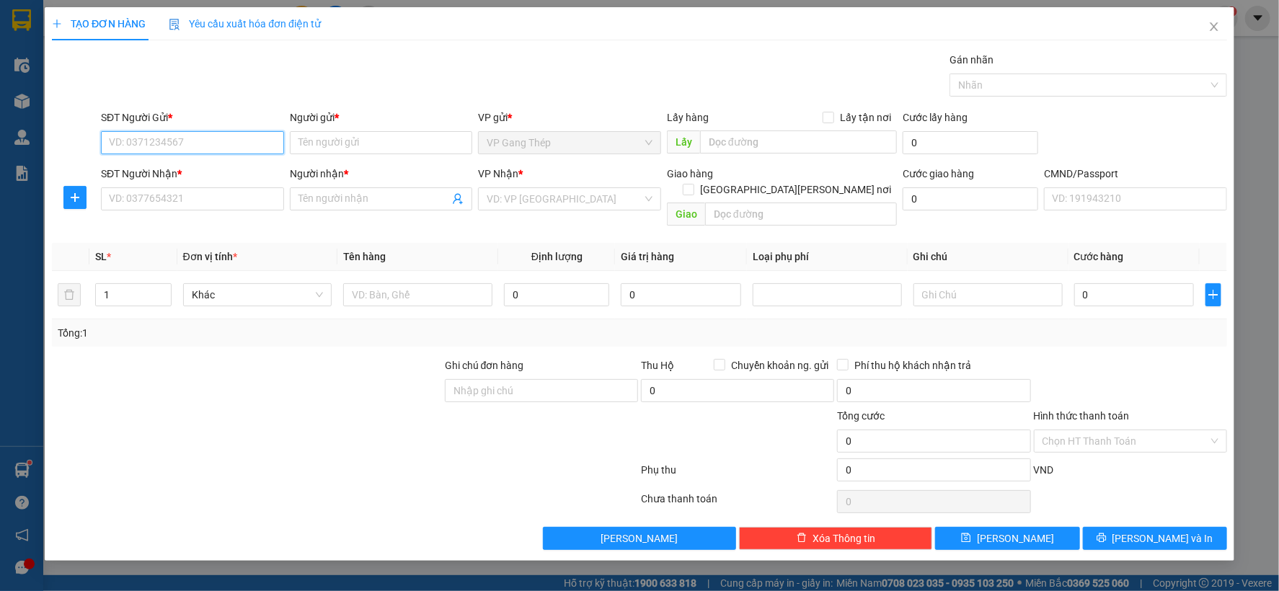
click at [217, 137] on input "SĐT Người Gửi *" at bounding box center [192, 142] width 183 height 23
type input "0987769662"
click at [200, 168] on div "0987769662 - QUỲNH" at bounding box center [193, 172] width 166 height 16
type input "QUỲNH"
type input "0987769662"
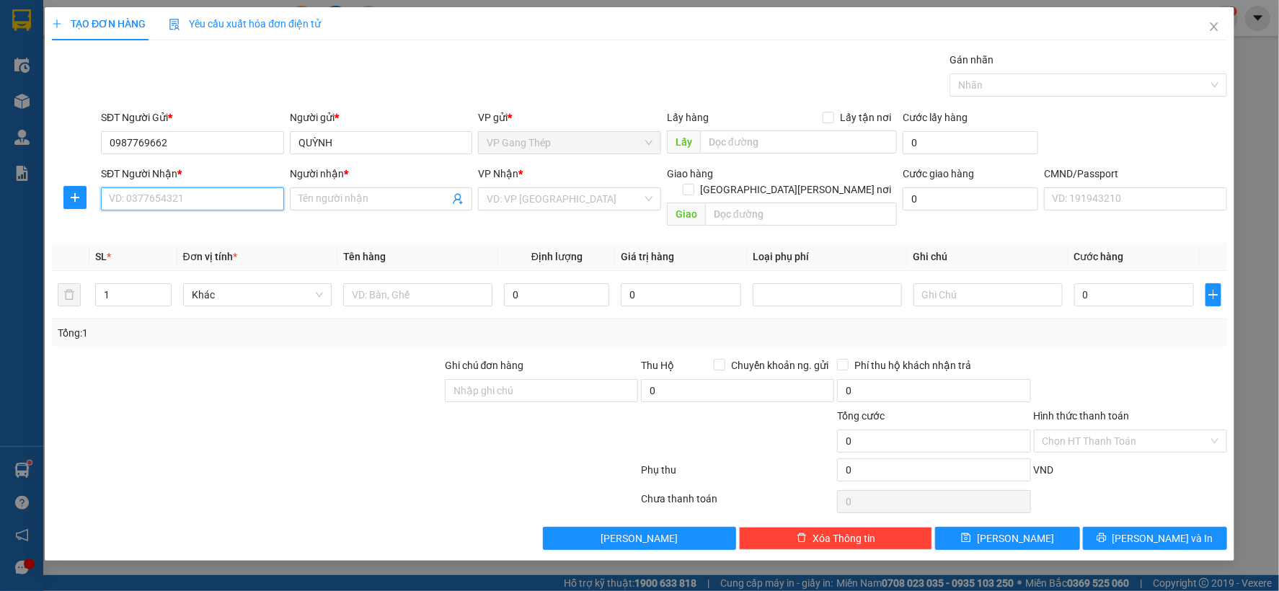
click at [218, 196] on input "SĐT Người Nhận *" at bounding box center [192, 198] width 183 height 23
click at [200, 203] on input "SĐT Người Nhận *" at bounding box center [192, 198] width 183 height 23
type input "0989056462"
click at [186, 229] on div "0989056462 - HUỆ" at bounding box center [193, 228] width 166 height 16
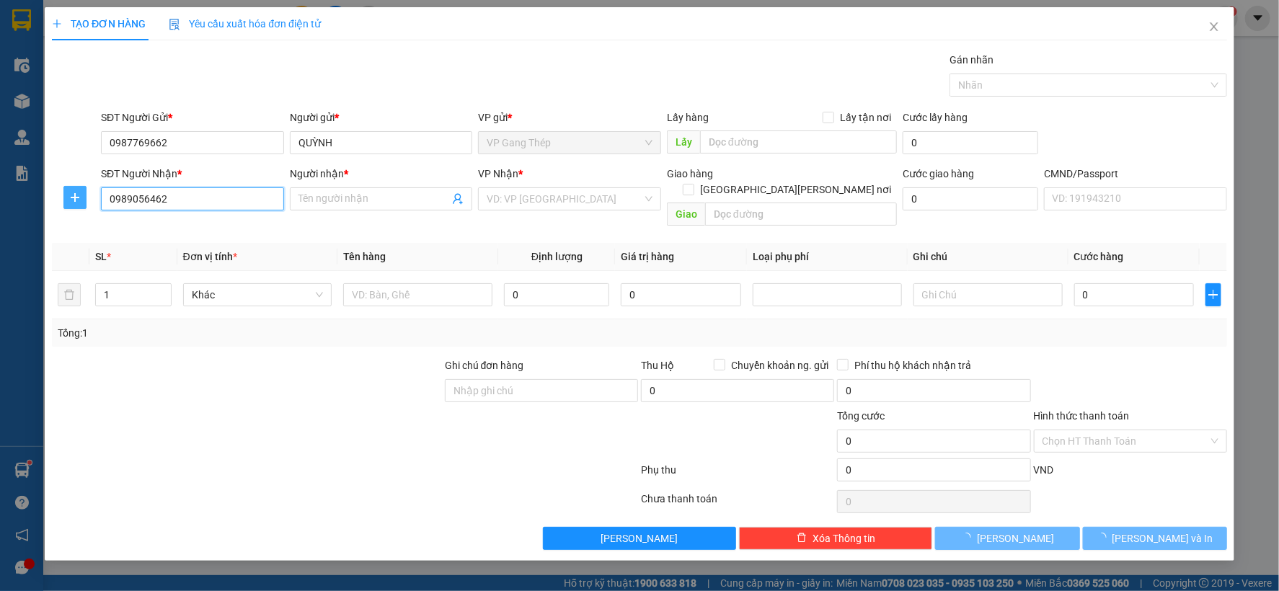
type input "HUỆ"
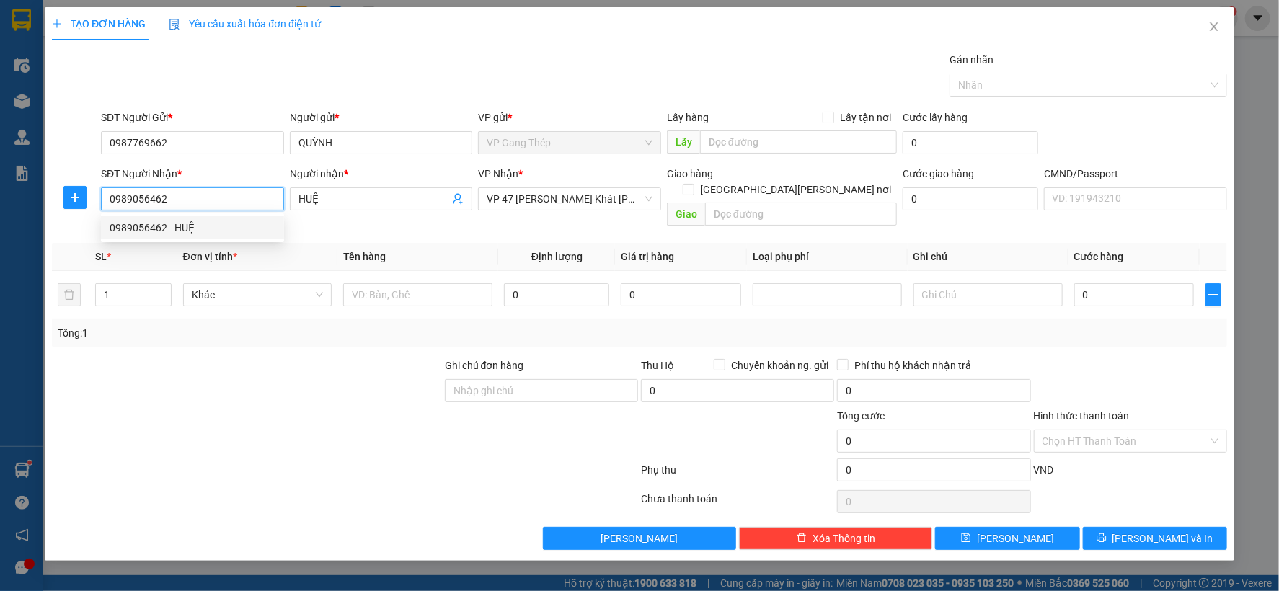
drag, startPoint x: 191, startPoint y: 203, endPoint x: 103, endPoint y: 215, distance: 88.7
click at [103, 215] on body "Kết quả tìm kiếm ( 8 ) Bộ lọc Mã ĐH Trạng thái Món hàng Thu hộ Tổng cước Chưa c…" at bounding box center [639, 295] width 1279 height 591
type input "0989056462"
click at [566, 198] on span "VP 47 [PERSON_NAME]" at bounding box center [570, 199] width 166 height 22
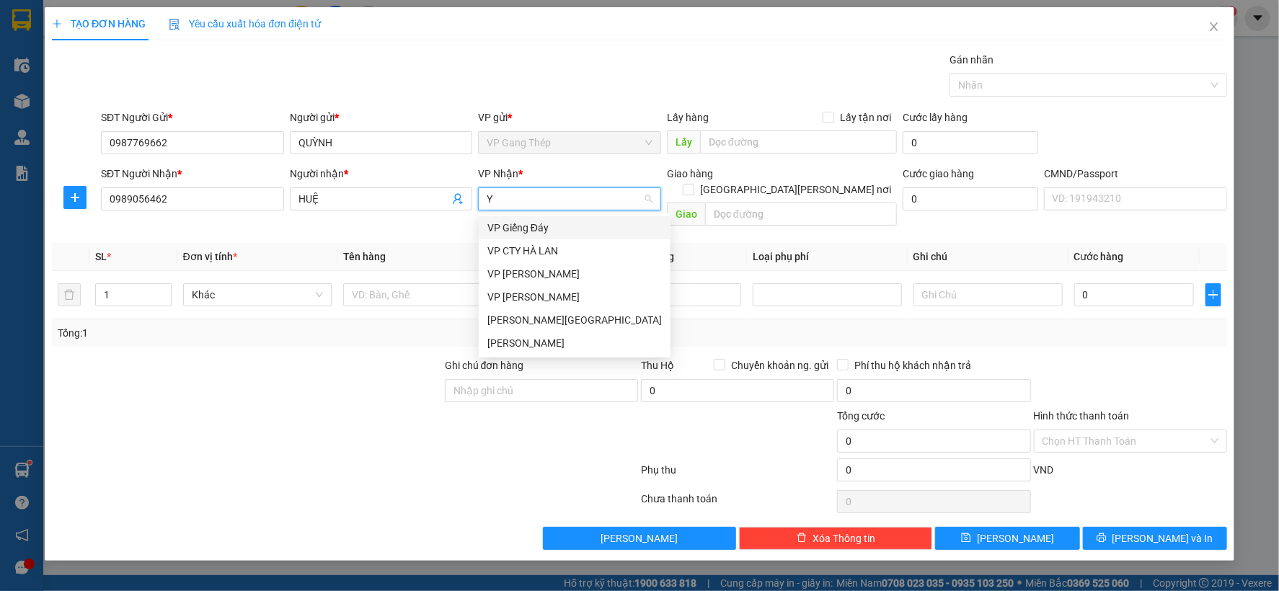
type input "YÊ"
click at [523, 225] on div "VP [GEOGRAPHIC_DATA]" at bounding box center [574, 228] width 174 height 16
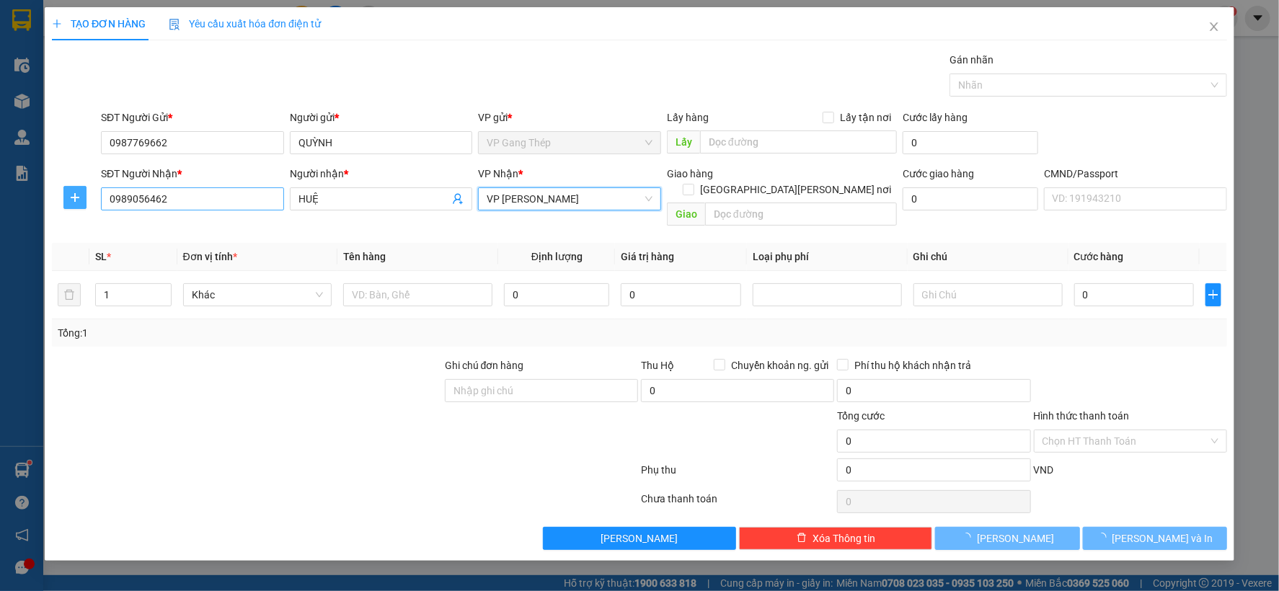
drag, startPoint x: 76, startPoint y: 195, endPoint x: 177, endPoint y: 203, distance: 100.5
click at [76, 195] on icon "plus" at bounding box center [75, 198] width 12 height 12
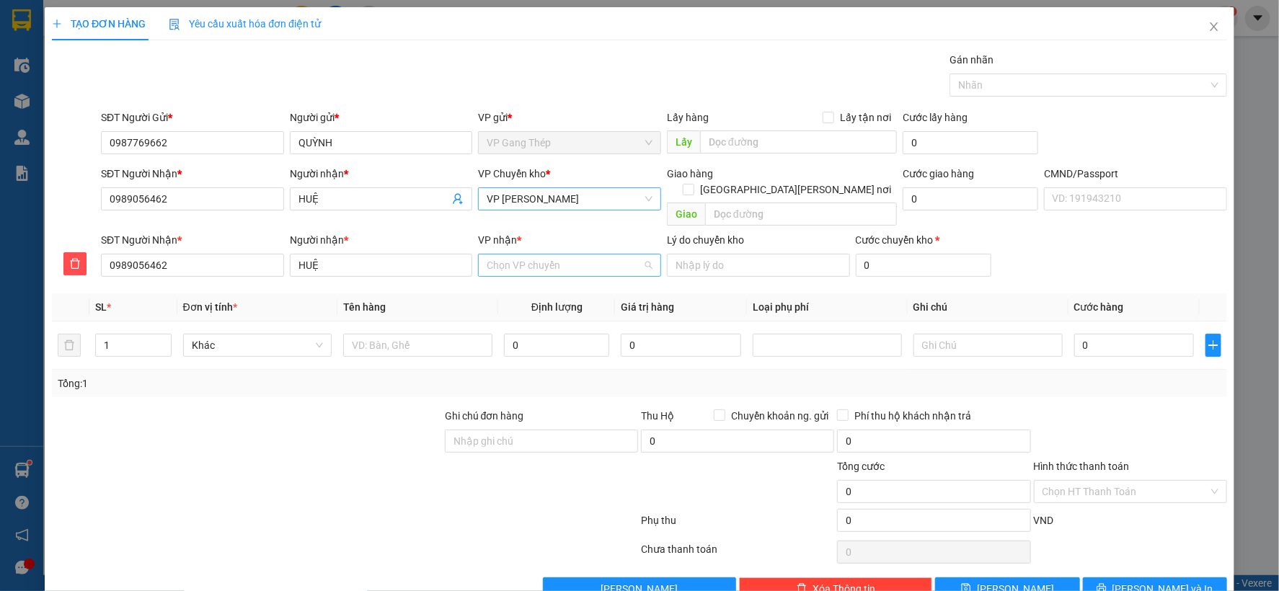
click at [534, 254] on input "VP nhận *" at bounding box center [565, 265] width 156 height 22
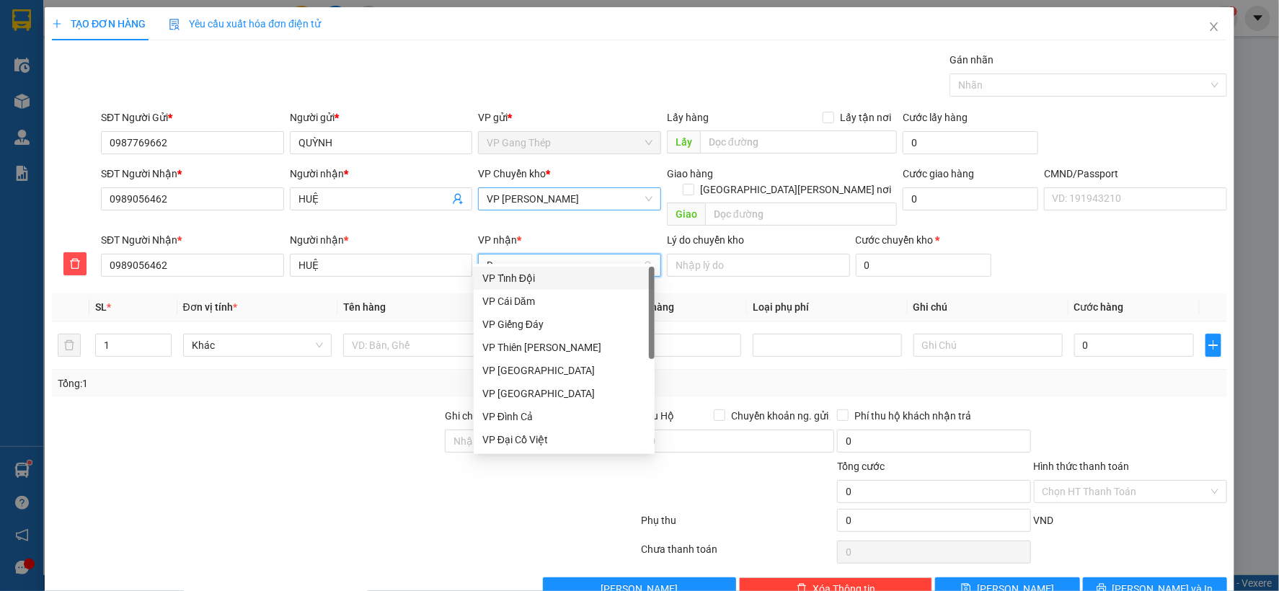
type input "D"
type input "ĐA"
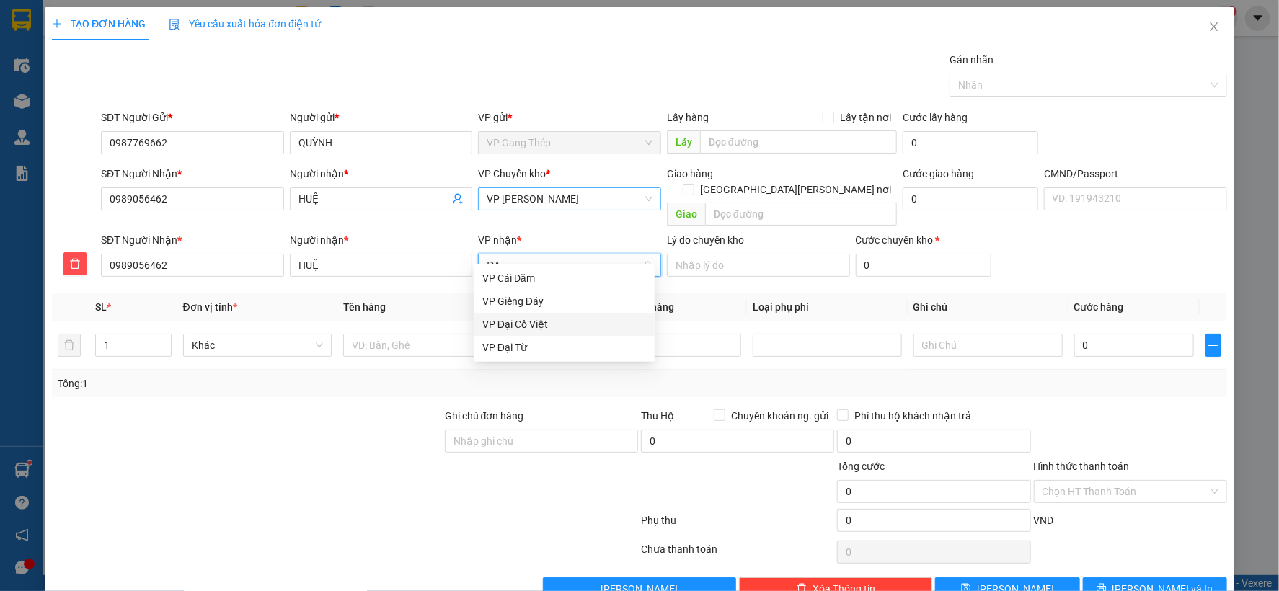
drag, startPoint x: 541, startPoint y: 325, endPoint x: 441, endPoint y: 357, distance: 104.4
click at [538, 325] on div "VP Đại Cồ Việt" at bounding box center [564, 324] width 164 height 16
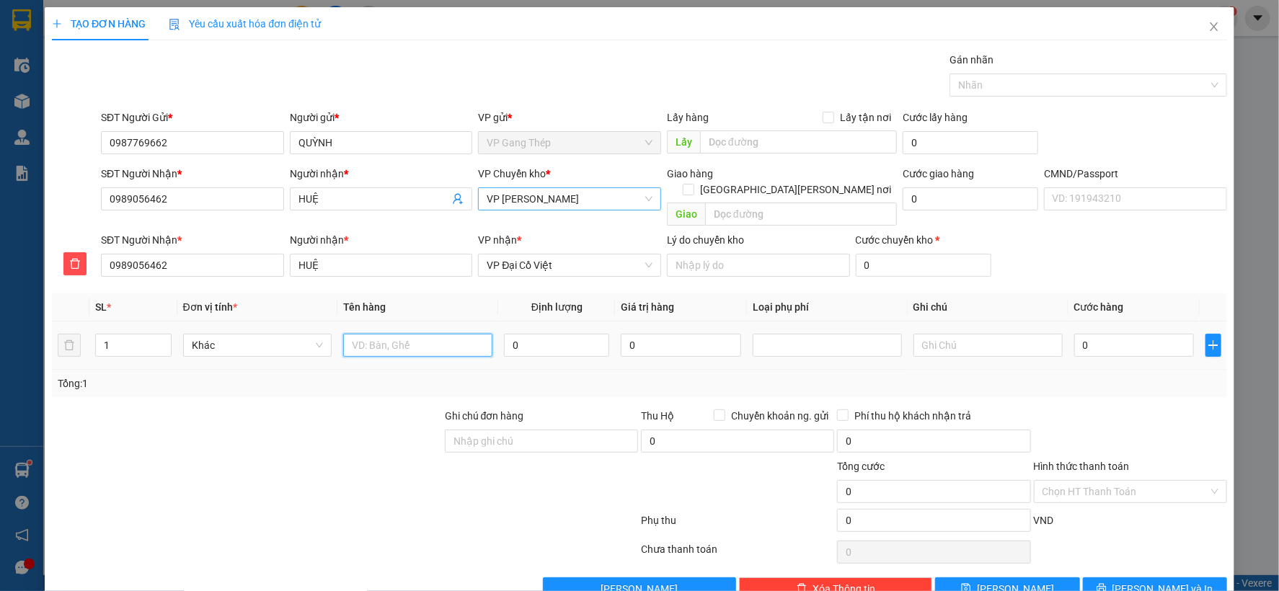
click at [418, 334] on input "text" at bounding box center [417, 345] width 149 height 23
type input "HỘP XỐP"
click at [580, 334] on input "0" at bounding box center [556, 345] width 105 height 23
click at [316, 334] on span "Khác" at bounding box center [258, 345] width 132 height 22
type input "6"
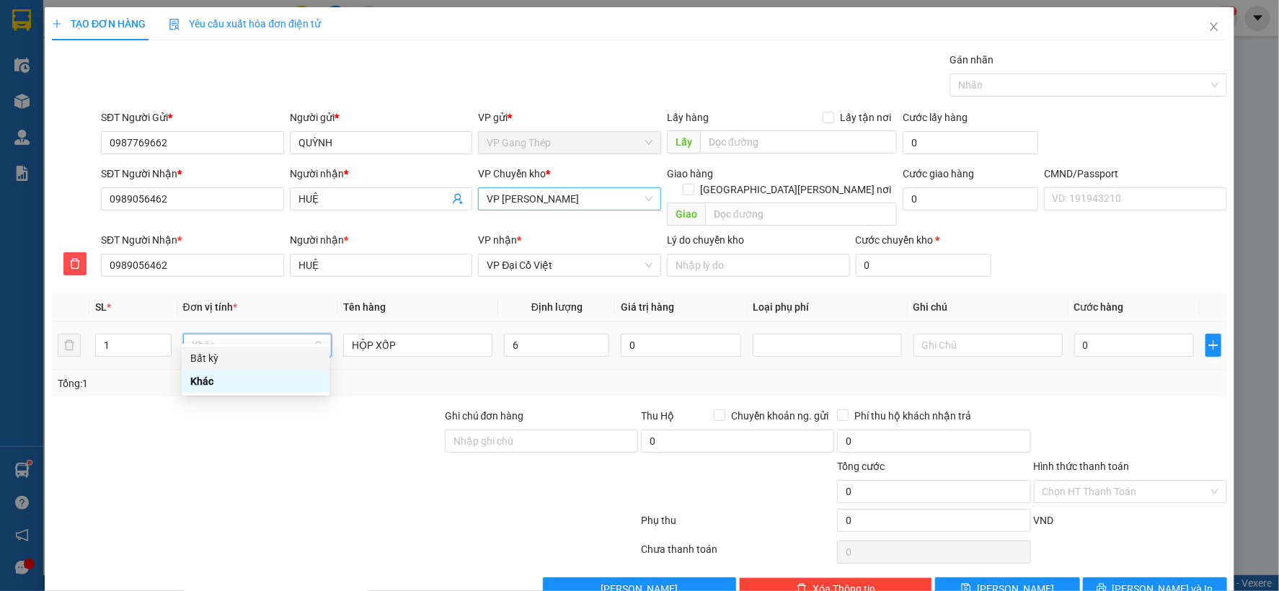
click at [228, 355] on div "Bất kỳ" at bounding box center [255, 358] width 130 height 16
click at [1144, 334] on input "0" at bounding box center [1134, 345] width 120 height 23
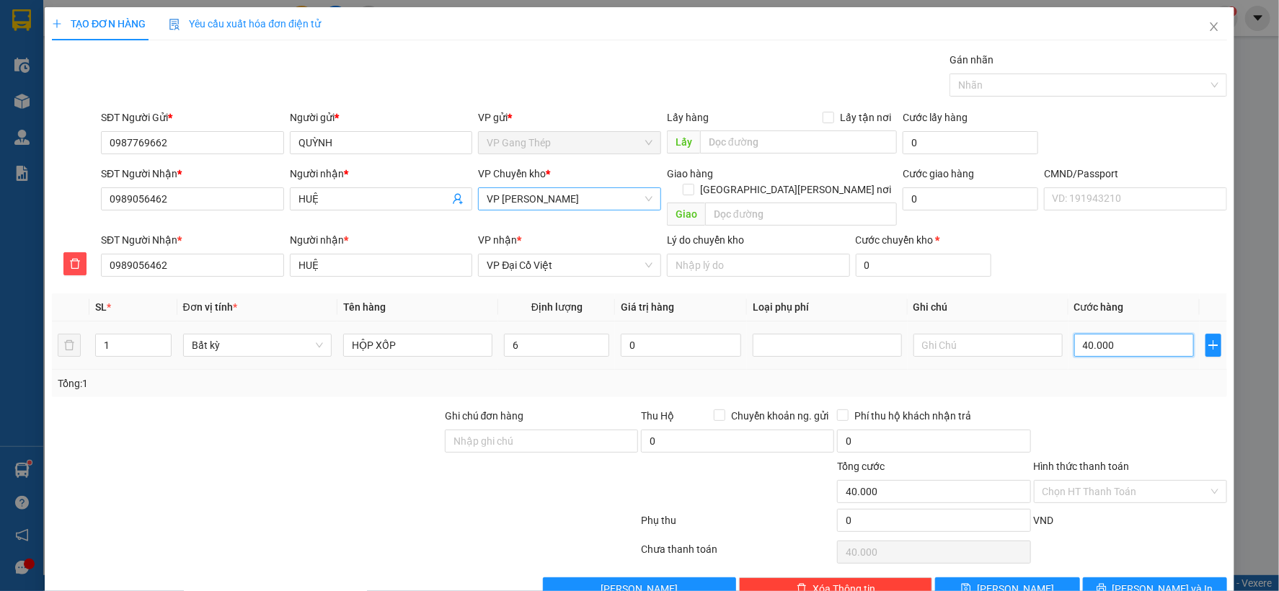
type input "40.000"
click at [1142, 481] on input "Hình thức thanh toán" at bounding box center [1125, 492] width 166 height 22
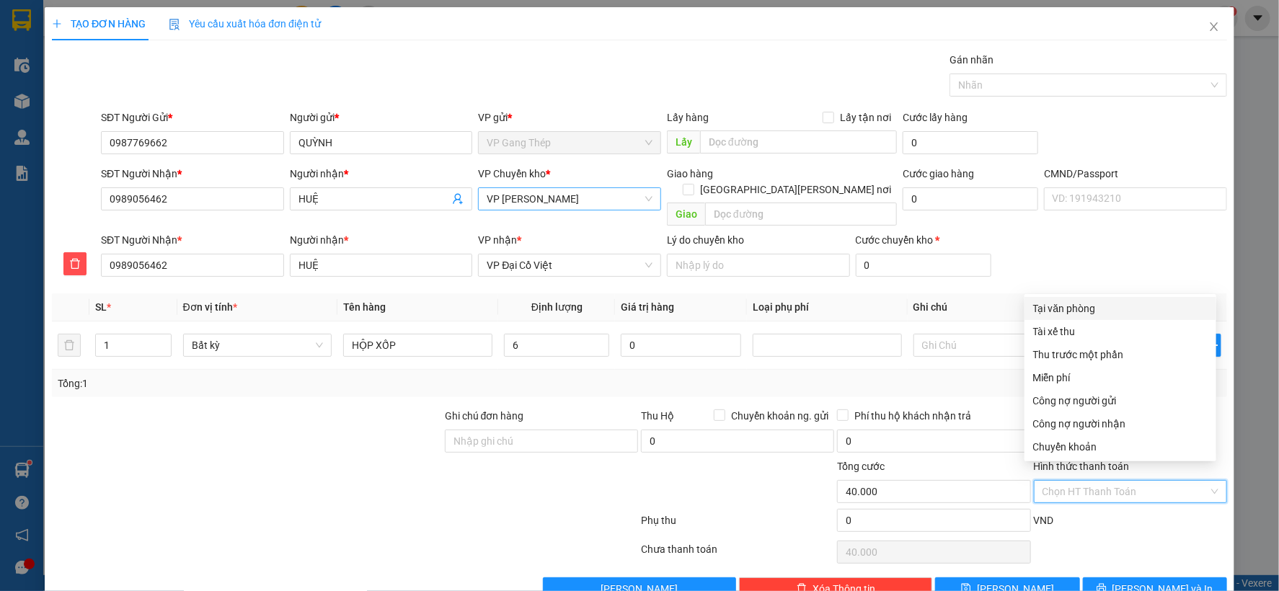
click at [1067, 303] on div "Tại văn phòng" at bounding box center [1120, 309] width 174 height 16
type input "0"
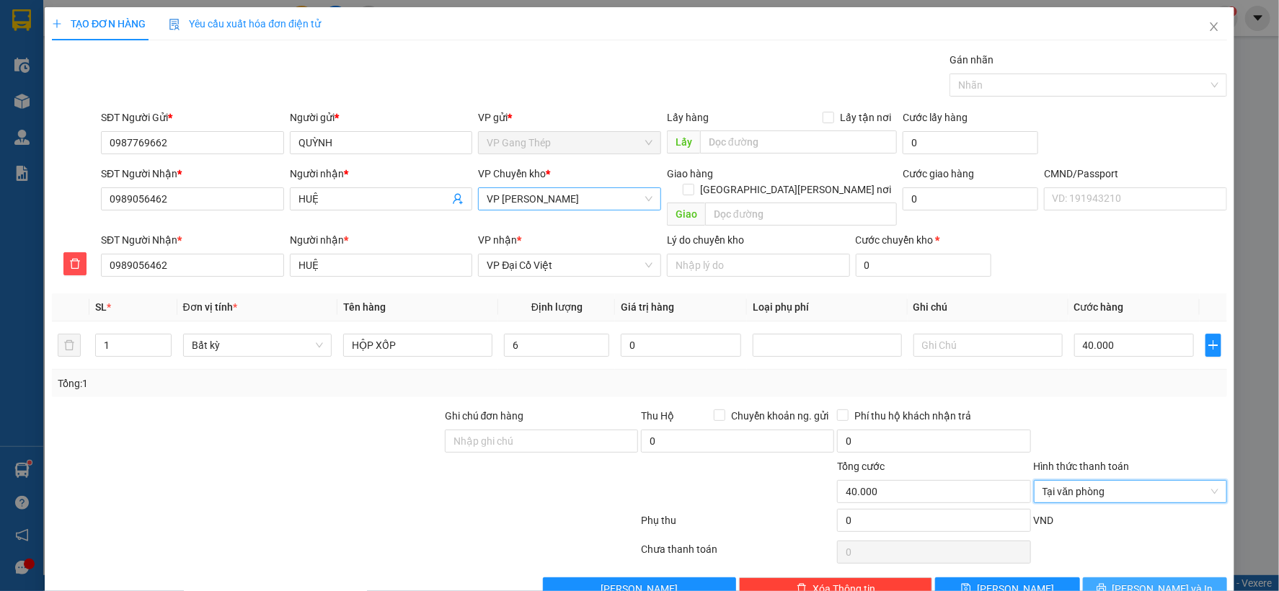
click at [1105, 577] on button "Lưu và In" at bounding box center [1155, 588] width 144 height 23
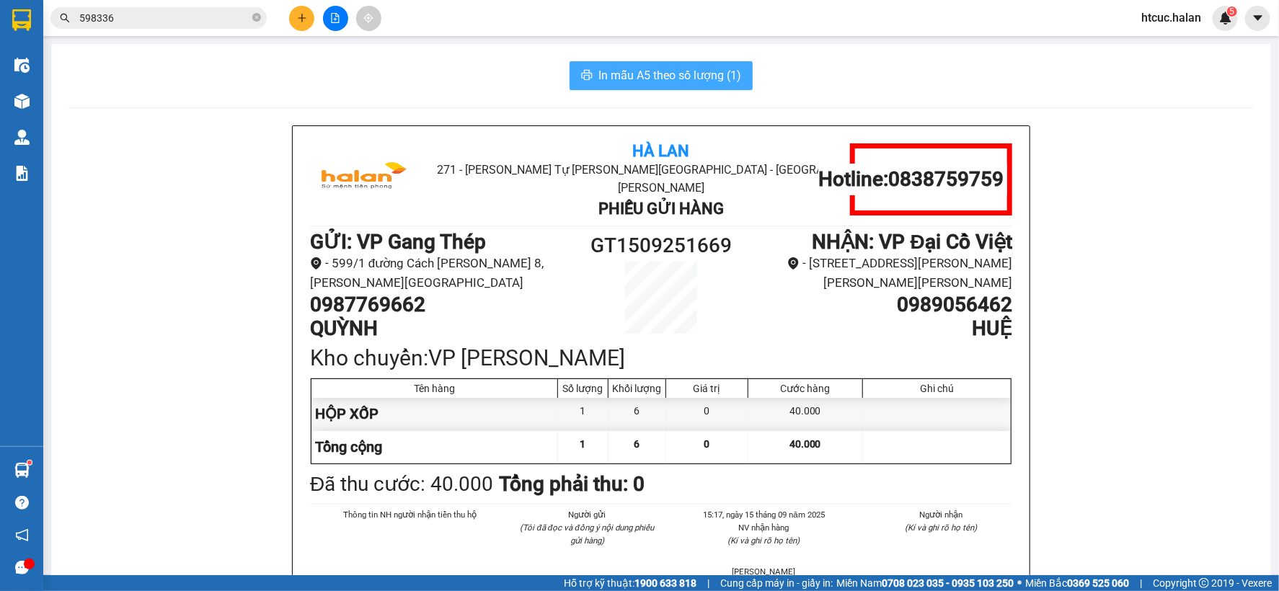
click at [664, 75] on span "In mẫu A5 theo số lượng (1)" at bounding box center [669, 75] width 143 height 18
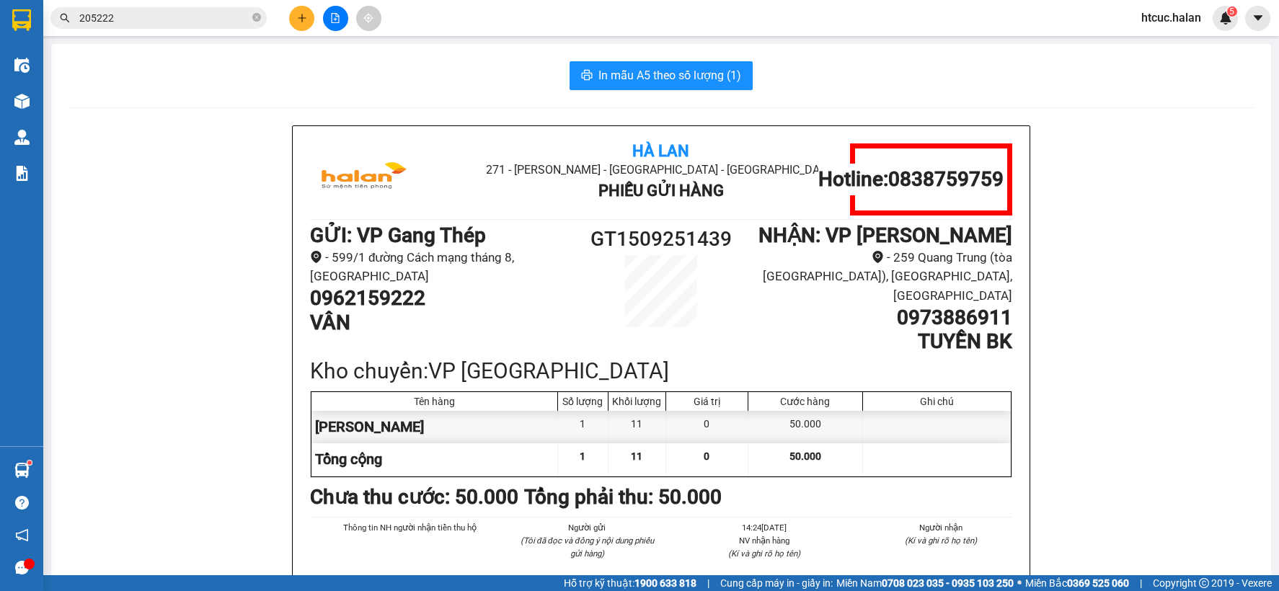
click at [254, 17] on icon "close-circle" at bounding box center [256, 17] width 9 height 9
paste input "0989056462"
